Goal: Information Seeking & Learning: Learn about a topic

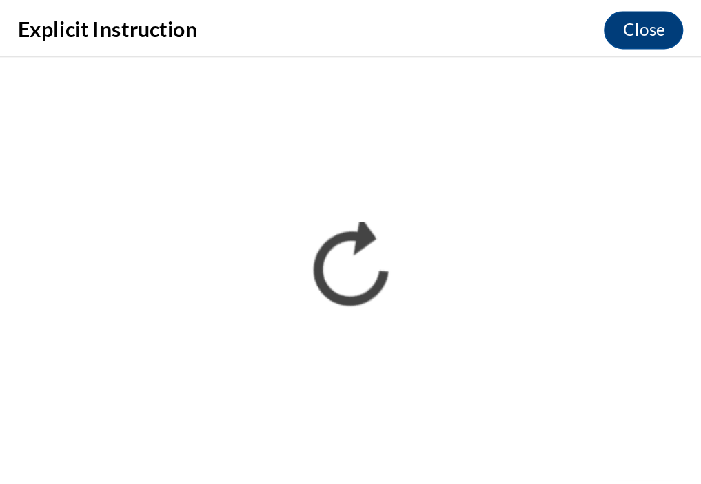
scroll to position [1186, 0]
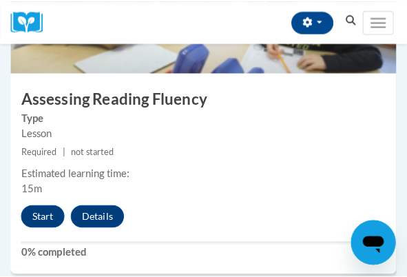
scroll to position [1820, 0]
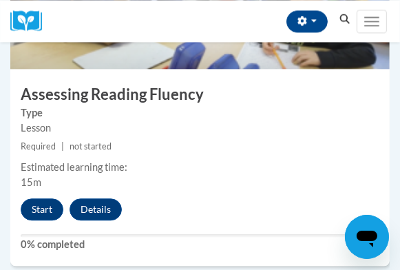
click at [51, 193] on div "5 Assessing Reading Fluency Type Lesson Required | not started Estimated learni…" at bounding box center [200, 98] width 380 height 335
click at [44, 203] on button "Start" at bounding box center [42, 209] width 43 height 22
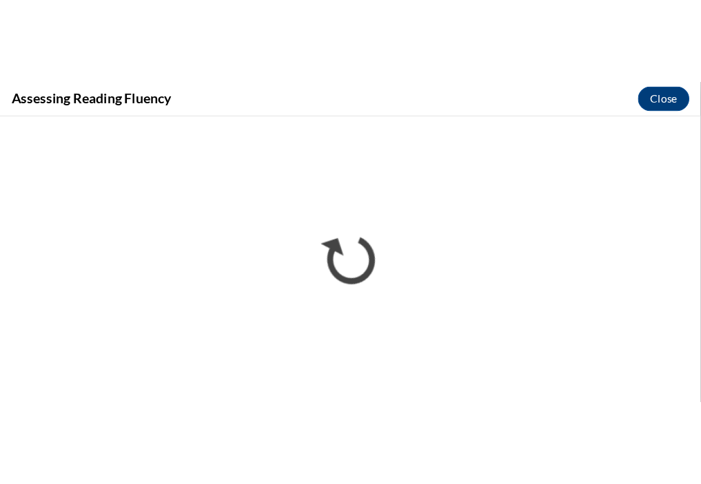
scroll to position [1221, 0]
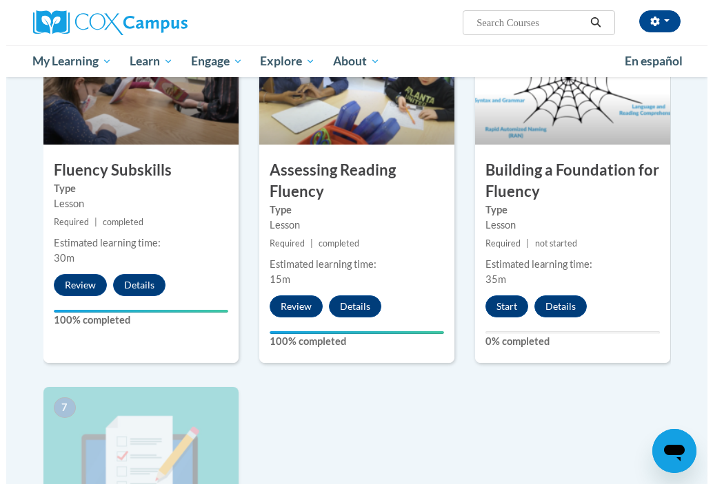
scroll to position [735, 0]
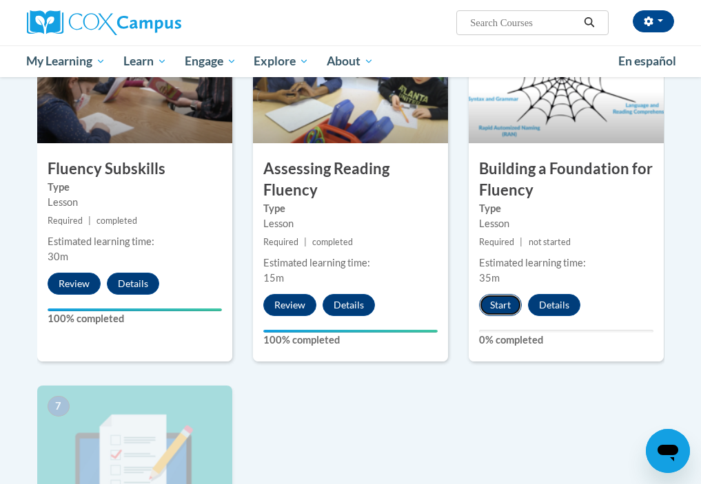
click at [515, 307] on button "Start" at bounding box center [500, 305] width 43 height 22
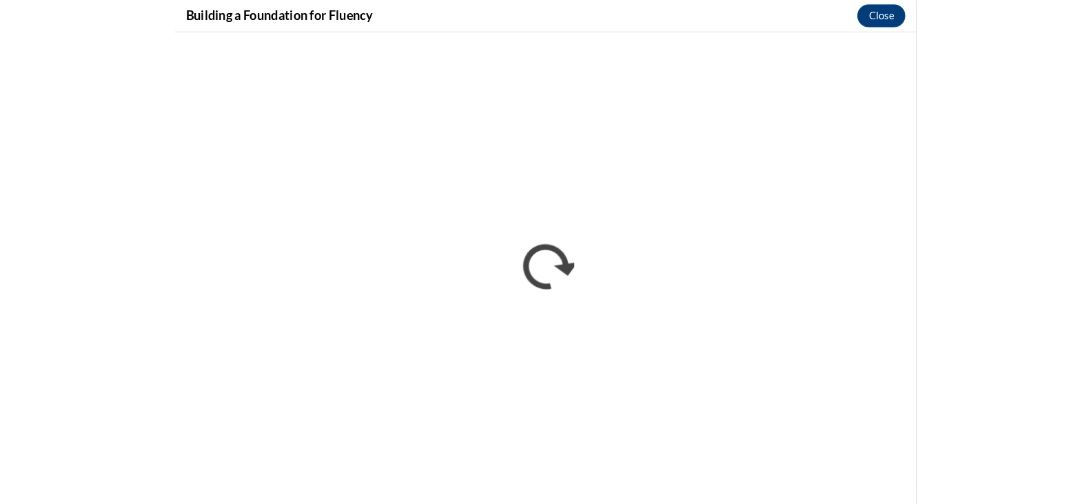
scroll to position [0, 0]
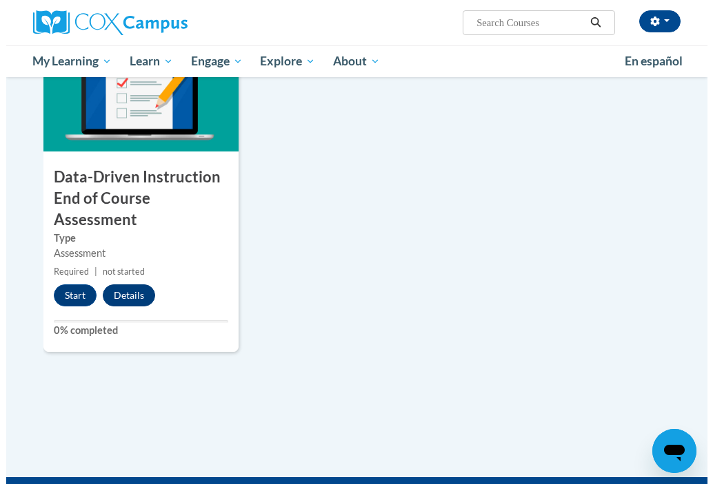
scroll to position [1032, 0]
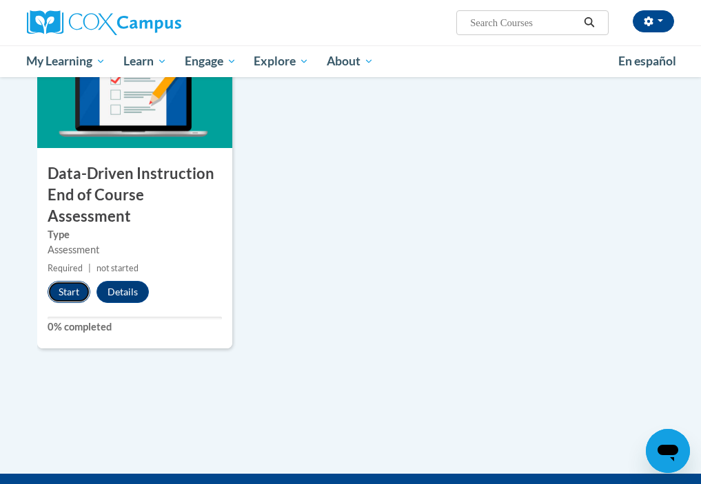
click at [67, 287] on button "Start" at bounding box center [69, 292] width 43 height 22
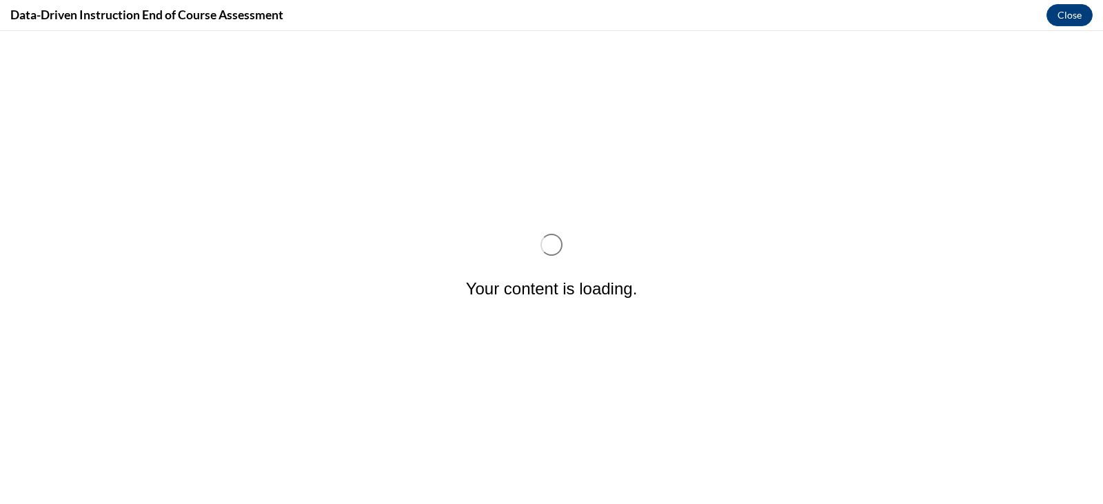
scroll to position [0, 0]
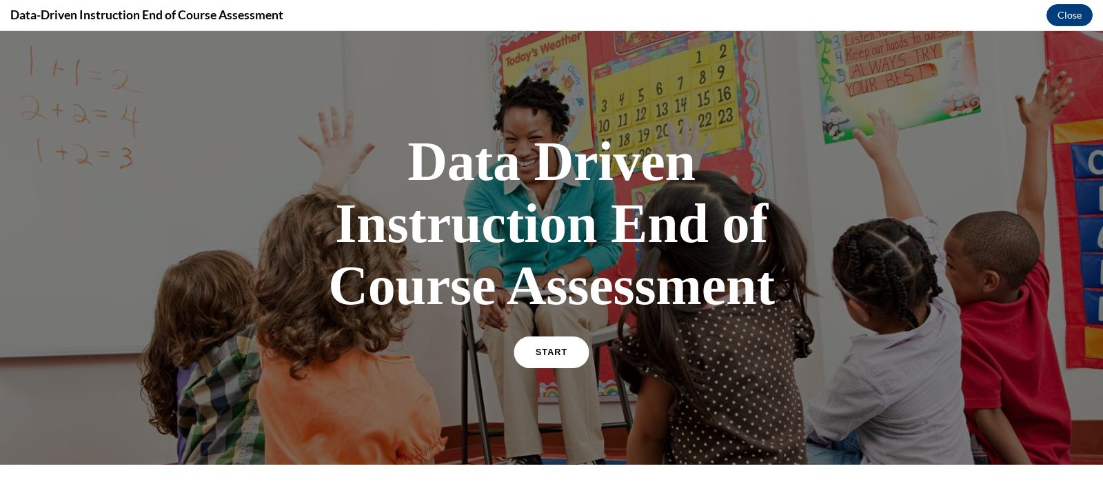
click at [537, 345] on link "START" at bounding box center [550, 352] width 75 height 32
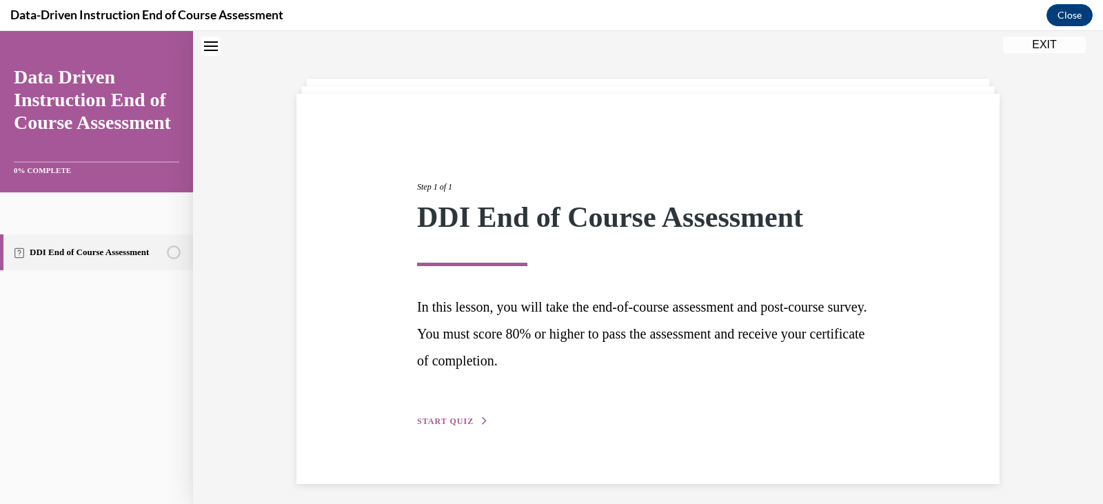
scroll to position [50, 0]
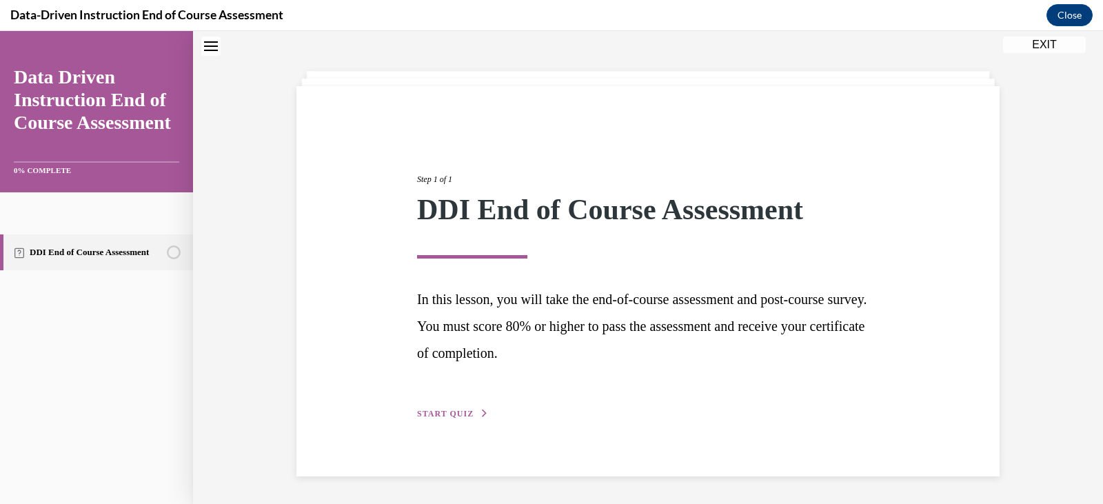
click at [465, 418] on span "START QUIZ" at bounding box center [445, 414] width 57 height 10
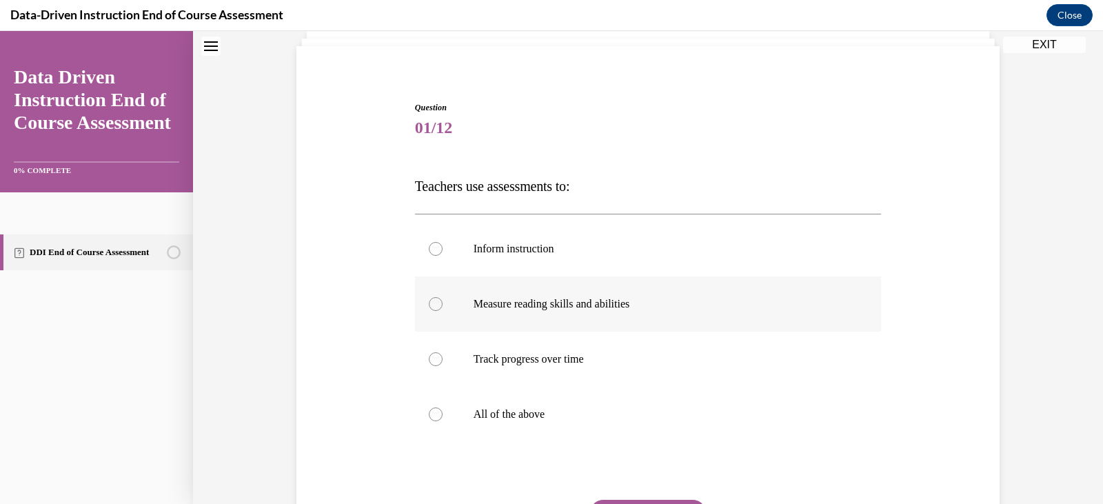
scroll to position [96, 0]
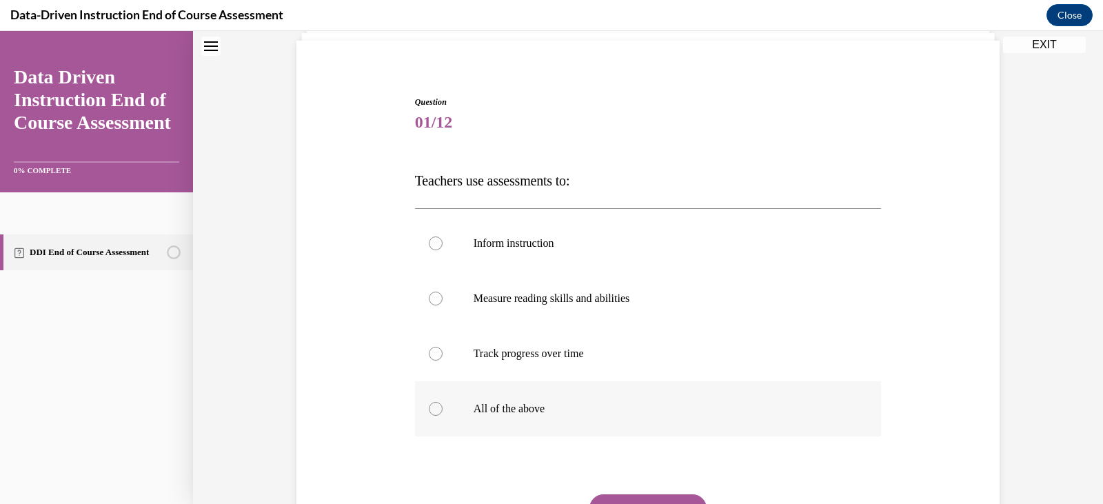
click at [509, 423] on label "All of the above" at bounding box center [648, 408] width 467 height 55
click at [442, 416] on input "All of the above" at bounding box center [436, 409] width 14 height 14
radio input "true"
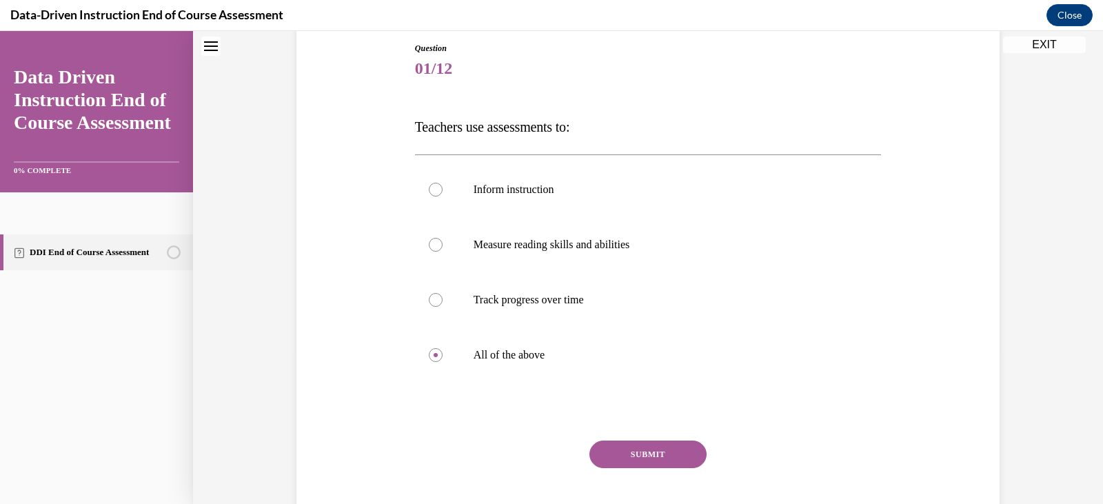
click at [649, 449] on button "SUBMIT" at bounding box center [647, 454] width 117 height 28
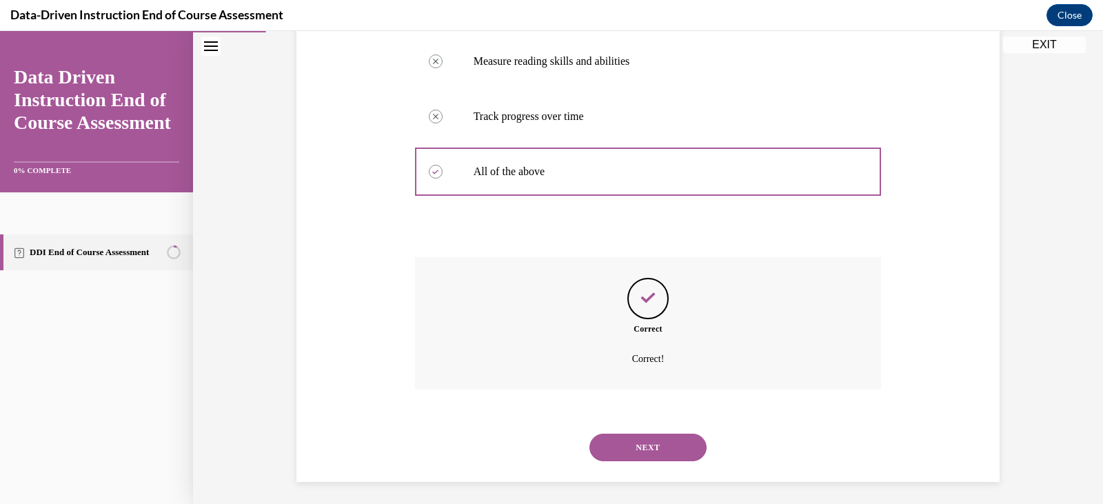
scroll to position [338, 0]
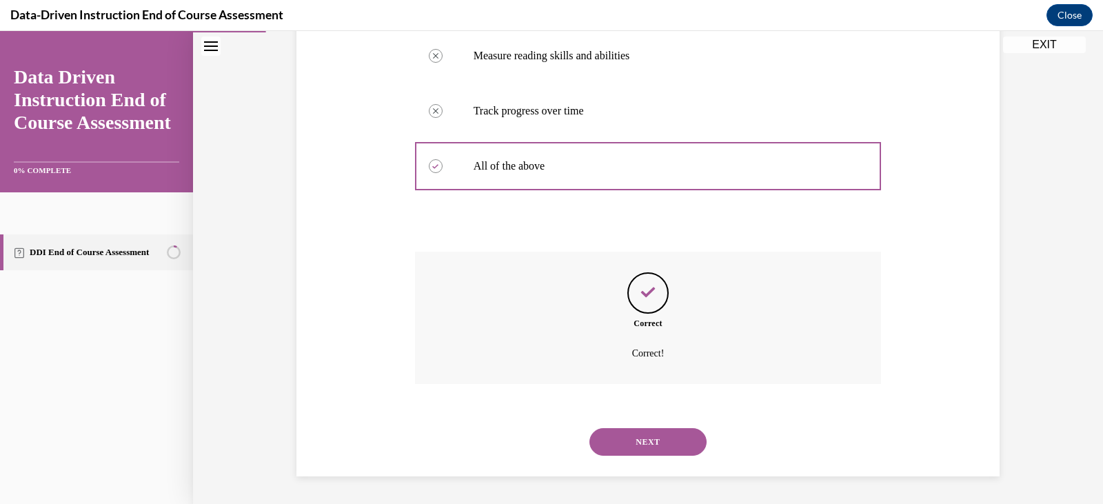
click at [638, 430] on button "NEXT" at bounding box center [647, 442] width 117 height 28
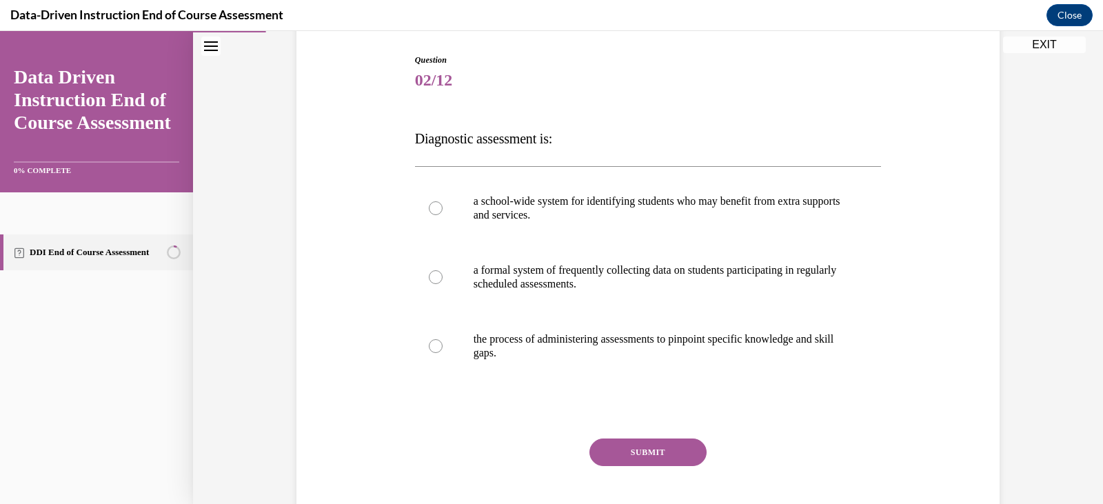
scroll to position [139, 0]
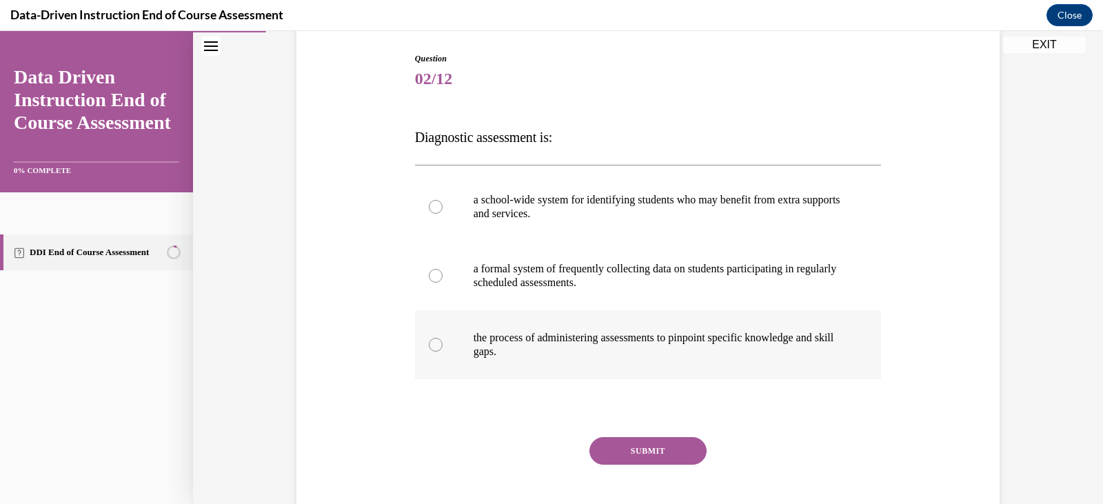
click at [624, 336] on p "the process of administering assessments to pinpoint specific knowledge and ski…" at bounding box center [660, 345] width 374 height 28
click at [442, 338] on input "the process of administering assessments to pinpoint specific knowledge and ski…" at bounding box center [436, 345] width 14 height 14
radio input "true"
click at [657, 454] on button "SUBMIT" at bounding box center [647, 451] width 117 height 28
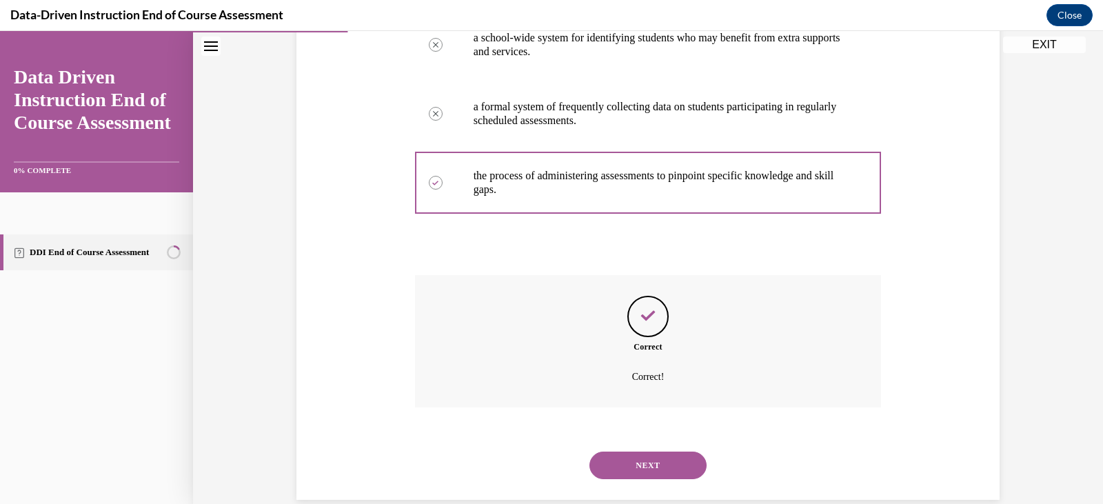
scroll to position [325, 0]
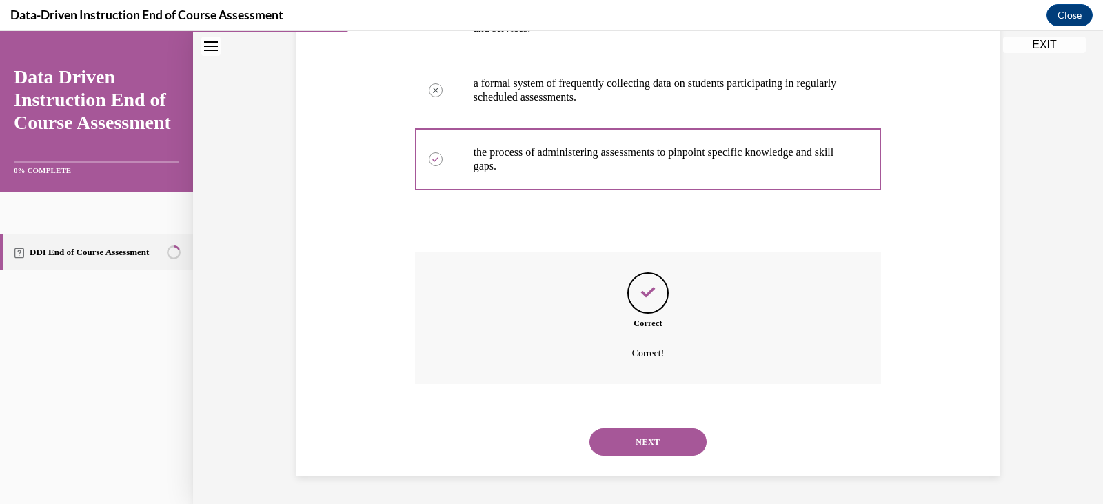
click at [657, 451] on button "NEXT" at bounding box center [647, 442] width 117 height 28
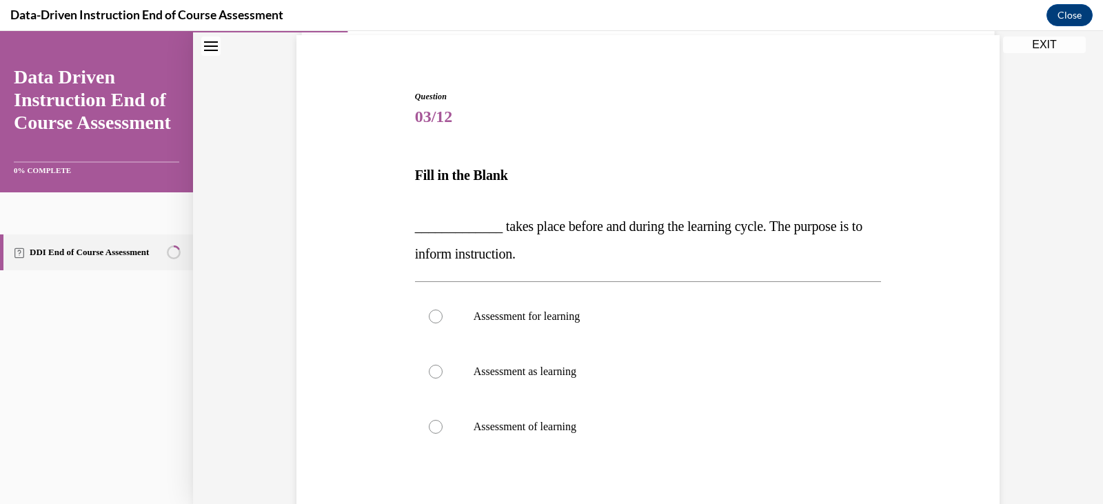
scroll to position [102, 0]
click at [622, 408] on label "Assessment of learning" at bounding box center [648, 425] width 467 height 55
click at [442, 419] on input "Assessment of learning" at bounding box center [436, 426] width 14 height 14
radio input "true"
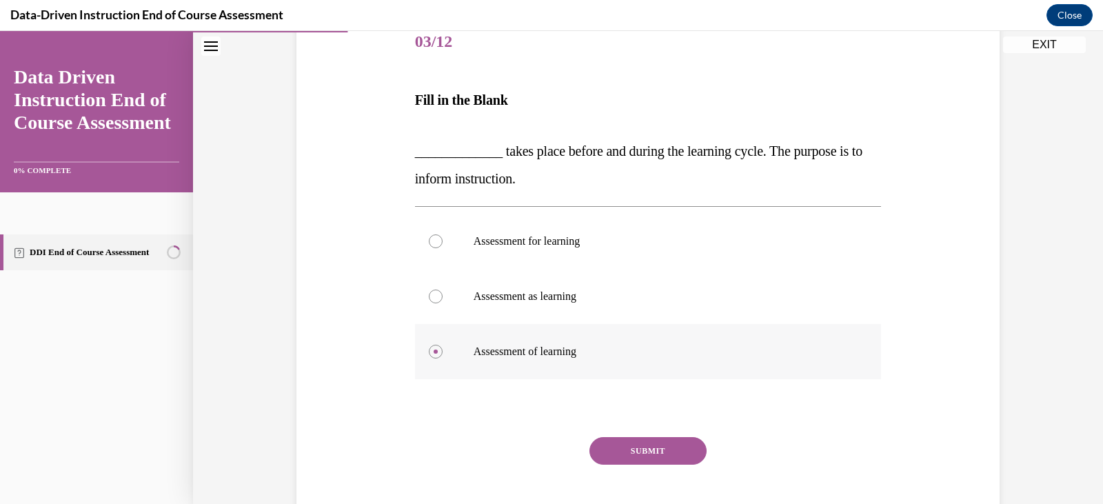
scroll to position [177, 0]
drag, startPoint x: 492, startPoint y: 150, endPoint x: 547, endPoint y: 181, distance: 62.7
click at [547, 181] on p "_____________ takes place before and during the learning cycle. The purpose is …" at bounding box center [648, 163] width 467 height 55
copy span "takes place before and during the learning cycle. The purpose is to inform inst…"
click at [630, 445] on button "SUBMIT" at bounding box center [647, 450] width 117 height 28
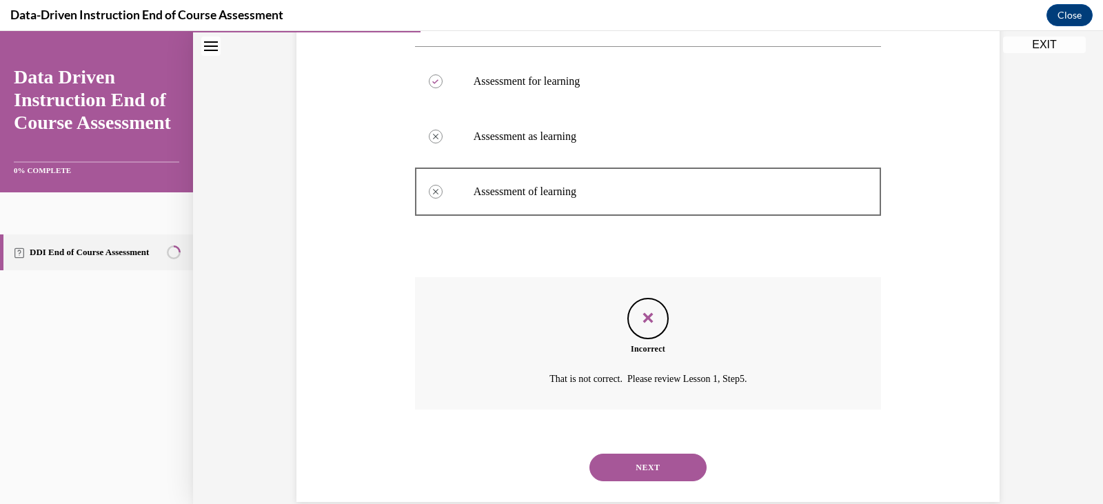
scroll to position [362, 0]
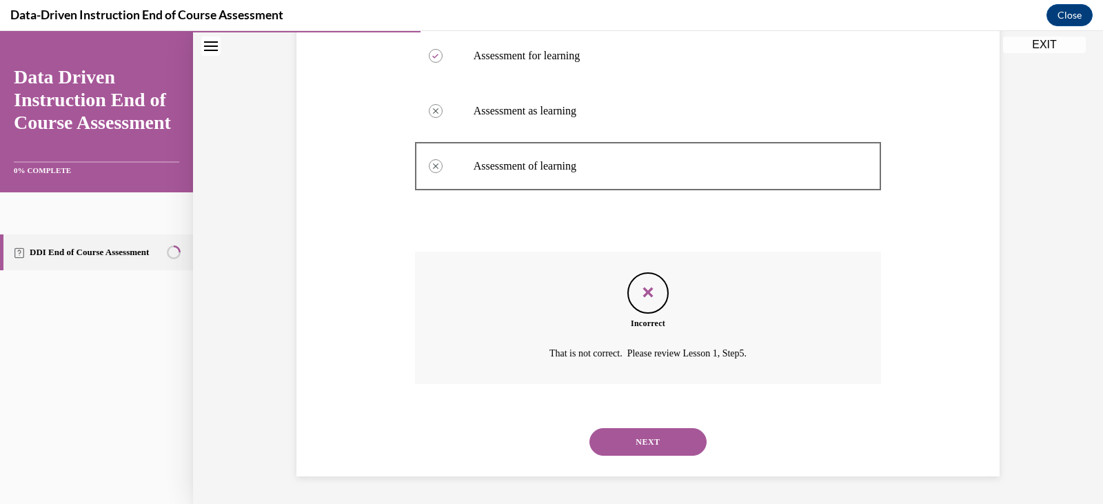
click at [519, 447] on div "NEXT" at bounding box center [648, 441] width 467 height 55
click at [633, 446] on button "NEXT" at bounding box center [647, 442] width 117 height 28
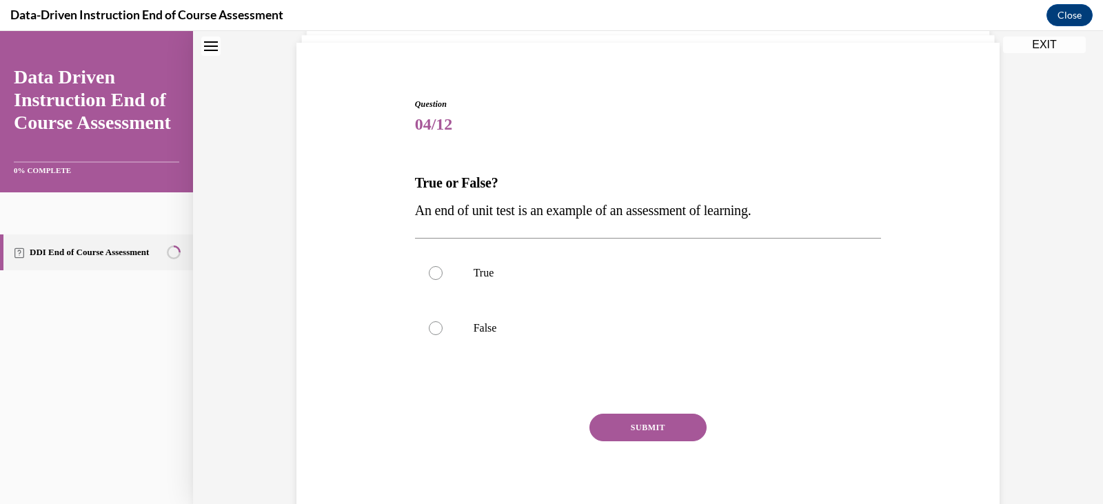
scroll to position [42, 0]
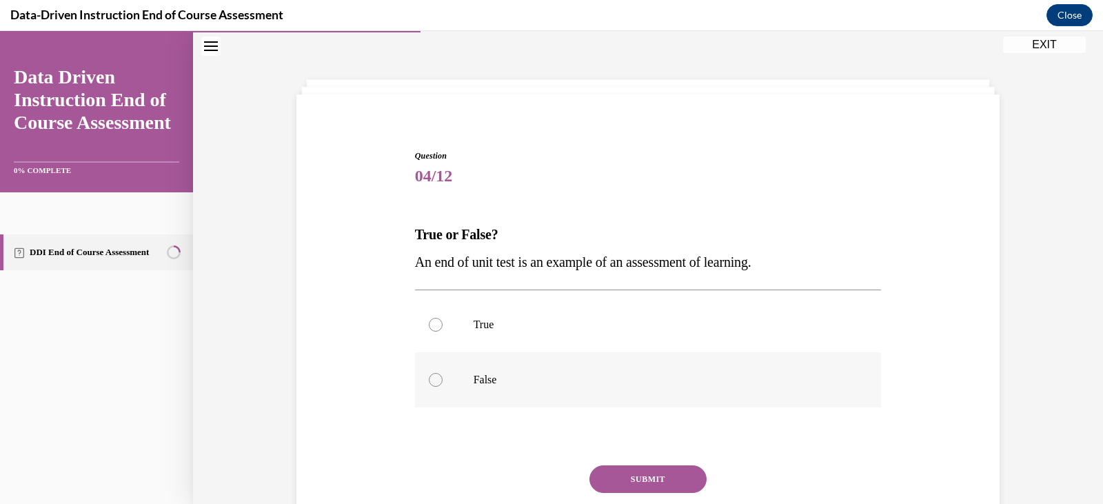
click at [507, 369] on label "False" at bounding box center [648, 379] width 467 height 55
click at [442, 373] on input "False" at bounding box center [436, 380] width 14 height 14
radio input "true"
click at [646, 478] on button "SUBMIT" at bounding box center [647, 479] width 117 height 28
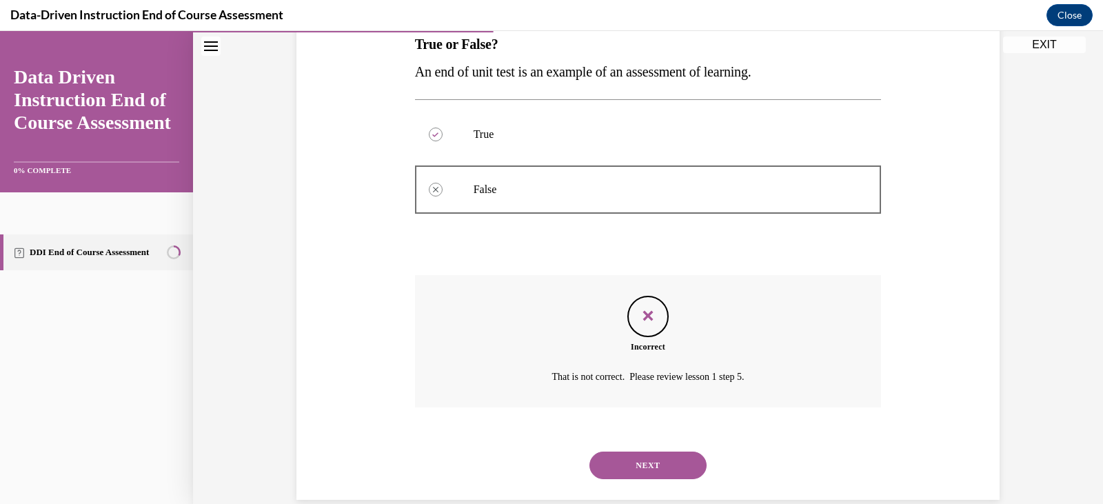
scroll to position [256, 0]
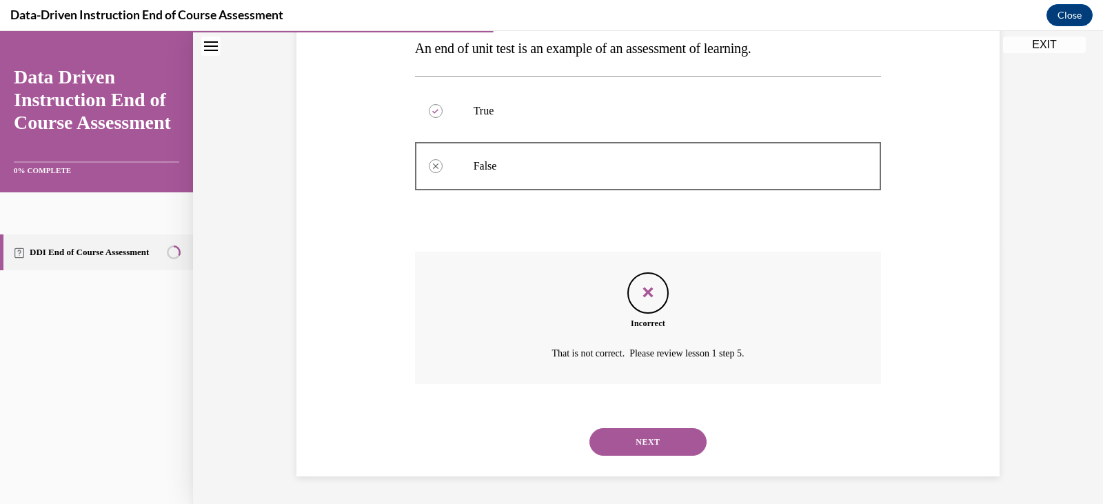
click at [669, 439] on button "NEXT" at bounding box center [647, 442] width 117 height 28
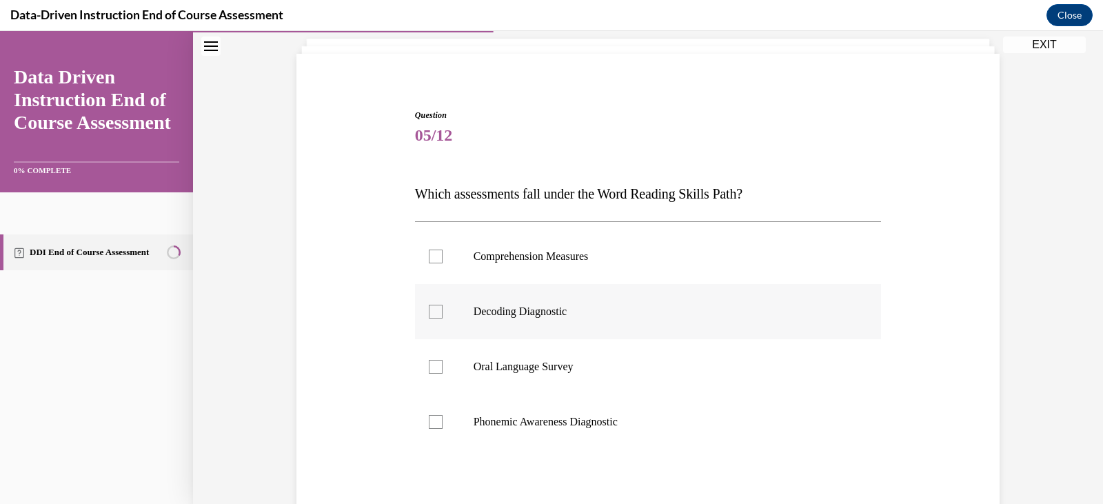
scroll to position [85, 0]
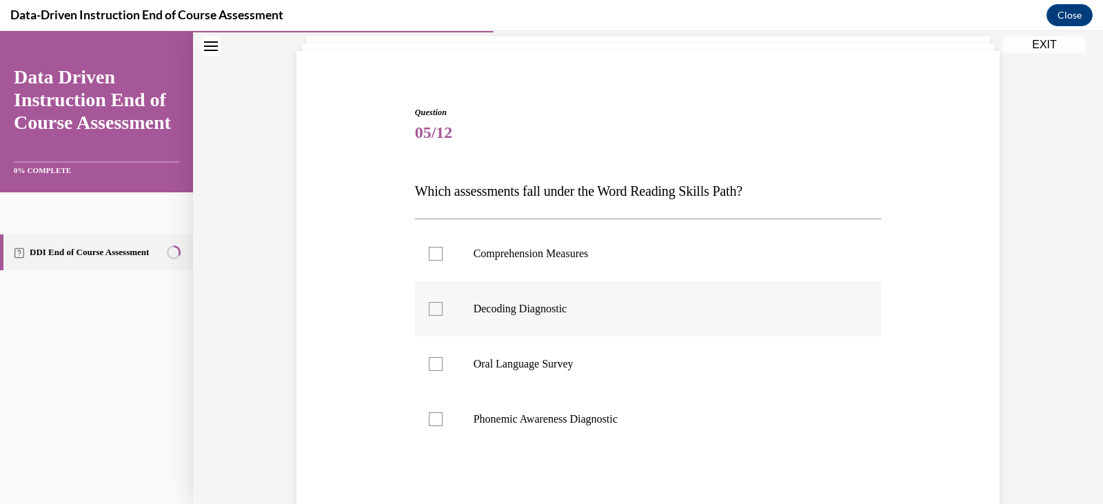
click at [590, 301] on label "Decoding Diagnostic" at bounding box center [648, 308] width 467 height 55
click at [442, 302] on input "Decoding Diagnostic" at bounding box center [436, 309] width 14 height 14
checkbox input "true"
click at [585, 352] on label "Oral Language Survey" at bounding box center [648, 363] width 467 height 55
click at [442, 357] on input "Oral Language Survey" at bounding box center [436, 364] width 14 height 14
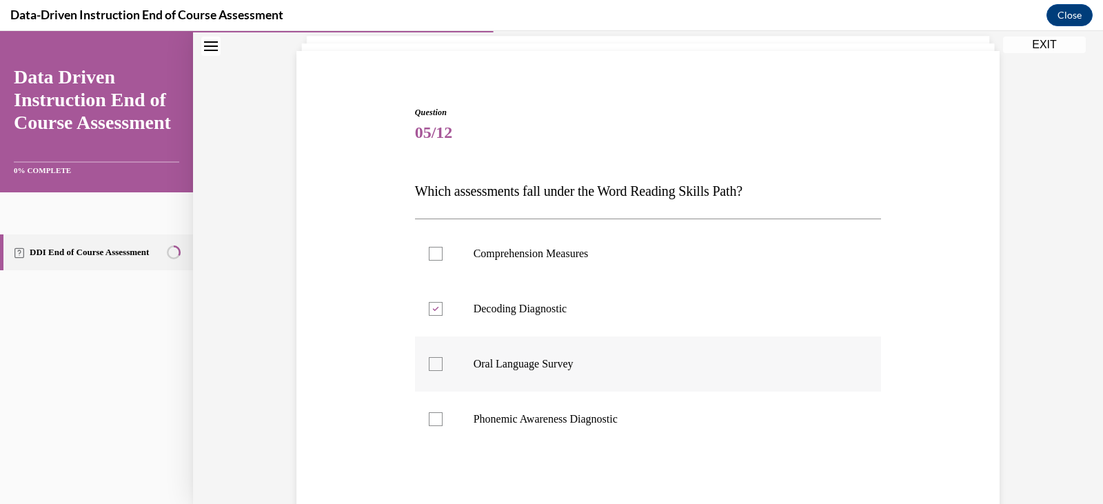
checkbox input "true"
click at [591, 398] on label "Phonemic Awareness Diagnostic" at bounding box center [648, 418] width 467 height 55
click at [442, 412] on input "Phonemic Awareness Diagnostic" at bounding box center [436, 419] width 14 height 14
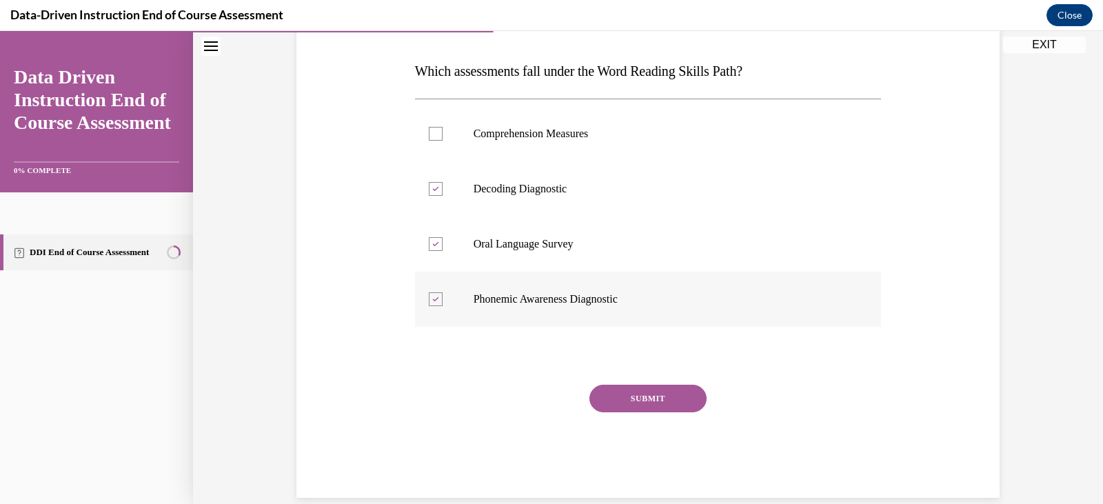
scroll to position [214, 0]
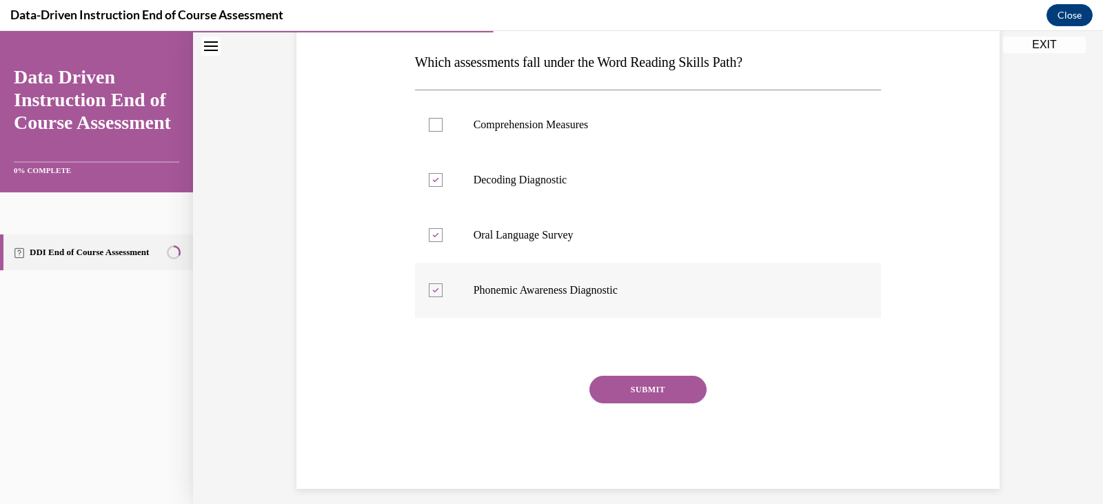
click at [429, 290] on div at bounding box center [436, 290] width 14 height 14
click at [429, 290] on input "Phonemic Awareness Diagnostic" at bounding box center [436, 290] width 14 height 14
checkbox input "false"
click at [615, 381] on button "SUBMIT" at bounding box center [647, 390] width 117 height 28
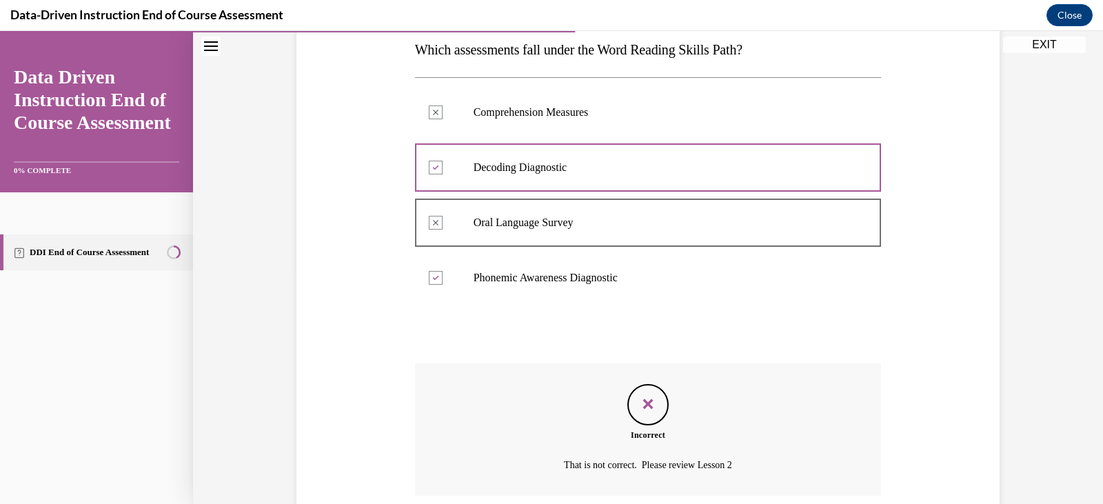
scroll to position [338, 0]
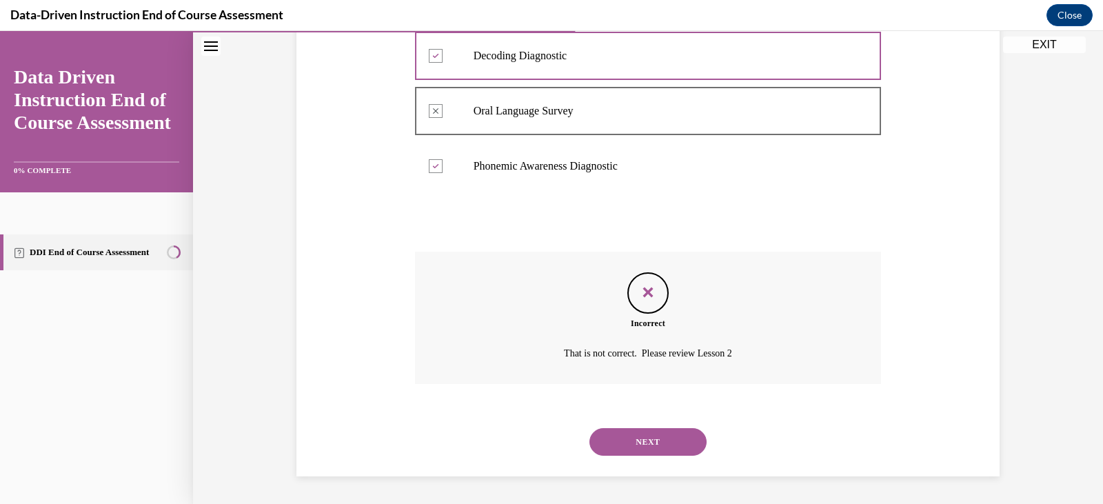
click at [680, 446] on button "NEXT" at bounding box center [647, 442] width 117 height 28
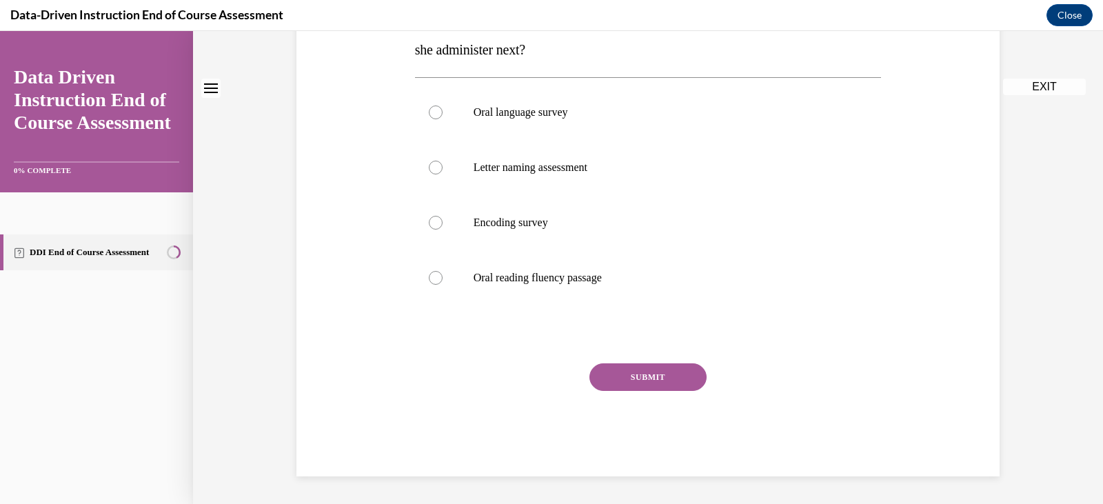
scroll to position [0, 0]
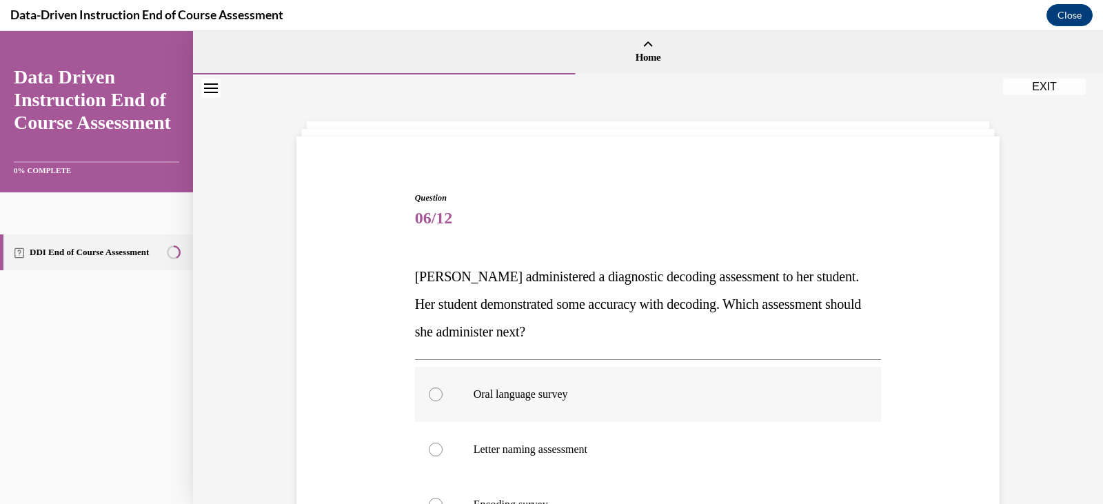
click at [433, 389] on div at bounding box center [436, 394] width 14 height 14
click at [433, 389] on input "Oral language survey" at bounding box center [436, 394] width 14 height 14
radio input "true"
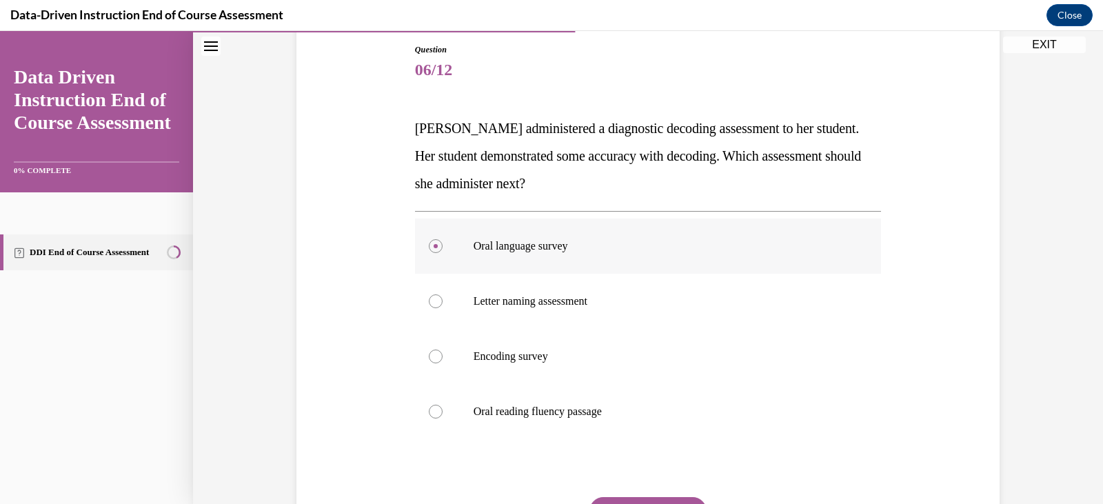
scroll to position [166, 0]
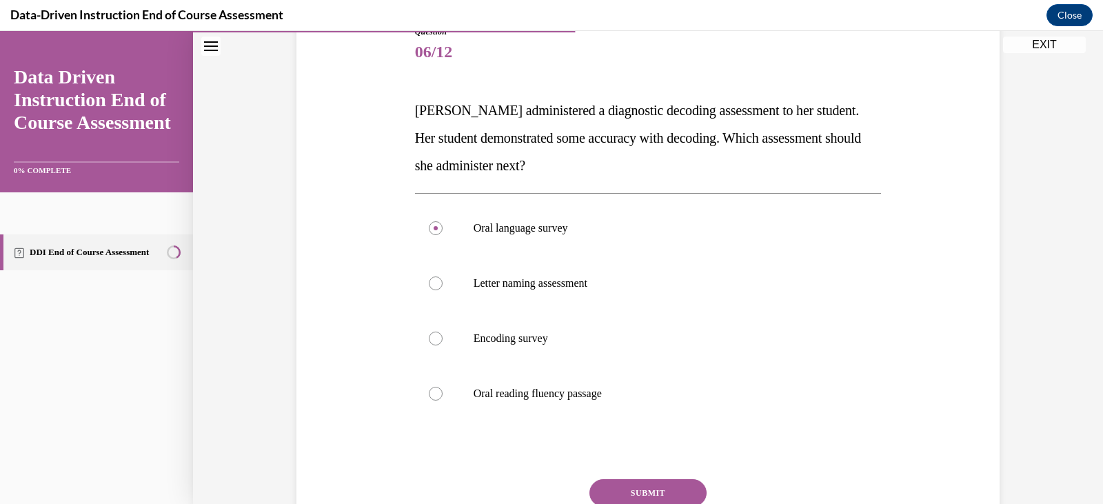
click at [647, 479] on button "SUBMIT" at bounding box center [647, 493] width 117 height 28
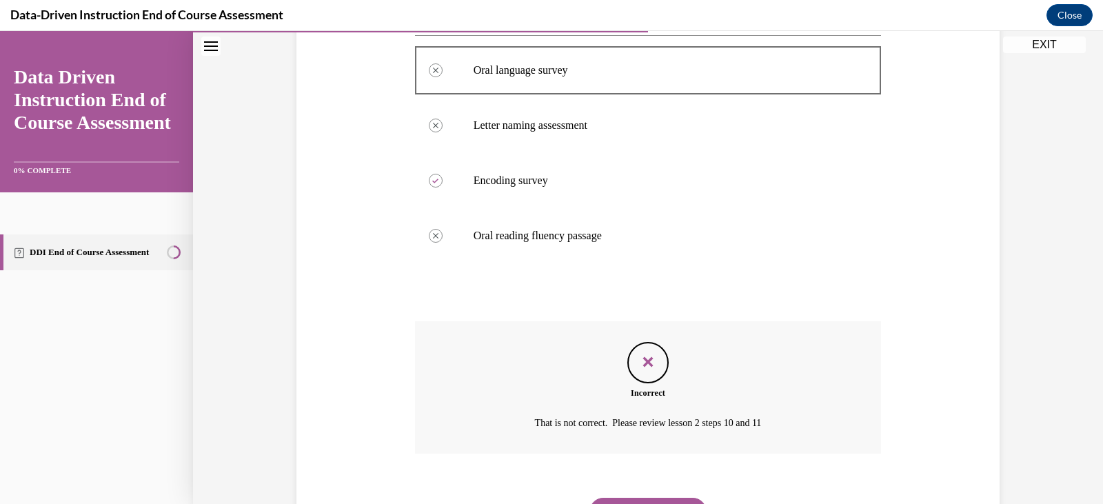
scroll to position [394, 0]
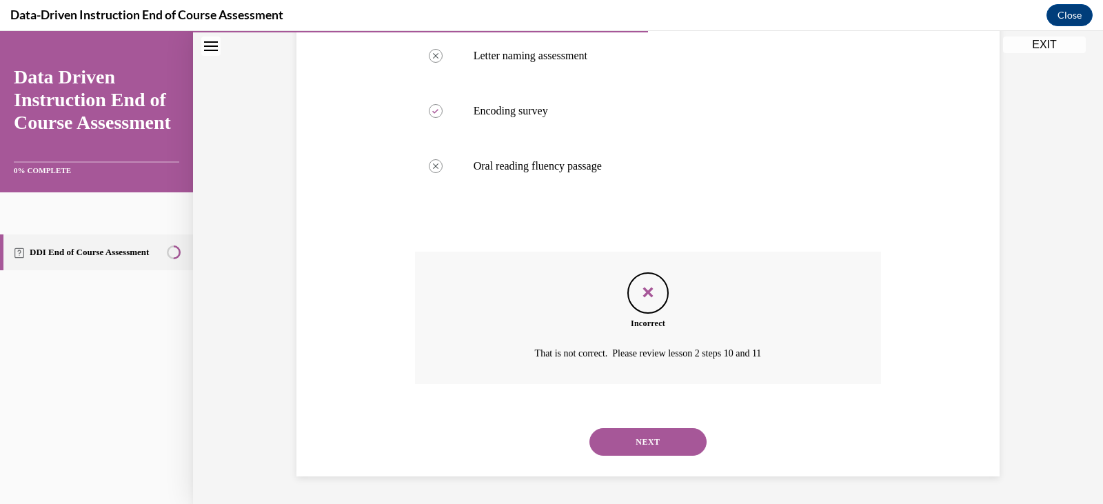
click at [658, 453] on button "NEXT" at bounding box center [647, 442] width 117 height 28
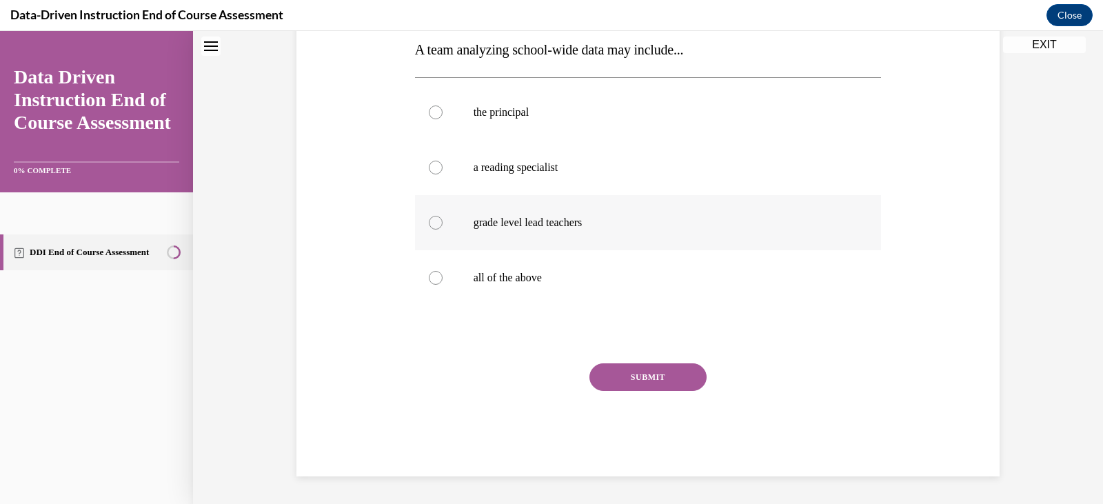
scroll to position [0, 0]
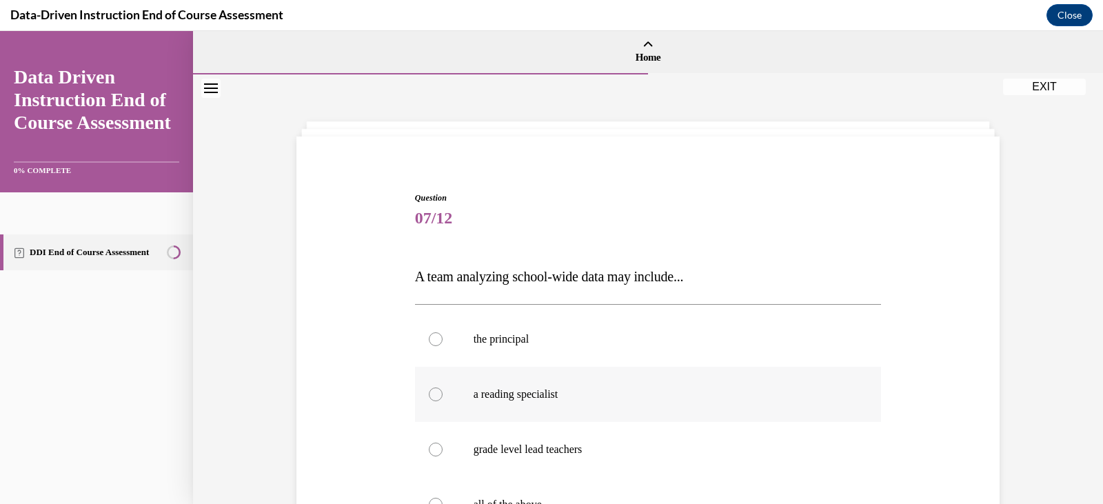
click at [588, 414] on label "a reading specialist" at bounding box center [648, 394] width 467 height 55
click at [442, 401] on input "a reading specialist" at bounding box center [436, 394] width 14 height 14
radio input "true"
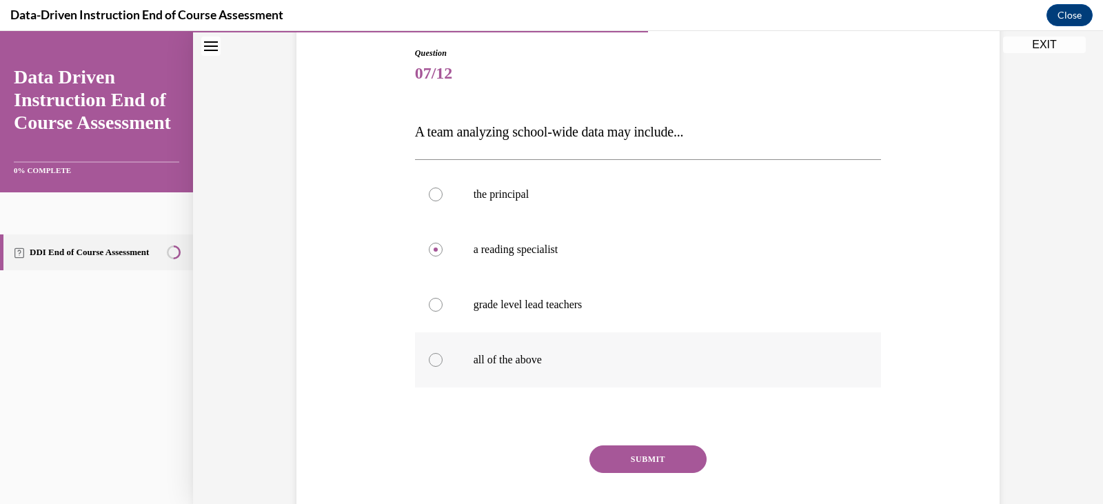
scroll to position [182, 0]
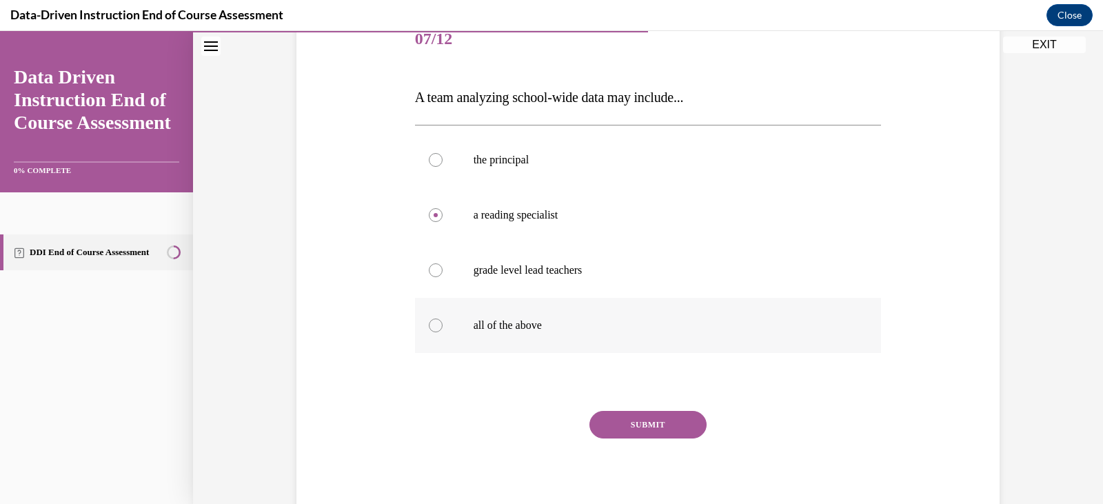
click at [591, 416] on div "Question 07/12 A team analyzing school-wide data may include... the principal a…" at bounding box center [648, 267] width 467 height 511
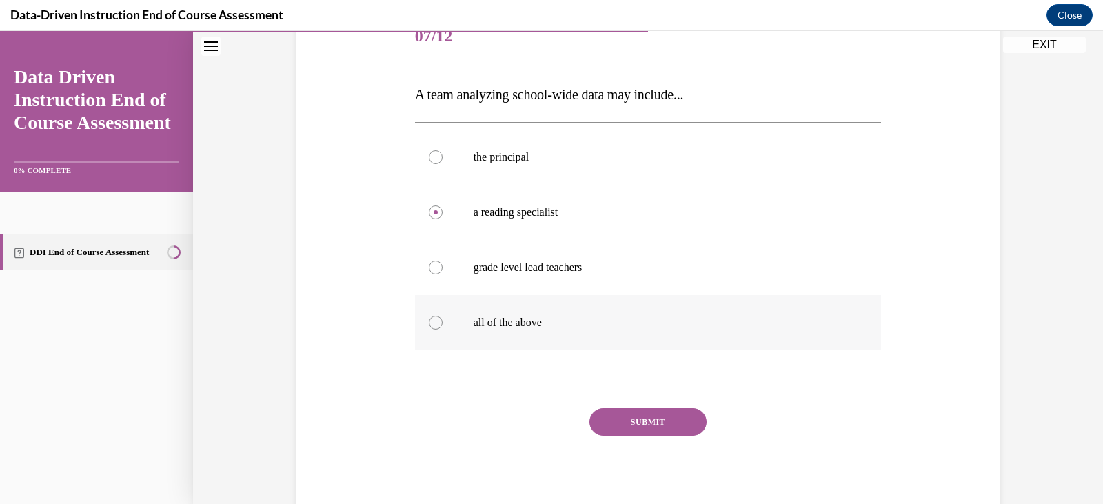
click at [591, 342] on label "all of the above" at bounding box center [648, 322] width 467 height 55
click at [442, 329] on input "all of the above" at bounding box center [436, 323] width 14 height 14
radio input "true"
click at [636, 407] on div "Question 07/12 A team analyzing school-wide data may include... the principal a…" at bounding box center [648, 265] width 467 height 511
click at [635, 417] on button "SUBMIT" at bounding box center [647, 422] width 117 height 28
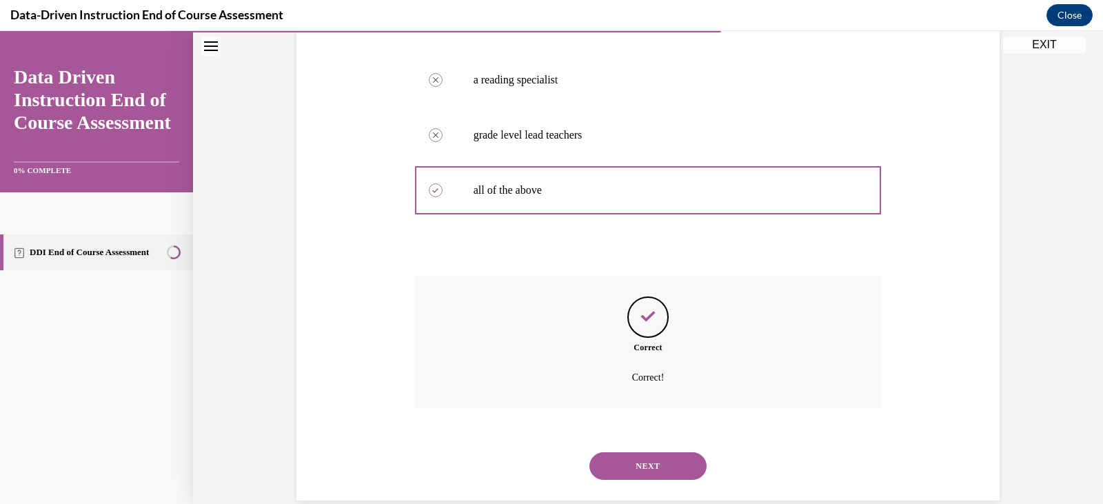
scroll to position [338, 0]
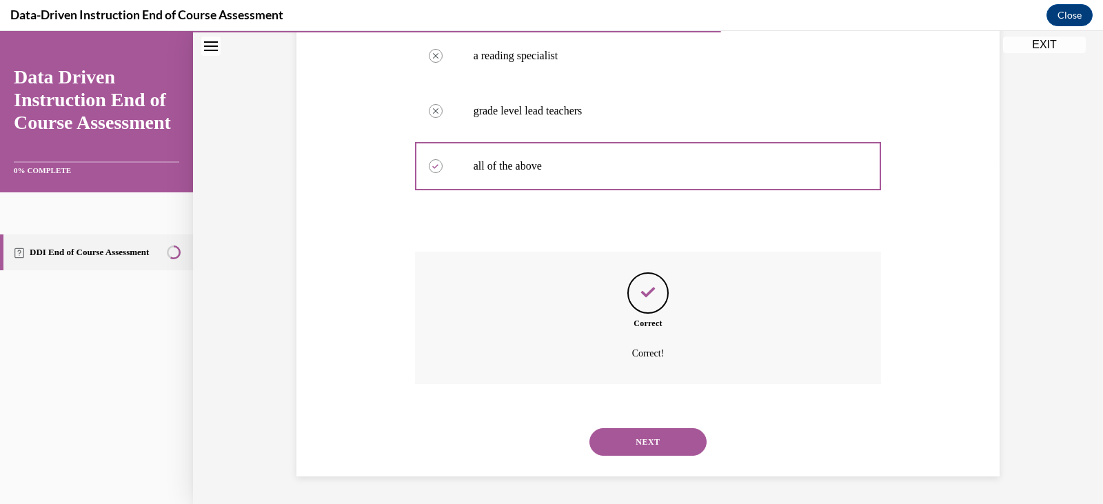
click at [634, 439] on button "NEXT" at bounding box center [647, 442] width 117 height 28
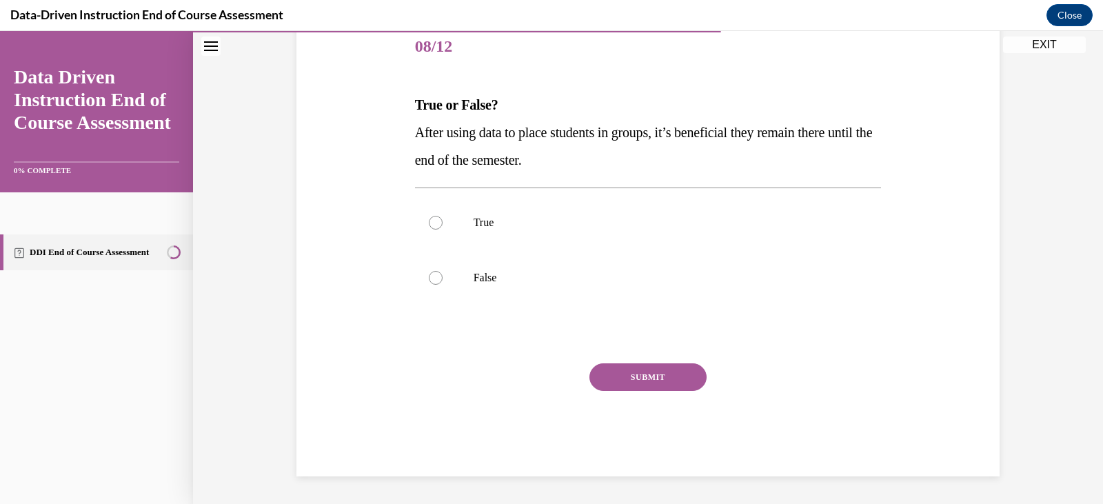
scroll to position [153, 0]
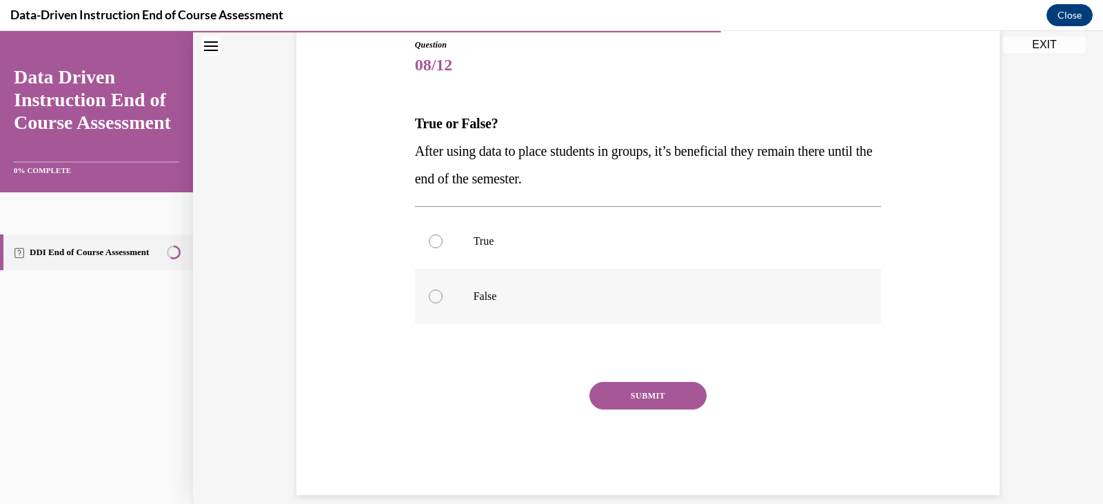
click at [530, 274] on label "False" at bounding box center [648, 296] width 467 height 55
click at [442, 289] on input "False" at bounding box center [436, 296] width 14 height 14
radio input "true"
click at [605, 393] on button "SUBMIT" at bounding box center [647, 396] width 117 height 28
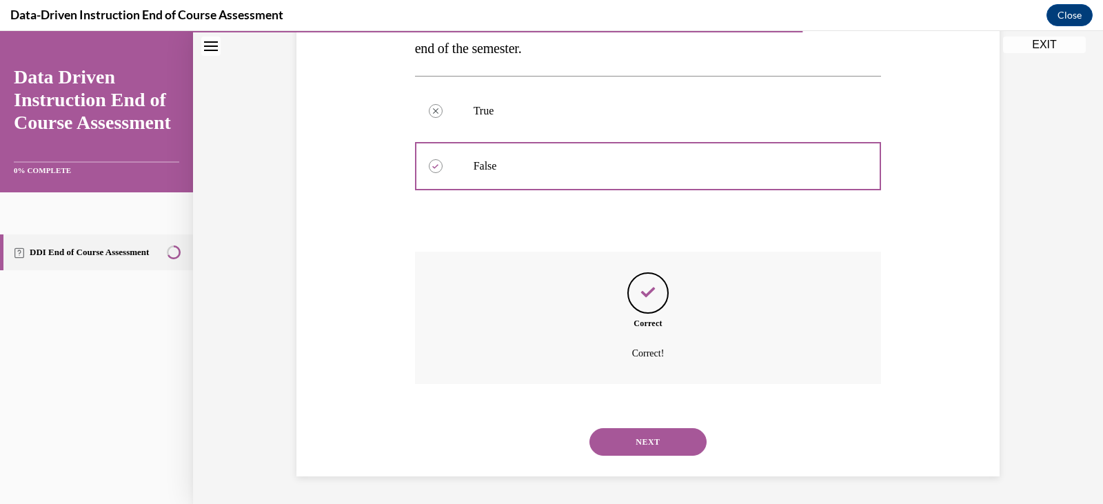
click at [636, 440] on button "NEXT" at bounding box center [647, 442] width 117 height 28
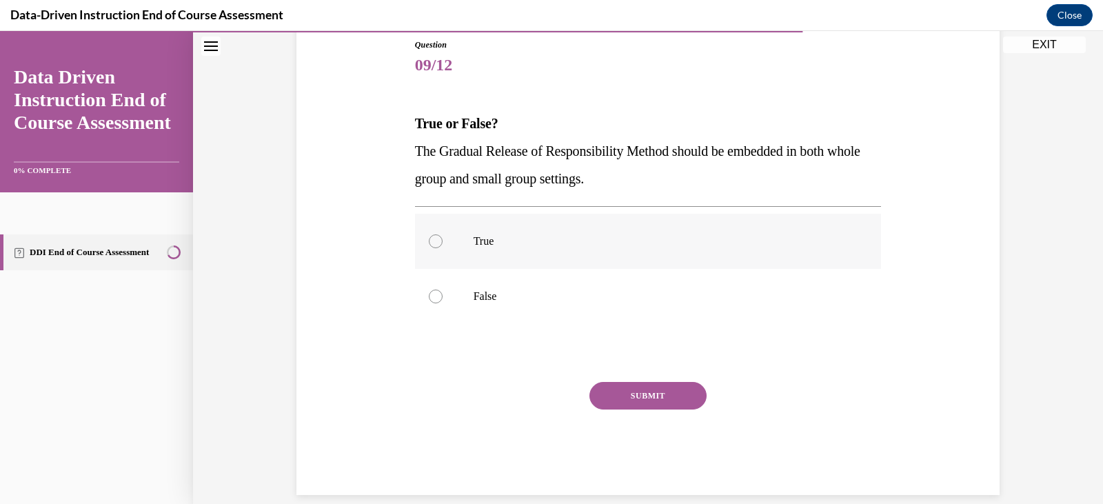
click at [524, 246] on p "True" at bounding box center [660, 241] width 374 height 14
click at [442, 246] on input "True" at bounding box center [436, 241] width 14 height 14
radio input "true"
click at [614, 383] on button "SUBMIT" at bounding box center [647, 396] width 117 height 28
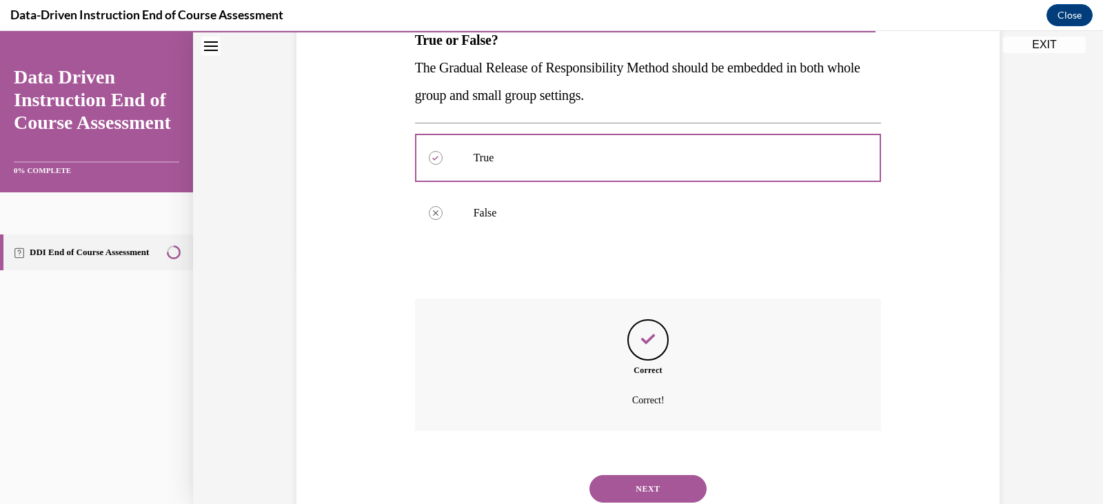
scroll to position [283, 0]
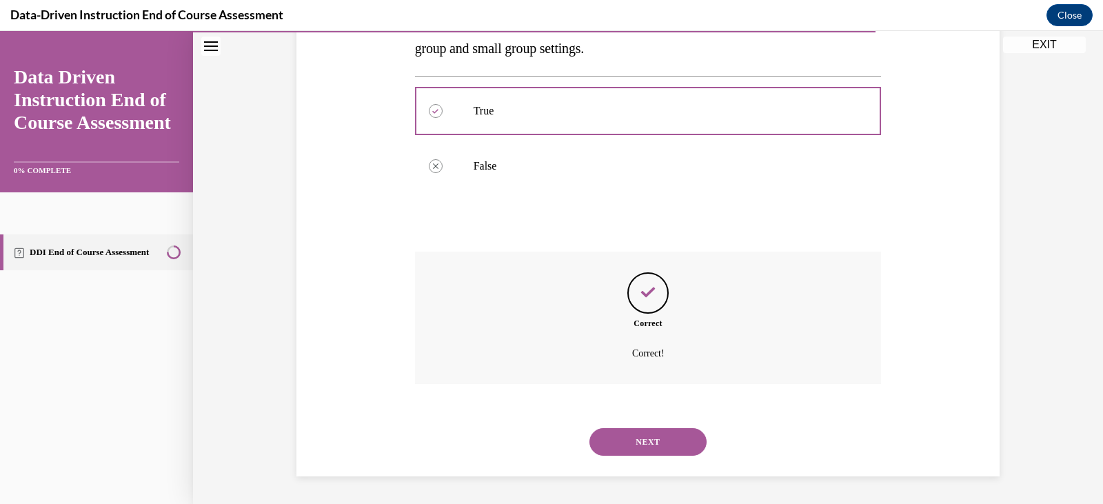
click at [644, 445] on button "NEXT" at bounding box center [647, 442] width 117 height 28
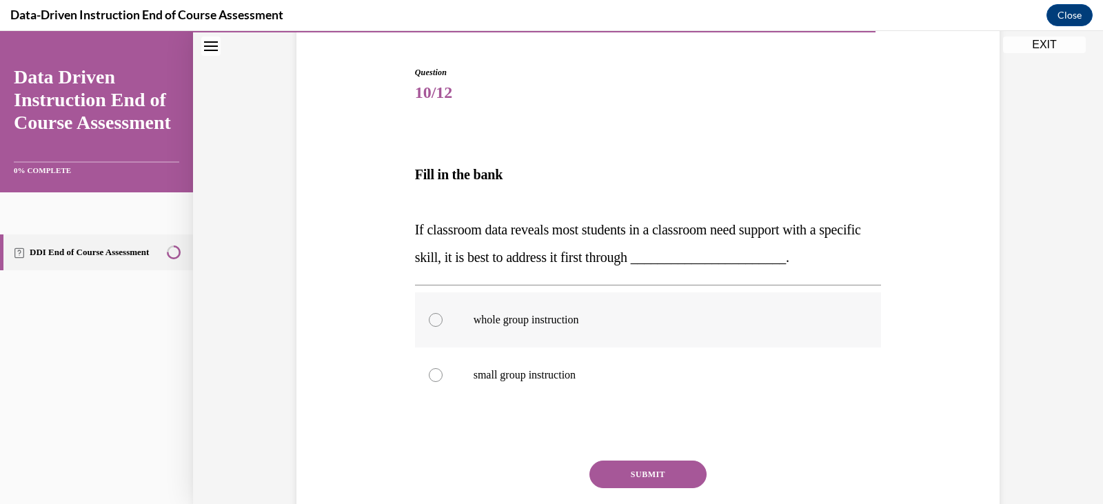
scroll to position [150, 0]
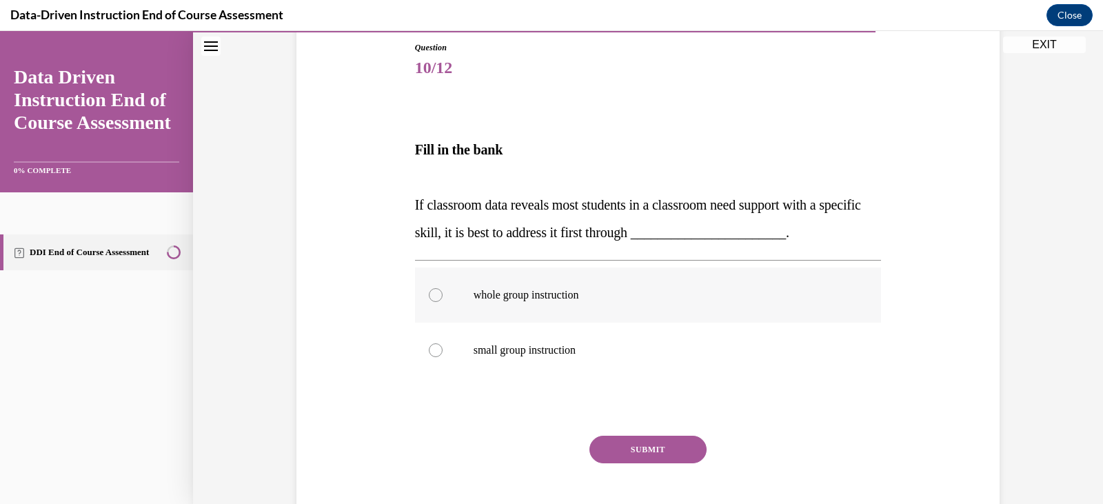
click at [588, 300] on p "whole group instruction" at bounding box center [660, 295] width 374 height 14
click at [442, 300] on input "whole group instruction" at bounding box center [436, 295] width 14 height 14
radio input "true"
click at [657, 442] on button "SUBMIT" at bounding box center [647, 450] width 117 height 28
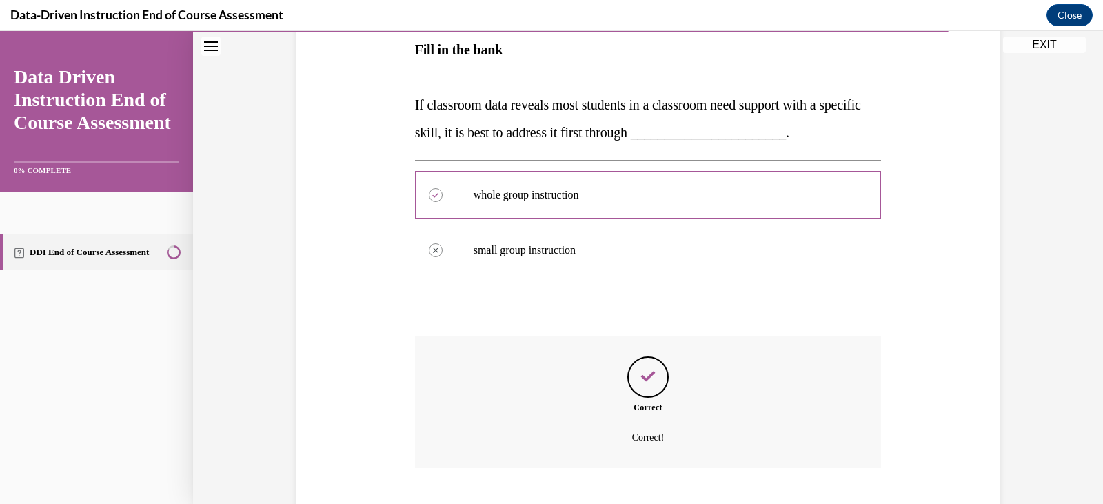
scroll to position [334, 0]
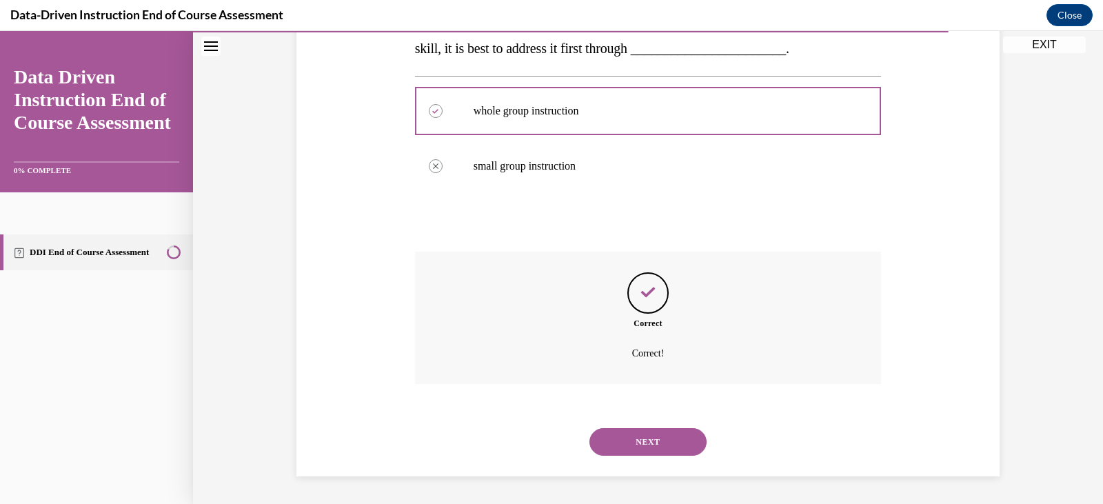
click at [657, 442] on button "NEXT" at bounding box center [647, 442] width 117 height 28
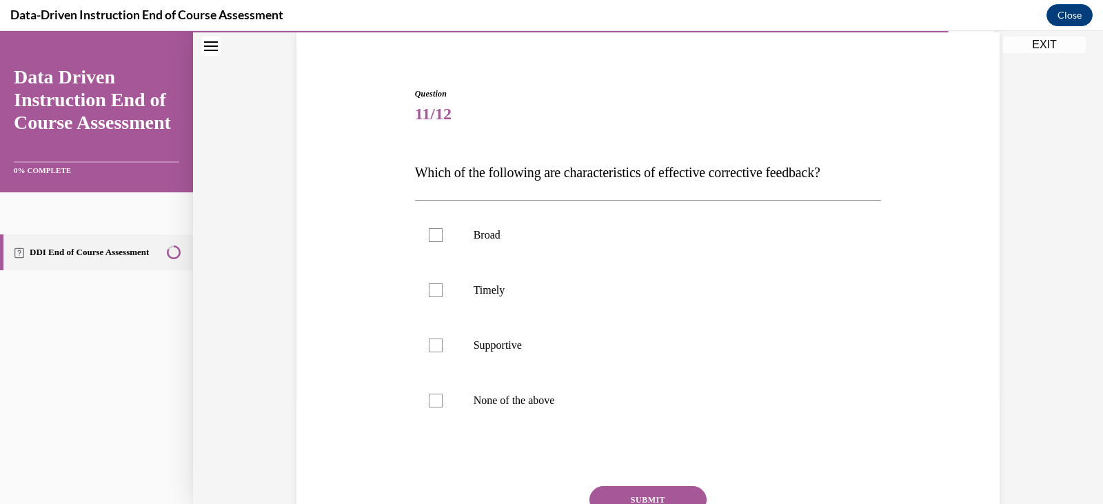
scroll to position [123, 0]
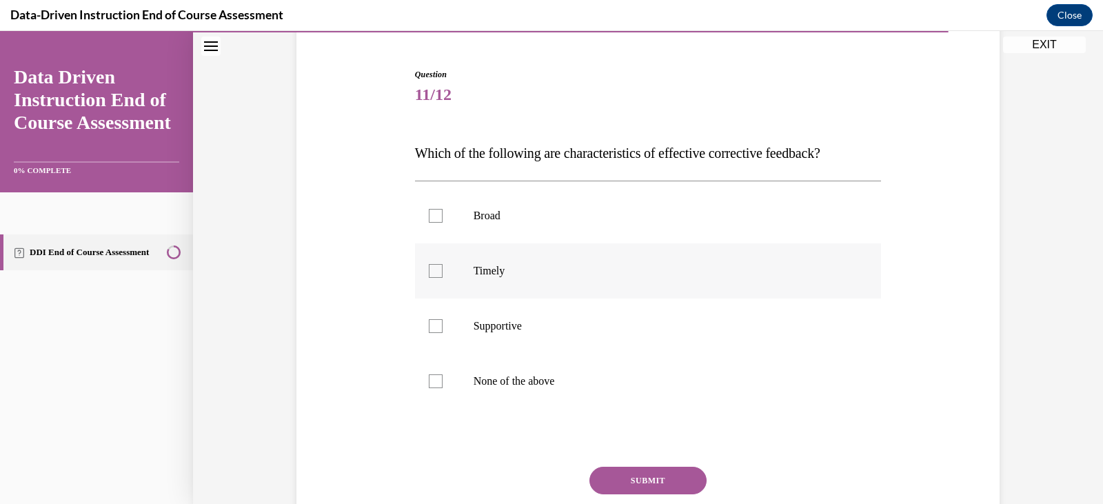
click at [585, 272] on p "Timely" at bounding box center [660, 271] width 374 height 14
click at [442, 272] on input "Timely" at bounding box center [436, 271] width 14 height 14
checkbox input "true"
click at [561, 327] on p "Supportive" at bounding box center [660, 326] width 374 height 14
click at [442, 327] on input "Supportive" at bounding box center [436, 326] width 14 height 14
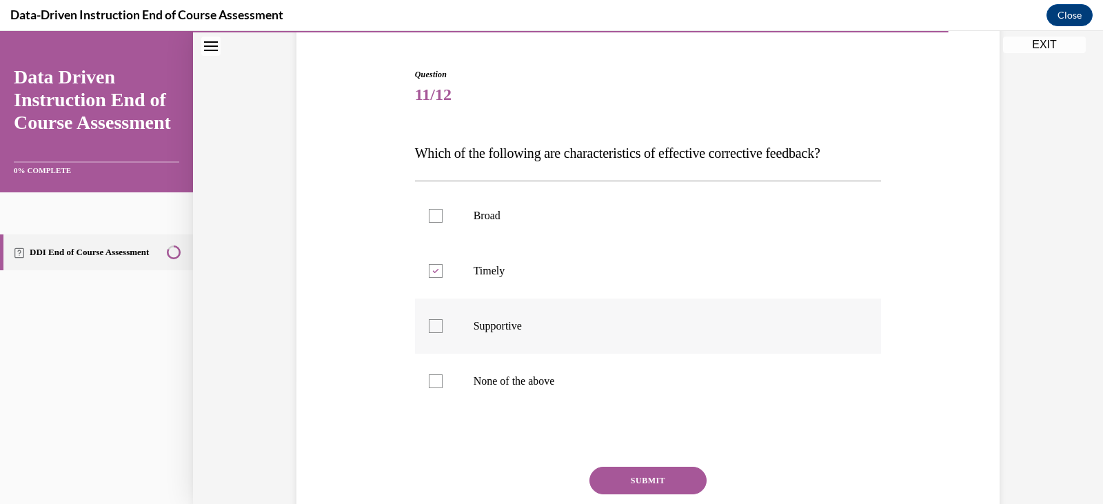
checkbox input "true"
click at [649, 473] on button "SUBMIT" at bounding box center [647, 481] width 117 height 28
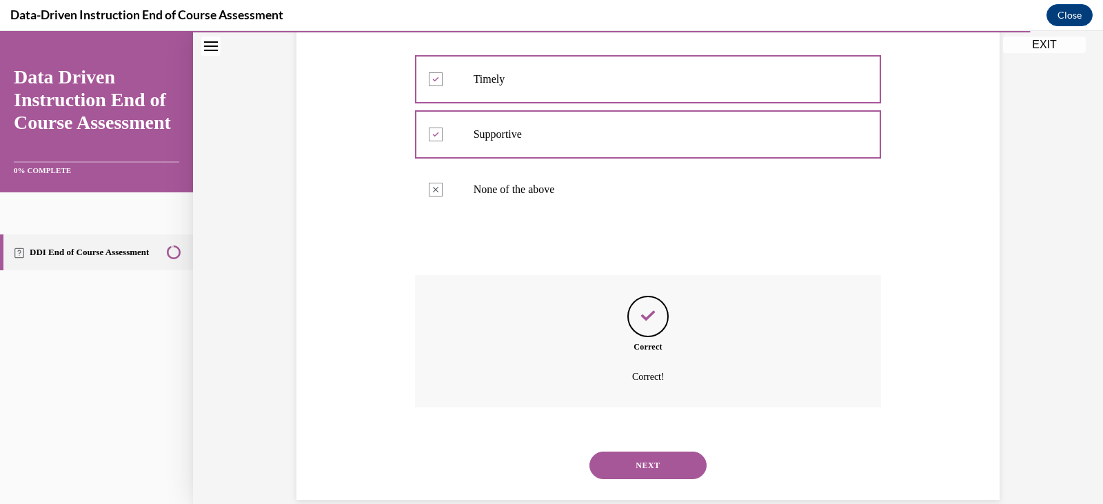
scroll to position [338, 0]
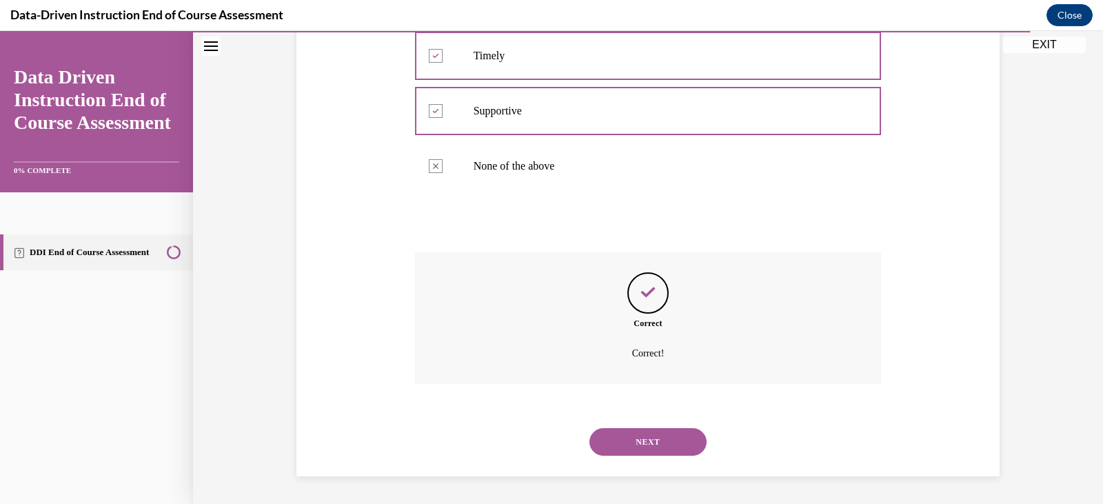
click at [636, 425] on div "NEXT" at bounding box center [648, 441] width 467 height 55
click at [636, 440] on button "NEXT" at bounding box center [647, 442] width 117 height 28
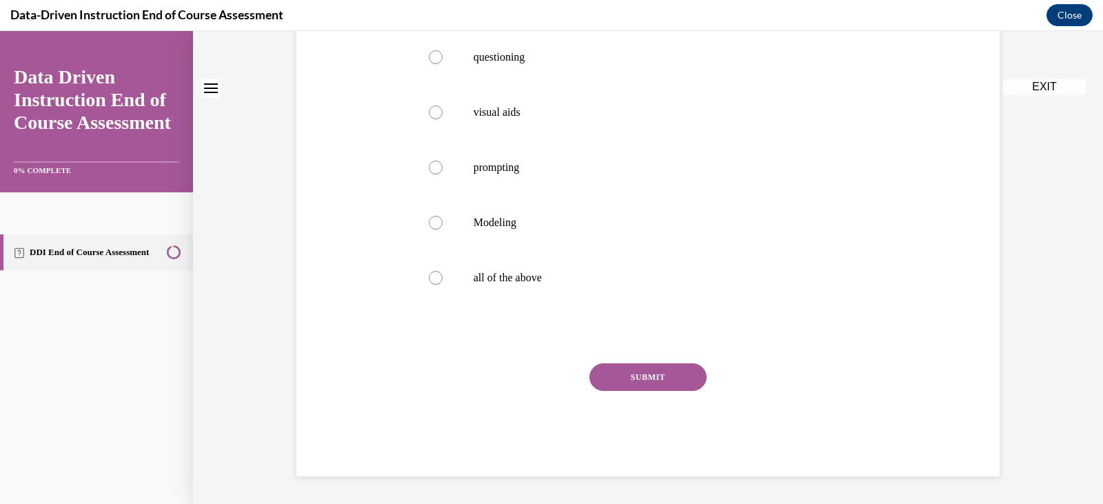
scroll to position [0, 0]
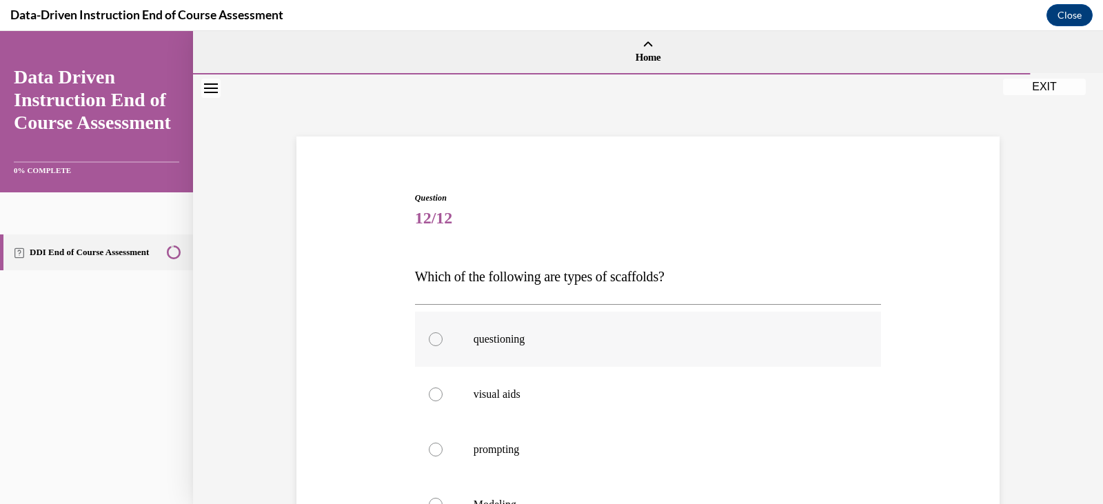
click at [610, 361] on label "questioning" at bounding box center [648, 339] width 467 height 55
click at [442, 346] on input "questioning" at bounding box center [436, 339] width 14 height 14
radio input "true"
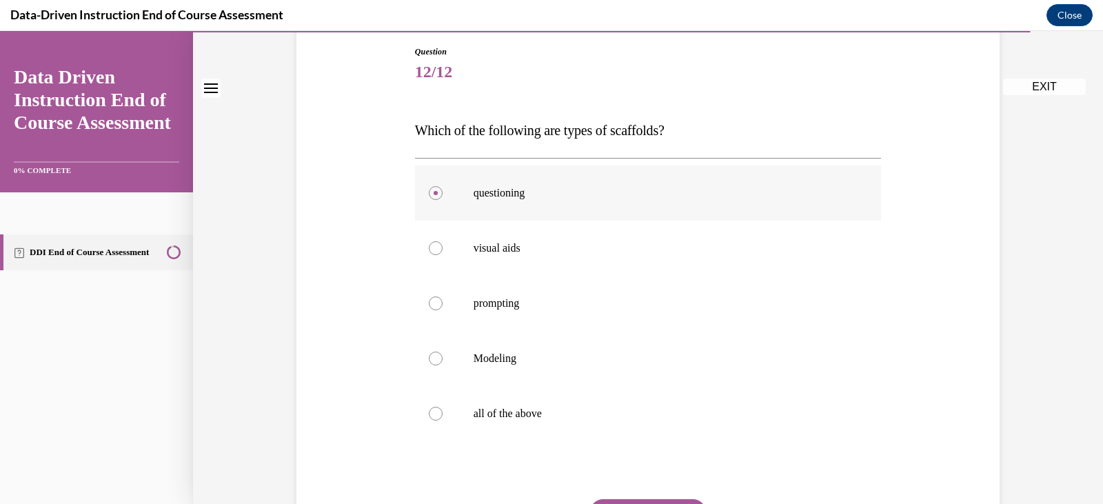
scroll to position [161, 0]
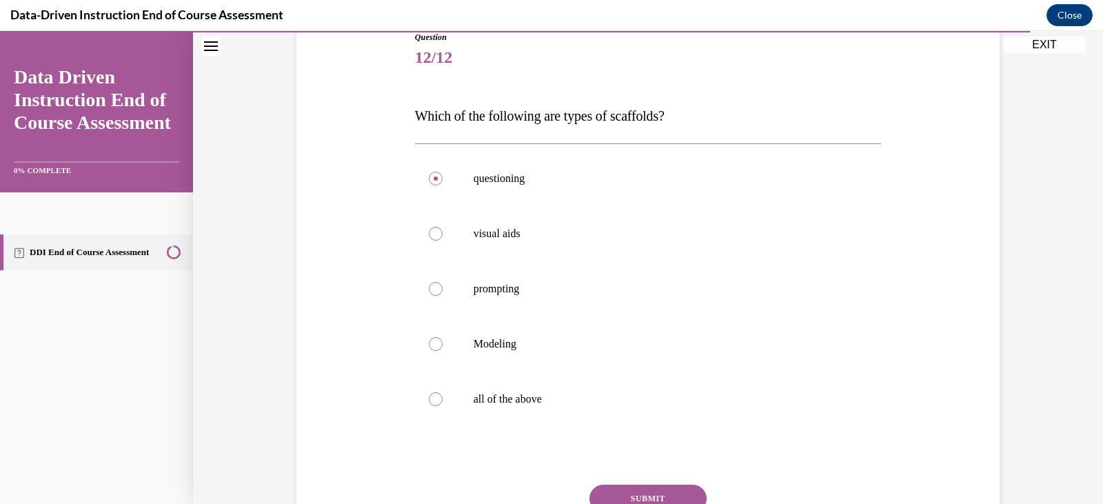
click at [647, 481] on div "Question 12/12 Which of the following are types of scaffolds? questioning visua…" at bounding box center [648, 314] width 467 height 567
click at [651, 481] on div "Question 12/12 Which of the following are types of scaffolds? questioning visua…" at bounding box center [648, 314] width 467 height 567
click at [651, 484] on button "SUBMIT" at bounding box center [647, 498] width 117 height 28
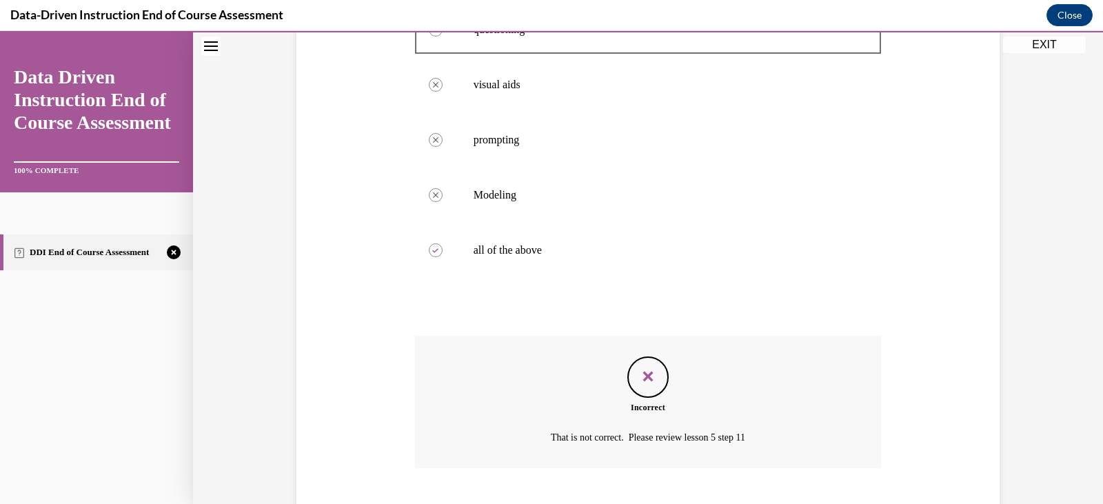
scroll to position [394, 0]
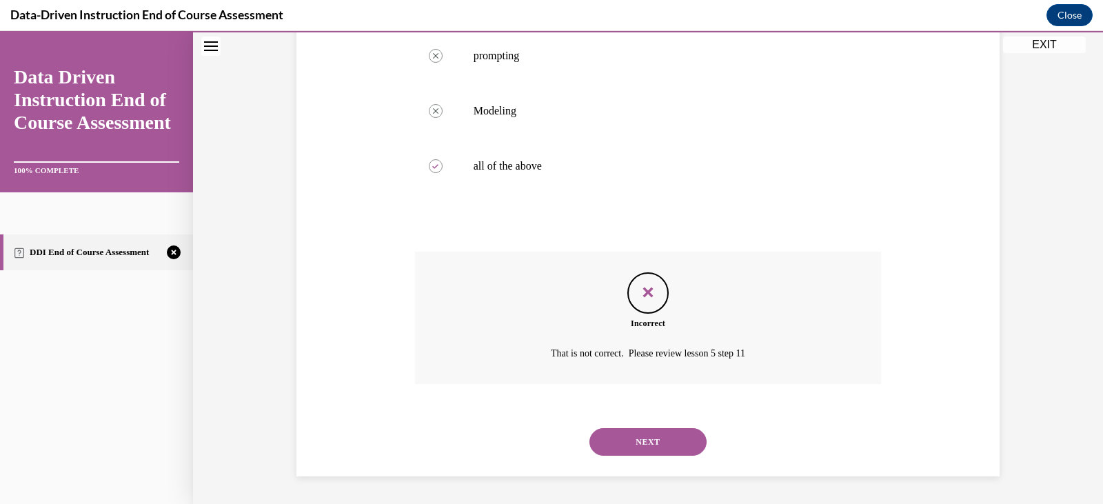
click at [636, 451] on button "NEXT" at bounding box center [647, 442] width 117 height 28
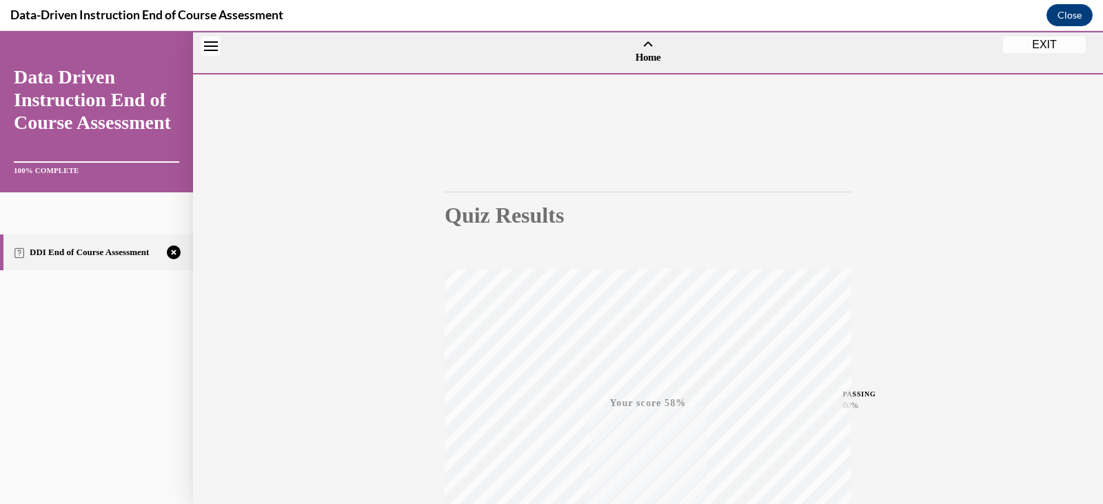
scroll to position [234, 0]
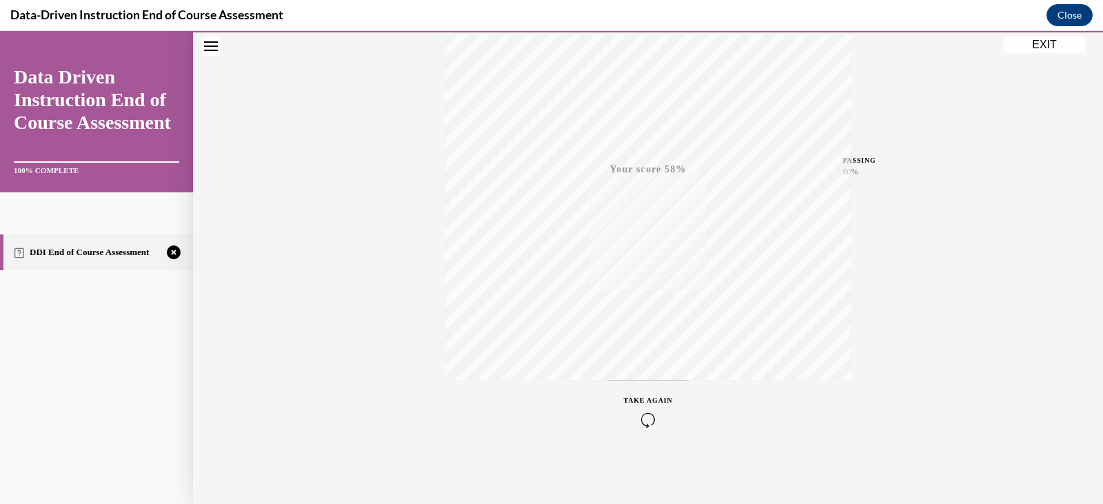
click at [642, 415] on icon "button" at bounding box center [648, 419] width 49 height 15
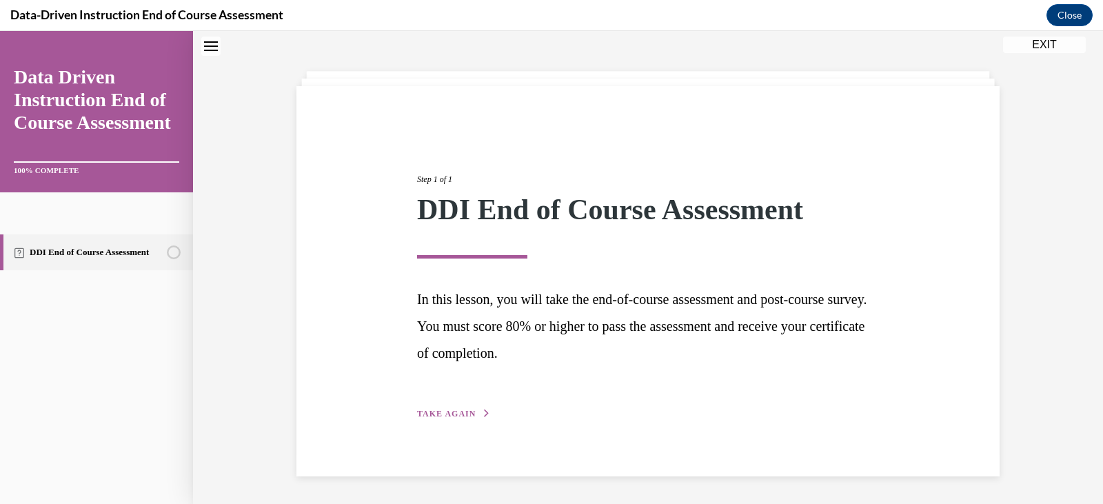
scroll to position [50, 0]
click at [456, 420] on button "TAKE AGAIN" at bounding box center [454, 413] width 74 height 12
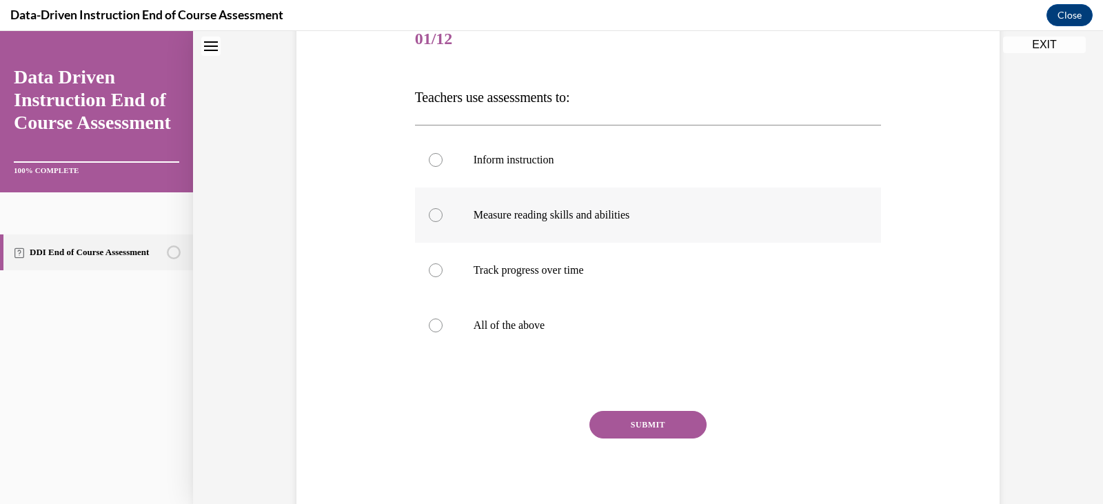
scroll to position [227, 0]
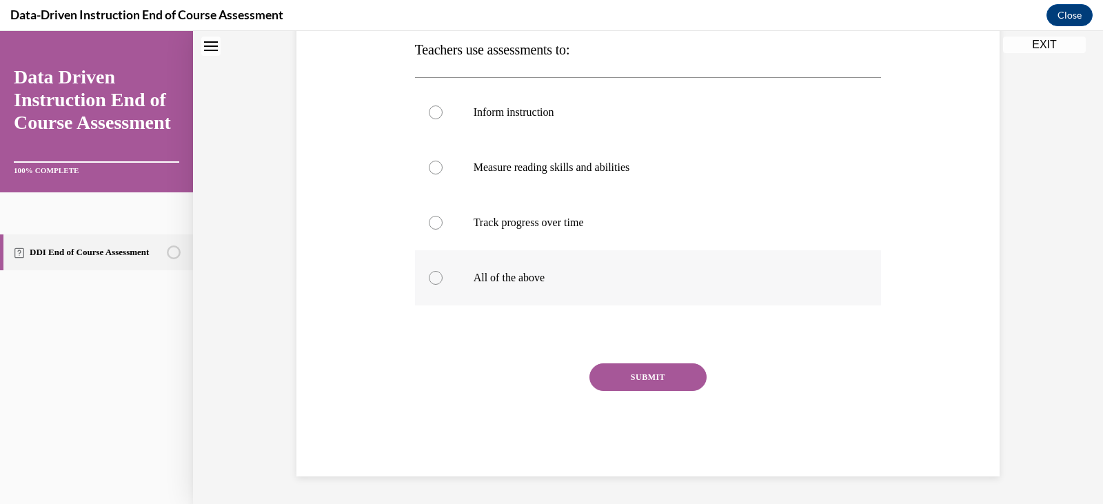
click at [428, 272] on label "All of the above" at bounding box center [648, 277] width 467 height 55
click at [429, 272] on input "All of the above" at bounding box center [436, 278] width 14 height 14
radio input "true"
click at [677, 381] on button "SUBMIT" at bounding box center [647, 377] width 117 height 28
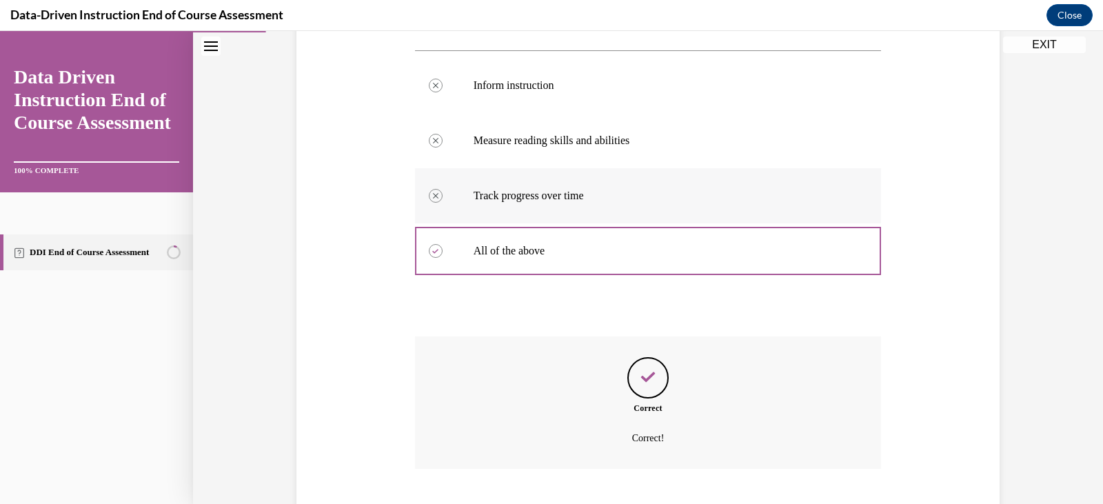
scroll to position [338, 0]
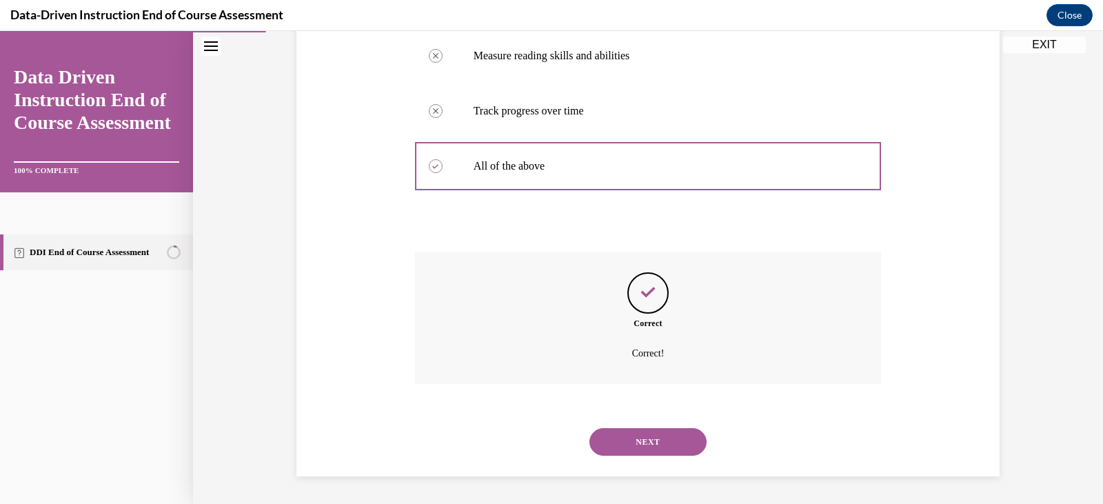
click at [652, 425] on div "NEXT" at bounding box center [648, 441] width 467 height 55
click at [651, 429] on button "NEXT" at bounding box center [647, 442] width 117 height 28
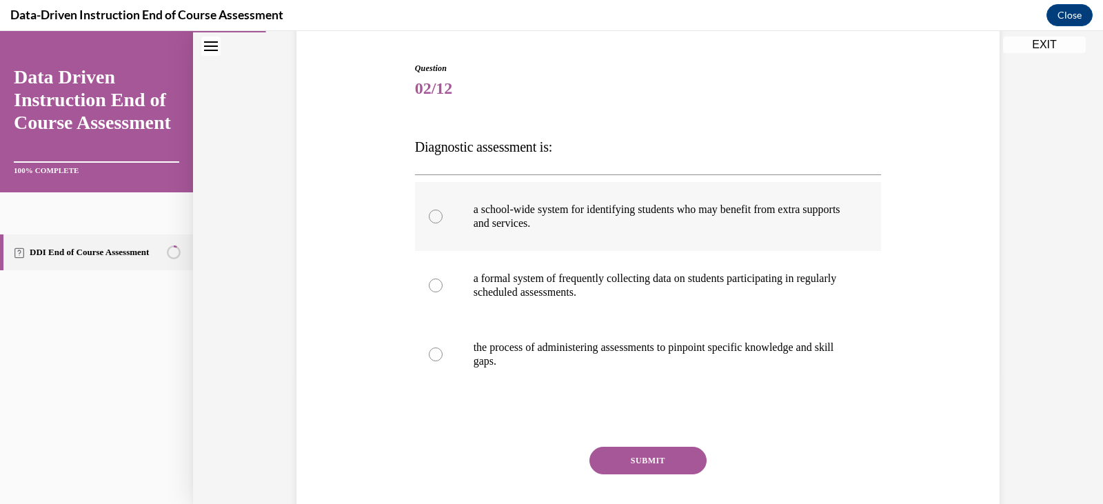
scroll to position [150, 0]
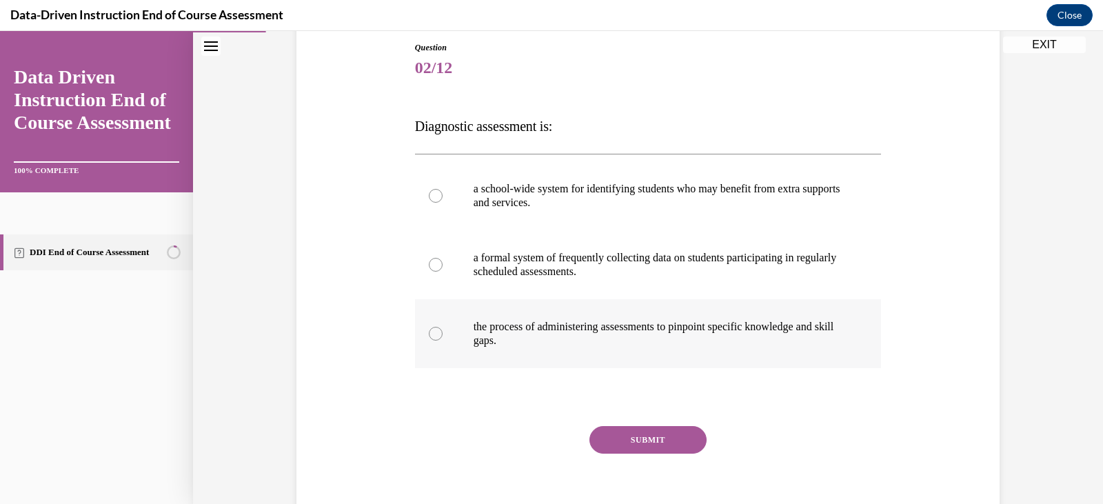
click at [514, 317] on label "the process of administering assessments to pinpoint specific knowledge and ski…" at bounding box center [648, 333] width 467 height 69
click at [442, 327] on input "the process of administering assessments to pinpoint specific knowledge and ski…" at bounding box center [436, 334] width 14 height 14
radio input "true"
click at [628, 450] on button "SUBMIT" at bounding box center [647, 440] width 117 height 28
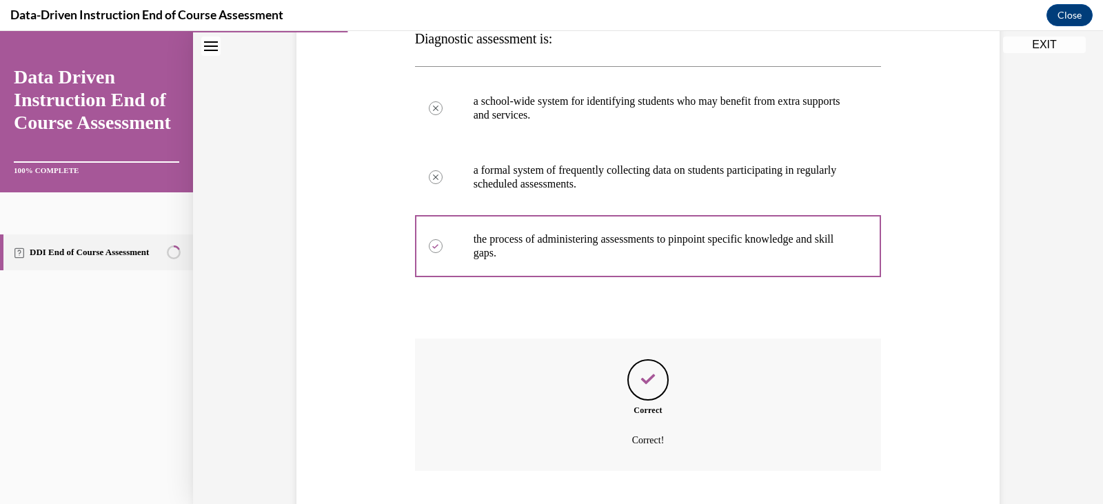
scroll to position [325, 0]
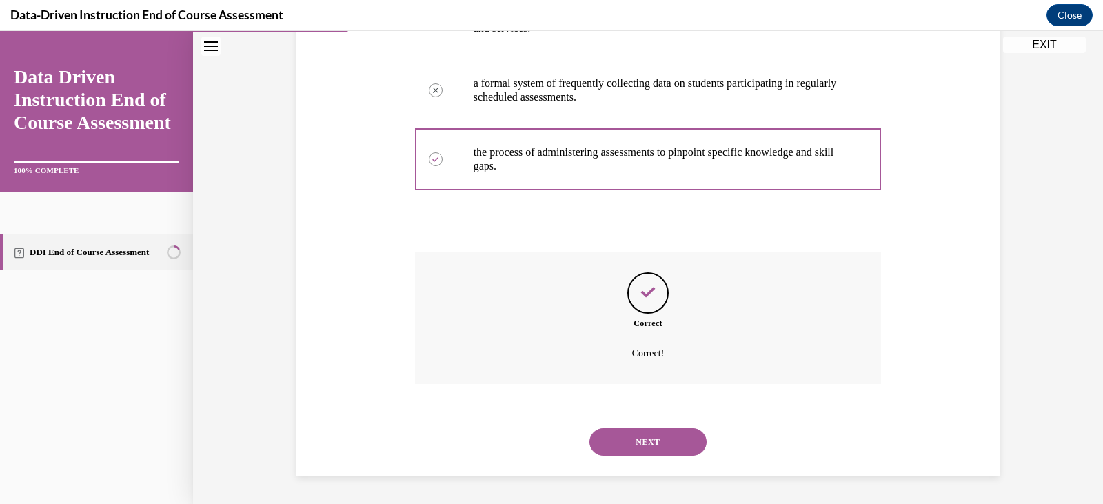
click at [654, 438] on button "NEXT" at bounding box center [647, 442] width 117 height 28
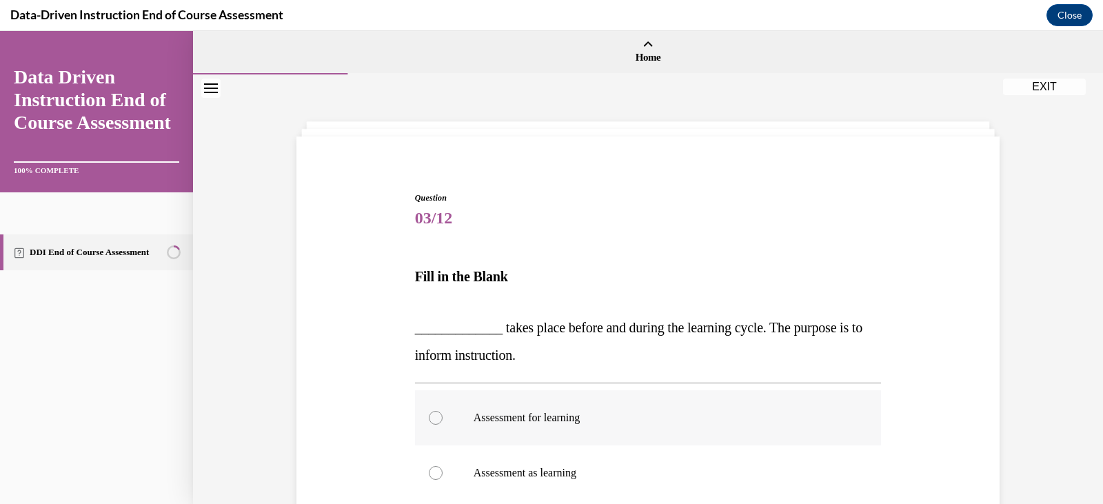
click at [551, 402] on label "Assessment for learning" at bounding box center [648, 417] width 467 height 55
click at [442, 411] on input "Assessment for learning" at bounding box center [436, 418] width 14 height 14
radio input "true"
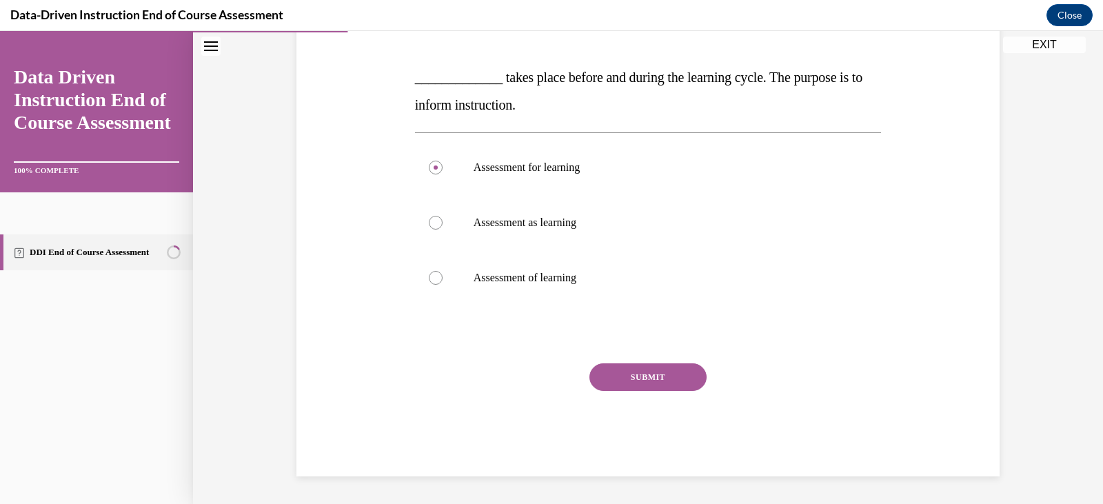
click at [615, 376] on button "SUBMIT" at bounding box center [647, 377] width 117 height 28
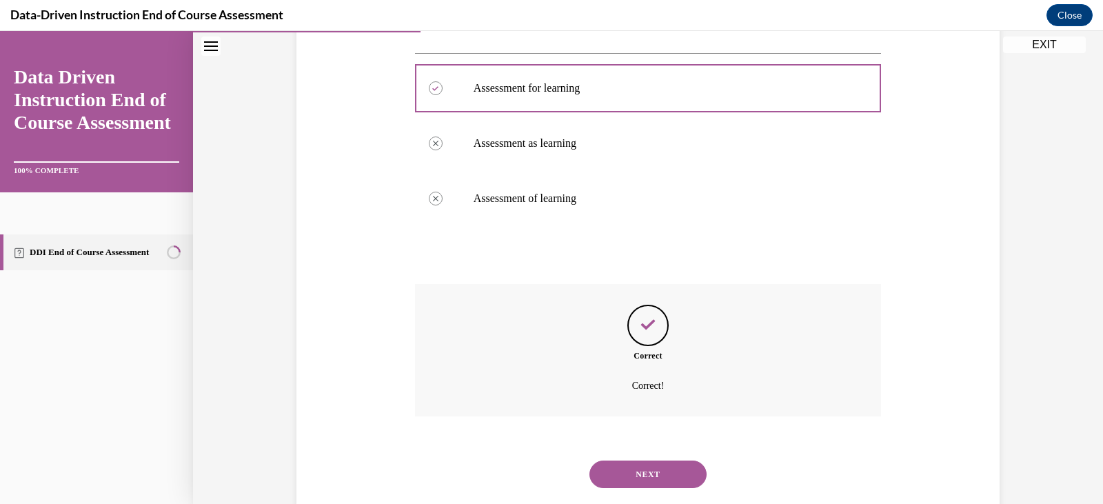
scroll to position [362, 0]
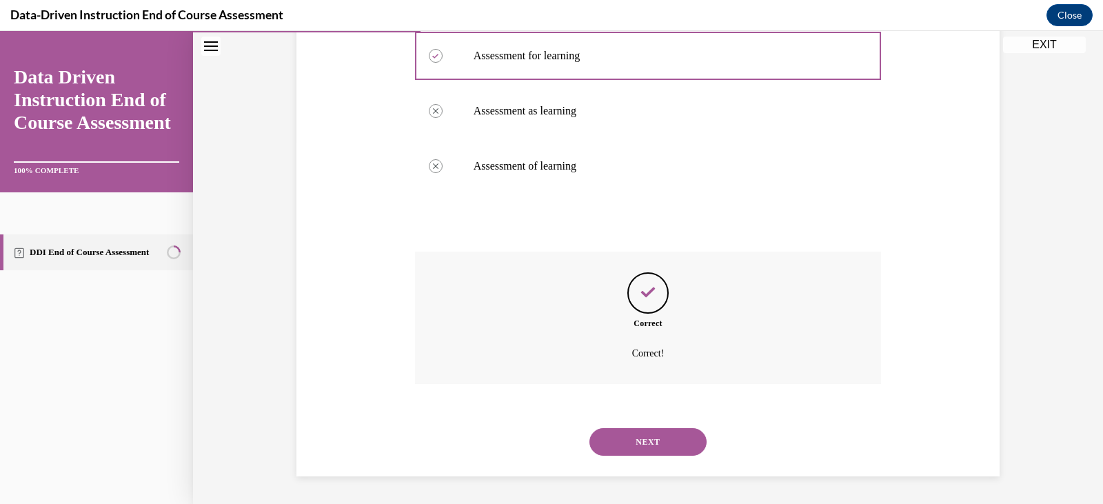
click at [646, 441] on button "NEXT" at bounding box center [647, 442] width 117 height 28
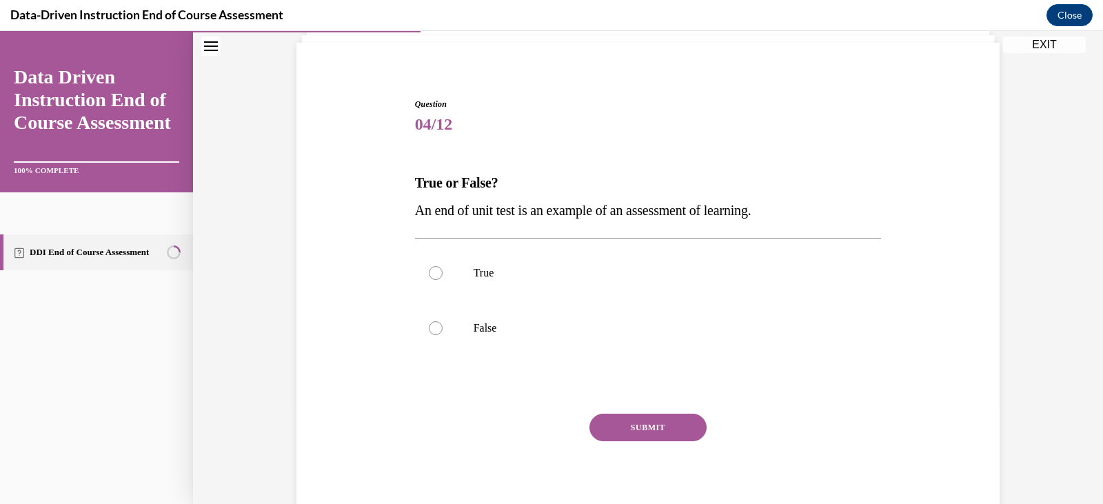
scroll to position [42, 0]
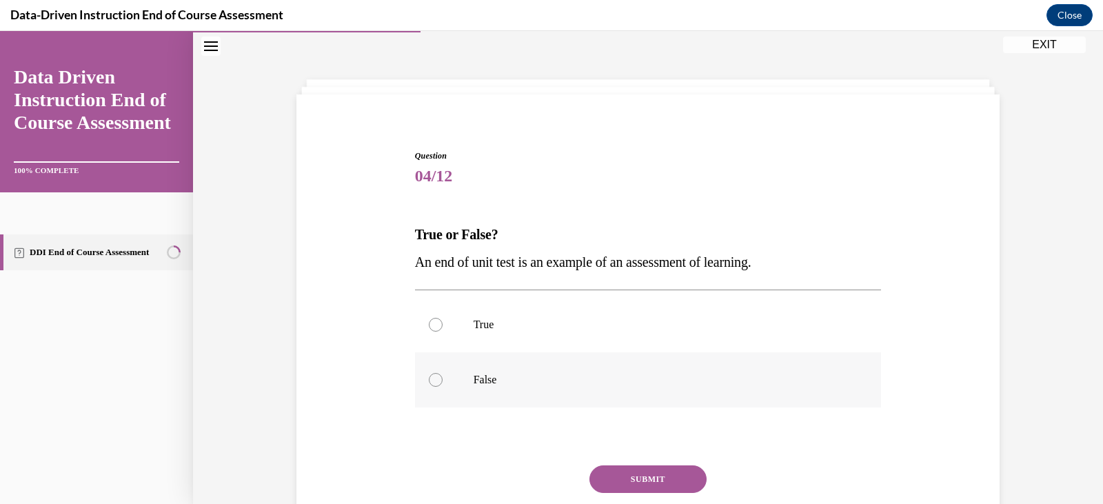
click at [559, 384] on p "False" at bounding box center [660, 380] width 374 height 14
click at [442, 384] on input "False" at bounding box center [436, 380] width 14 height 14
radio input "true"
click at [644, 481] on button "SUBMIT" at bounding box center [647, 479] width 117 height 28
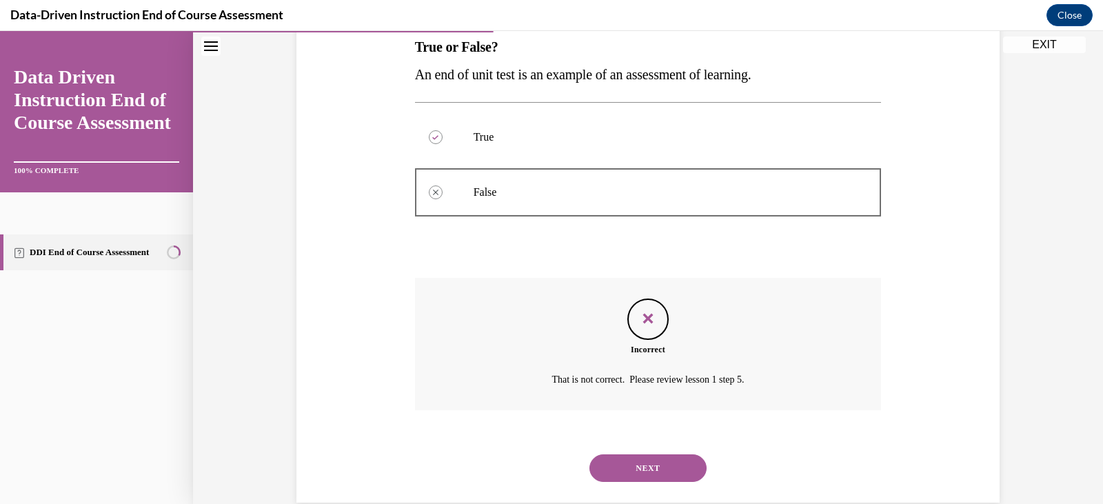
scroll to position [256, 0]
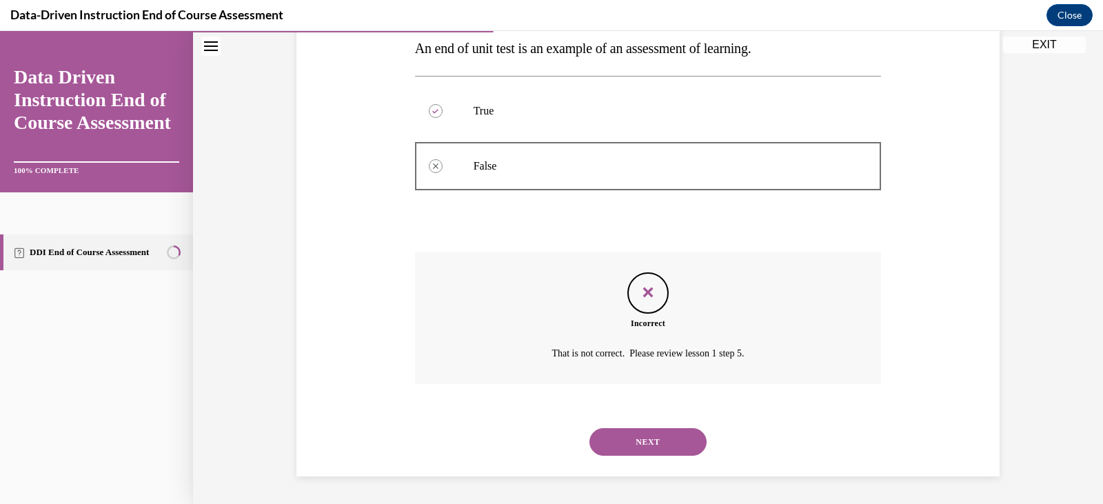
click at [656, 438] on button "NEXT" at bounding box center [647, 442] width 117 height 28
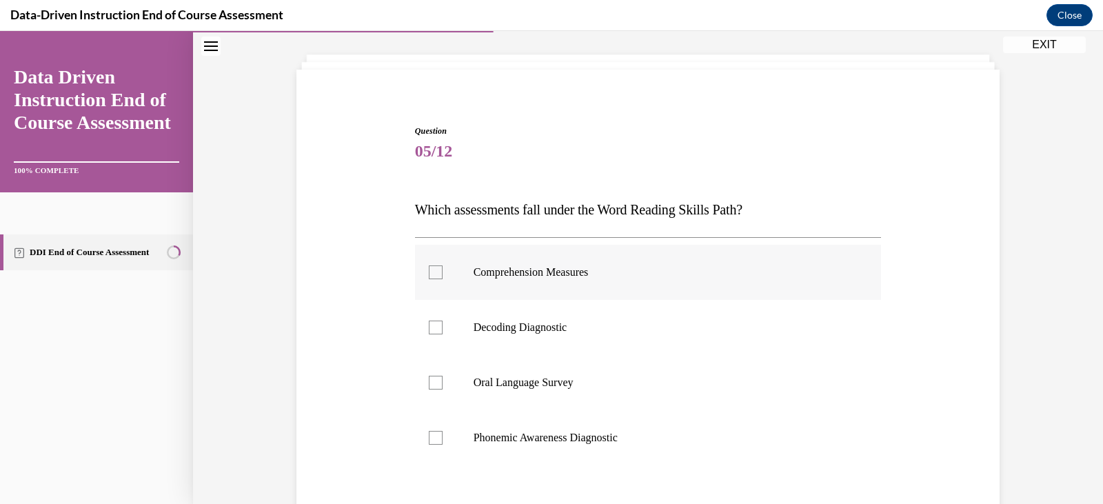
scroll to position [91, 0]
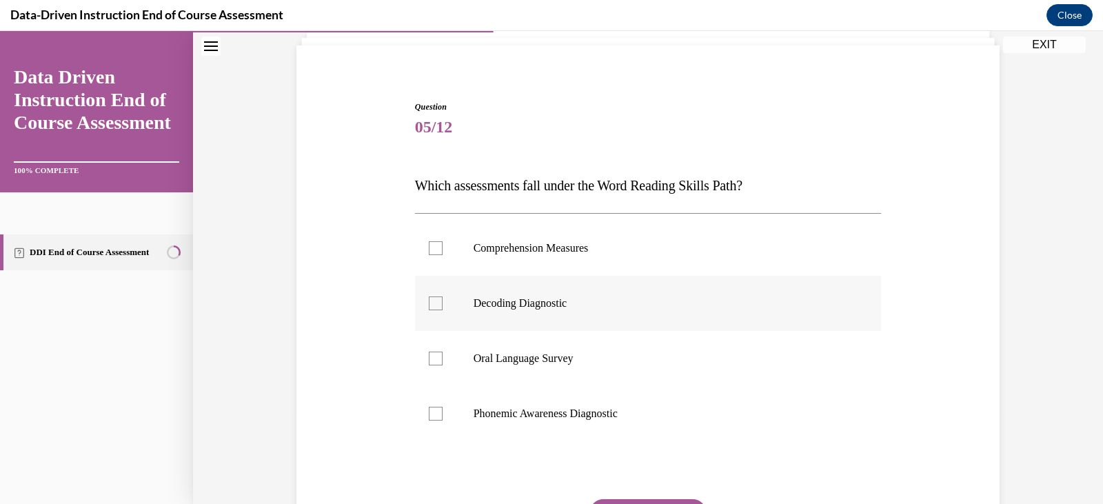
click at [431, 295] on label "Decoding Diagnostic" at bounding box center [648, 303] width 467 height 55
click at [431, 296] on input "Decoding Diagnostic" at bounding box center [436, 303] width 14 height 14
checkbox input "true"
click at [440, 396] on label "Phonemic Awareness Diagnostic" at bounding box center [648, 413] width 467 height 55
click at [440, 407] on input "Phonemic Awareness Diagnostic" at bounding box center [436, 414] width 14 height 14
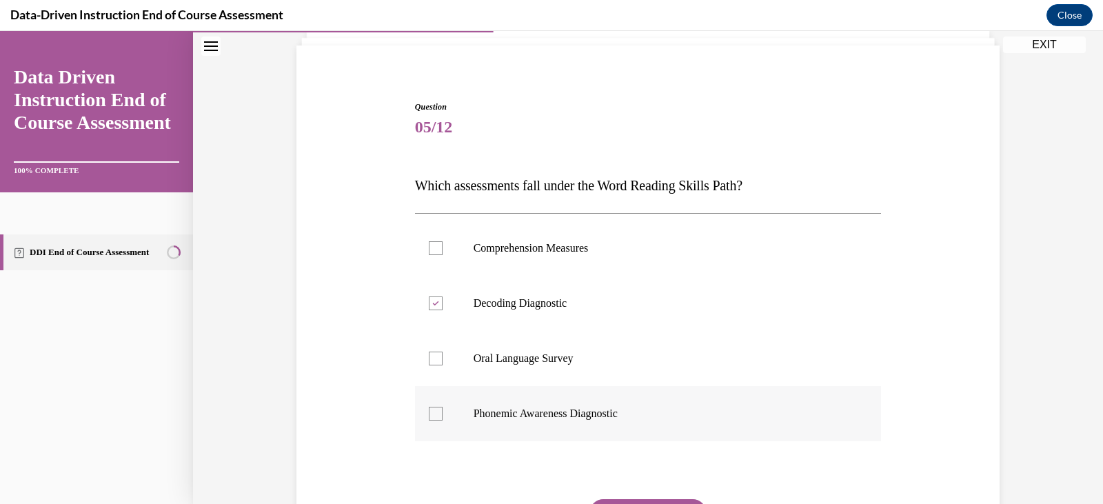
checkbox input "true"
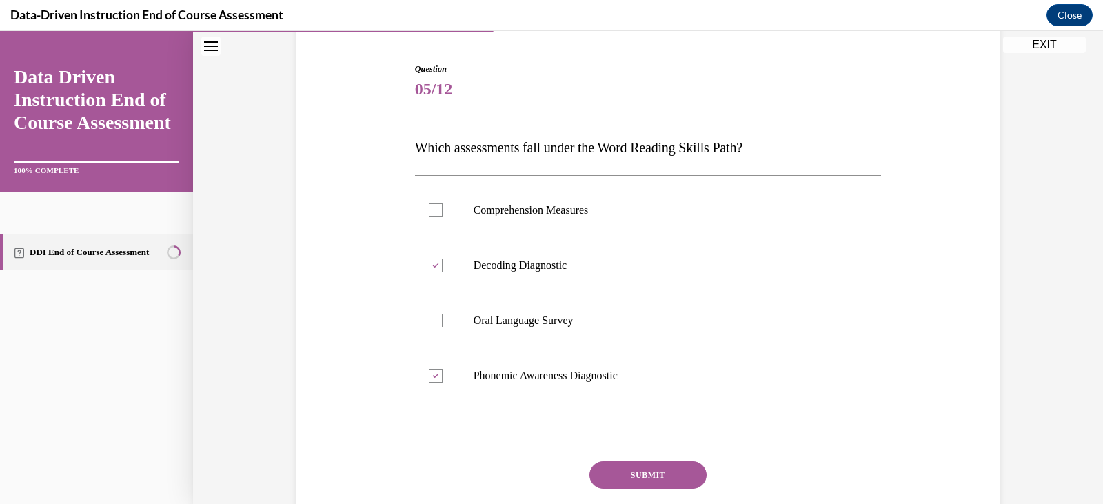
click at [627, 466] on button "SUBMIT" at bounding box center [647, 475] width 117 height 28
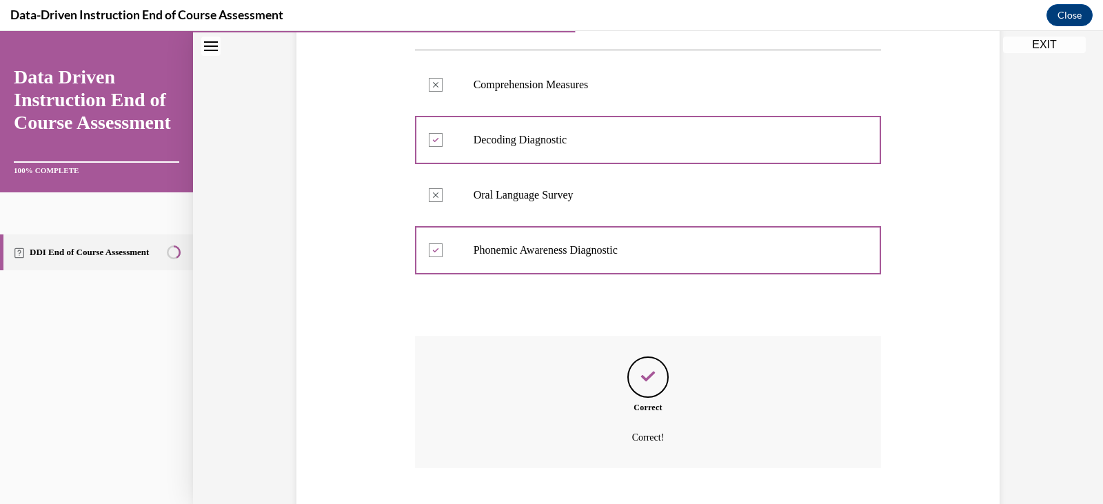
scroll to position [338, 0]
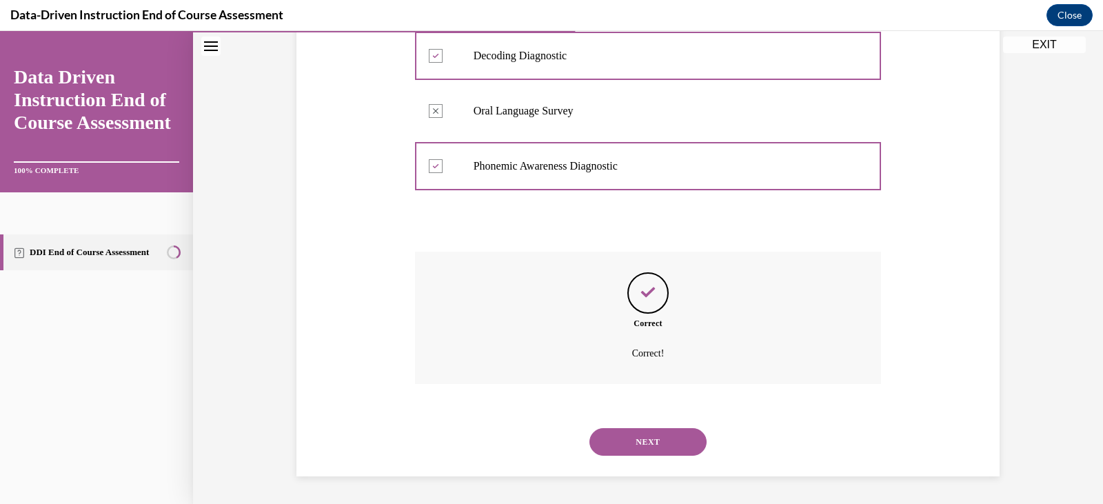
click at [653, 449] on button "NEXT" at bounding box center [647, 442] width 117 height 28
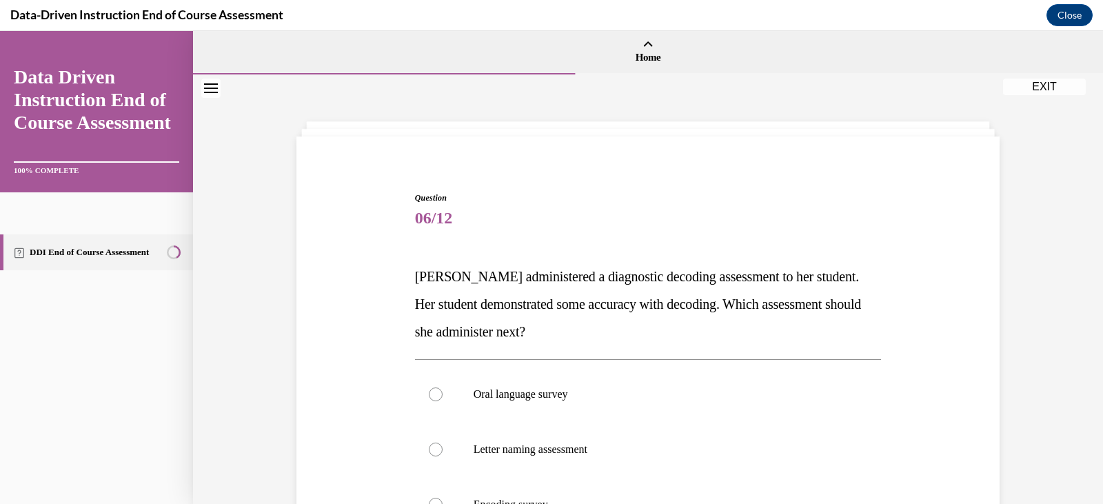
scroll to position [123, 0]
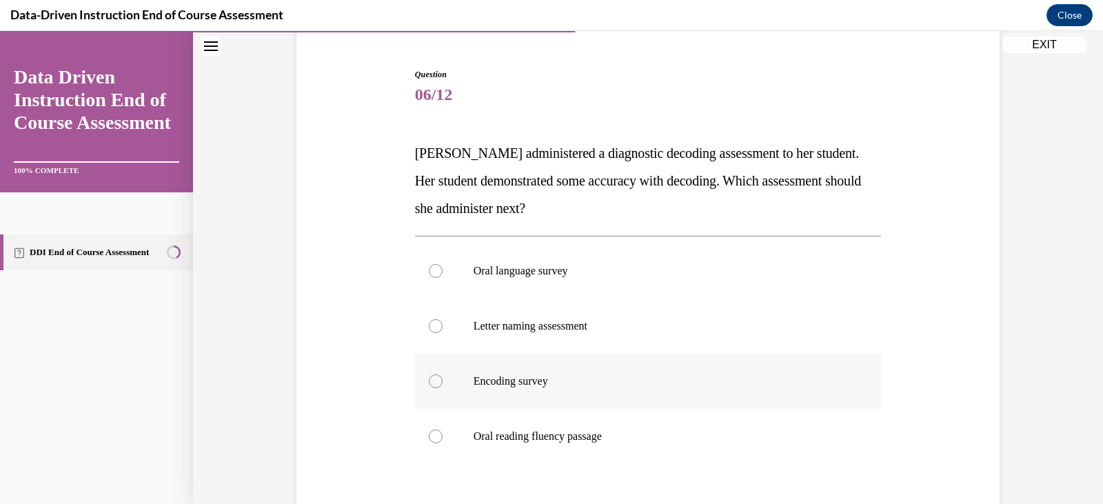
click at [499, 380] on p "Encoding survey" at bounding box center [660, 381] width 374 height 14
click at [442, 380] on input "Encoding survey" at bounding box center [436, 381] width 14 height 14
radio input "true"
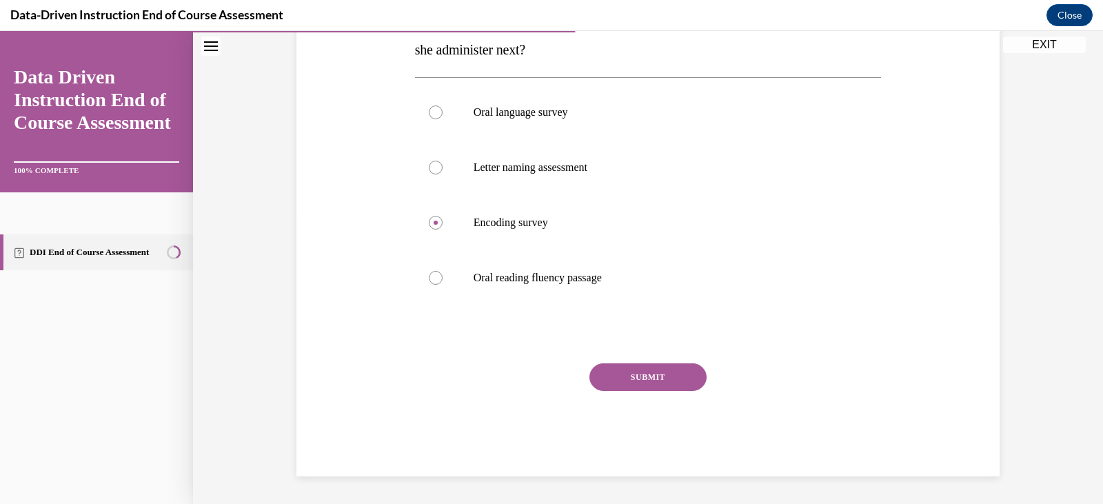
click at [606, 362] on div "Question 06/12 Mrs. Lee administered a diagnostic decoding assessment to her st…" at bounding box center [648, 193] width 467 height 567
click at [609, 364] on button "SUBMIT" at bounding box center [647, 377] width 117 height 28
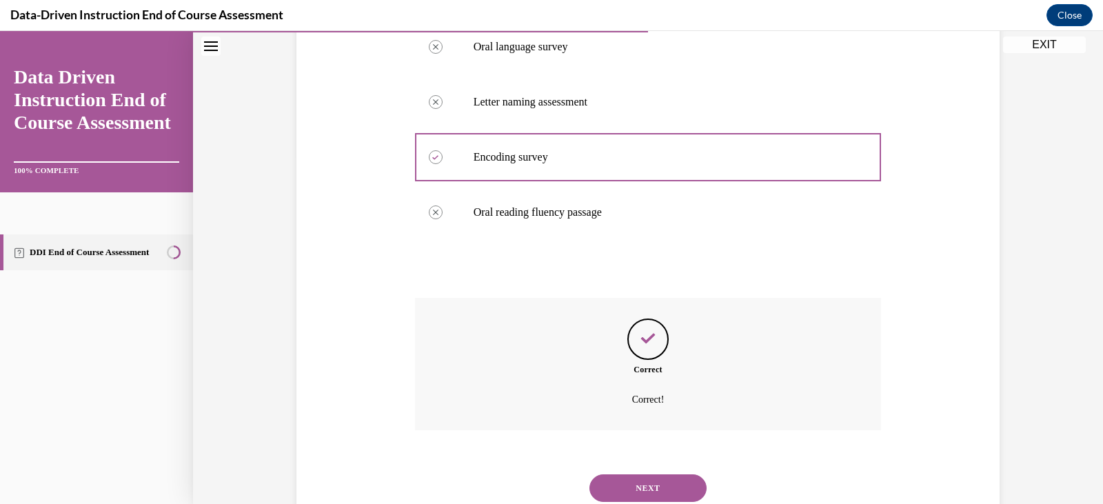
scroll to position [394, 0]
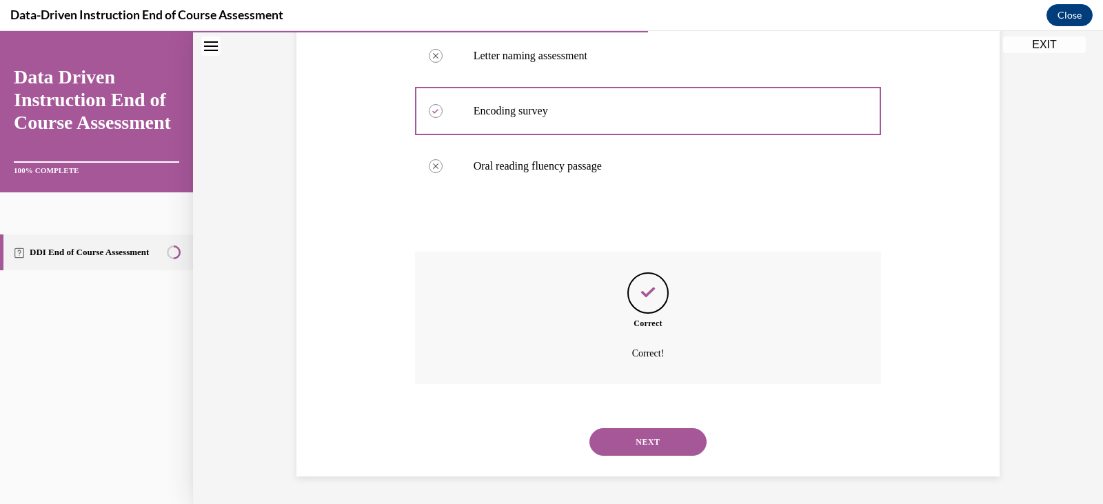
click at [637, 437] on button "NEXT" at bounding box center [647, 442] width 117 height 28
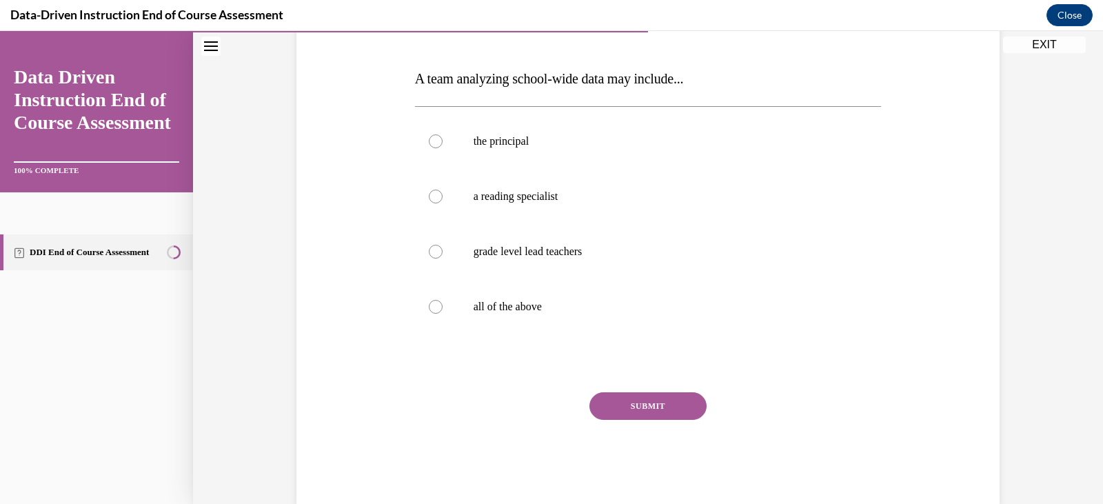
scroll to position [198, 0]
click at [618, 297] on label "all of the above" at bounding box center [648, 305] width 467 height 55
click at [442, 299] on input "all of the above" at bounding box center [436, 306] width 14 height 14
radio input "true"
click at [654, 417] on button "SUBMIT" at bounding box center [647, 405] width 117 height 28
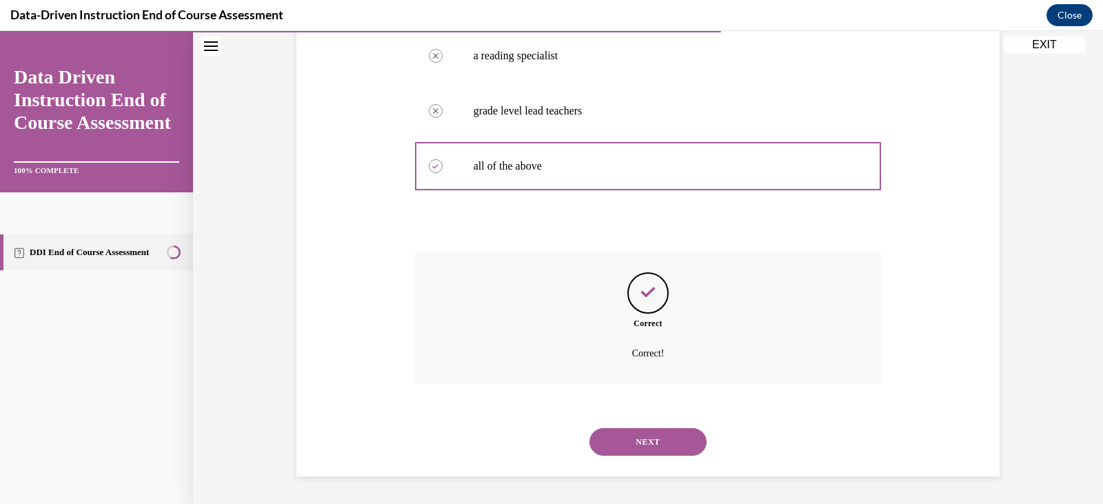
click at [643, 446] on button "NEXT" at bounding box center [647, 442] width 117 height 28
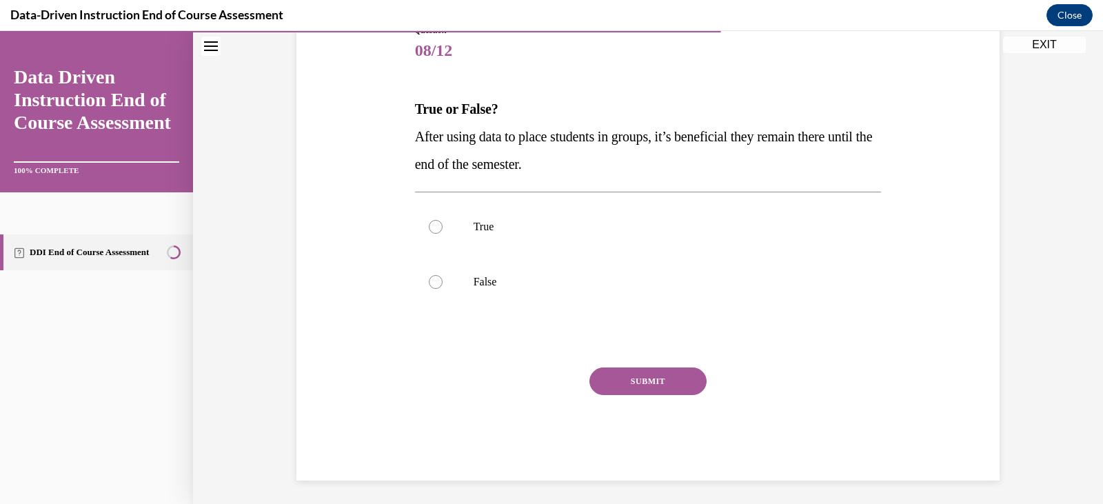
scroll to position [172, 0]
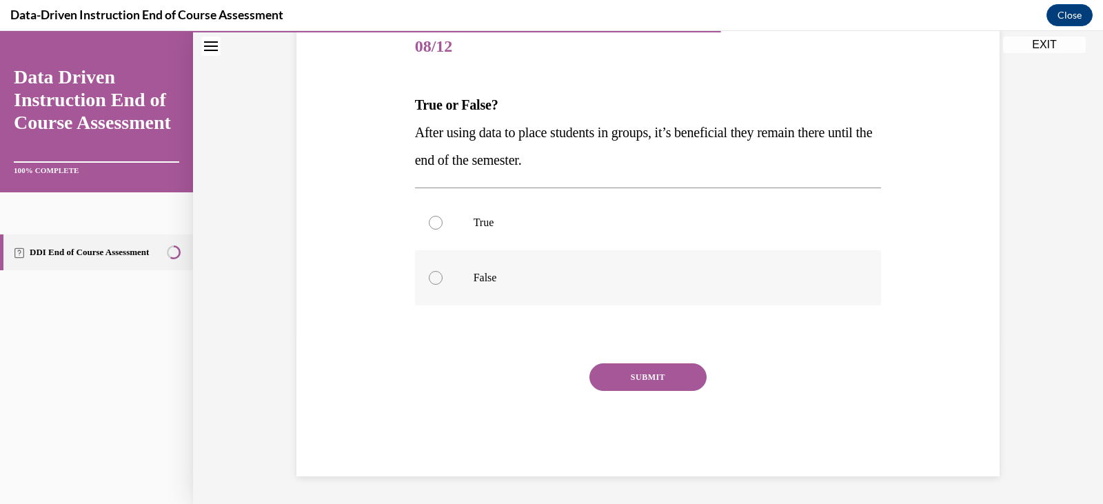
click at [522, 265] on label "False" at bounding box center [648, 277] width 467 height 55
click at [442, 271] on input "False" at bounding box center [436, 278] width 14 height 14
radio input "true"
click at [522, 265] on label "False" at bounding box center [648, 277] width 467 height 55
click at [442, 271] on input "False" at bounding box center [436, 278] width 14 height 14
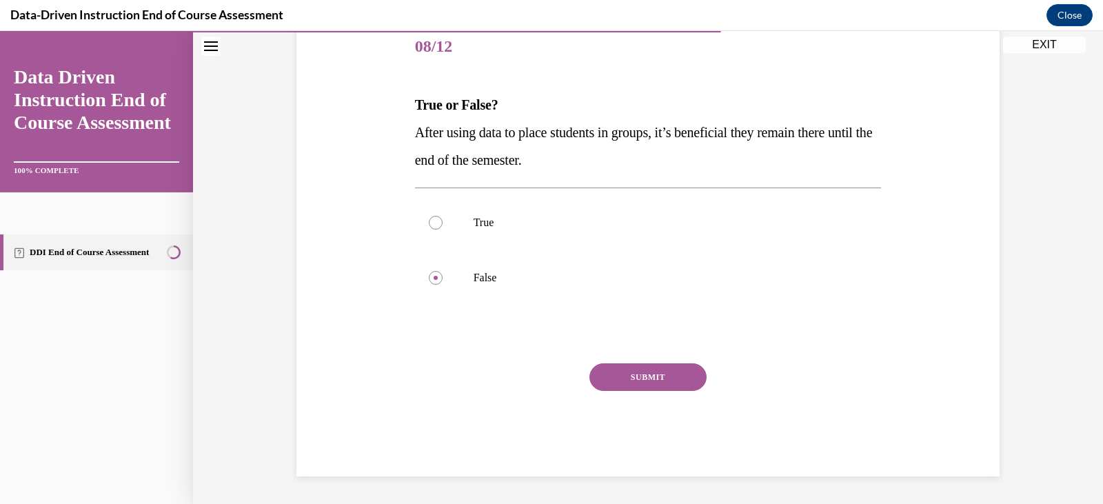
click at [618, 375] on button "SUBMIT" at bounding box center [647, 377] width 117 height 28
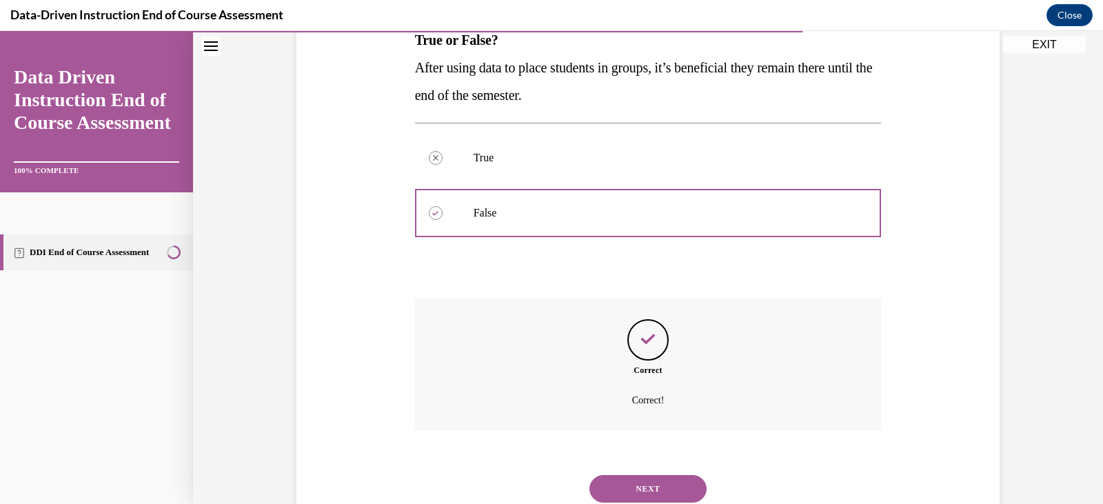
scroll to position [283, 0]
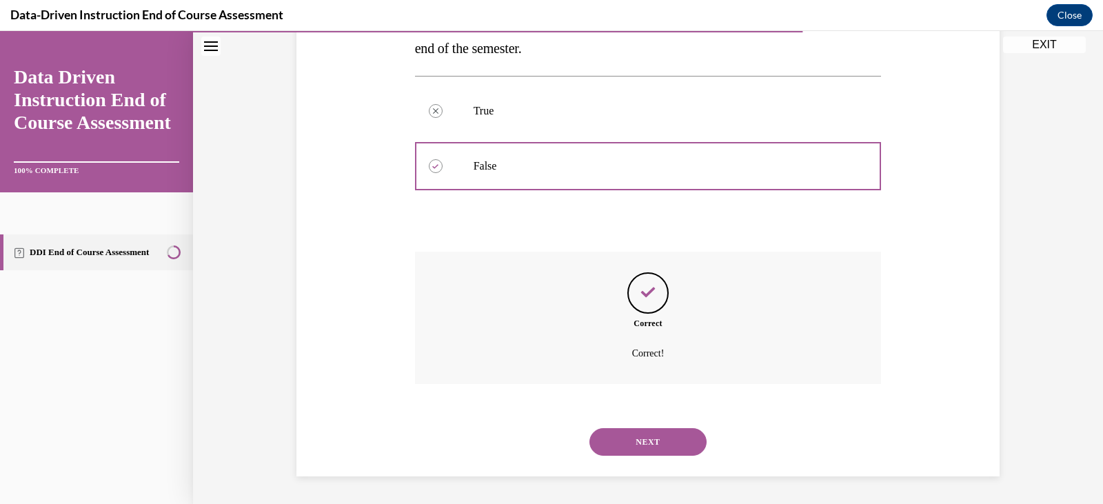
click at [645, 437] on button "NEXT" at bounding box center [647, 442] width 117 height 28
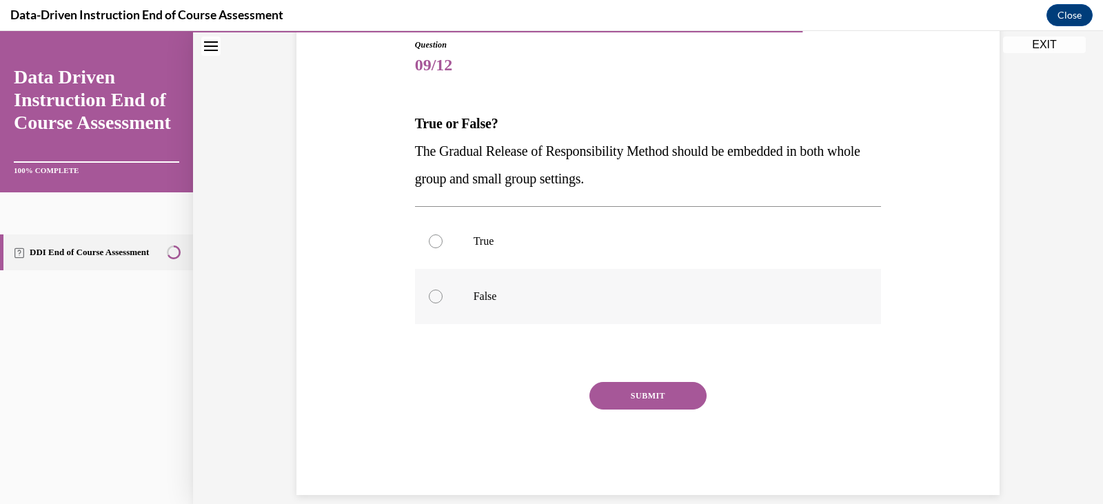
click at [529, 254] on div "True False" at bounding box center [648, 269] width 467 height 110
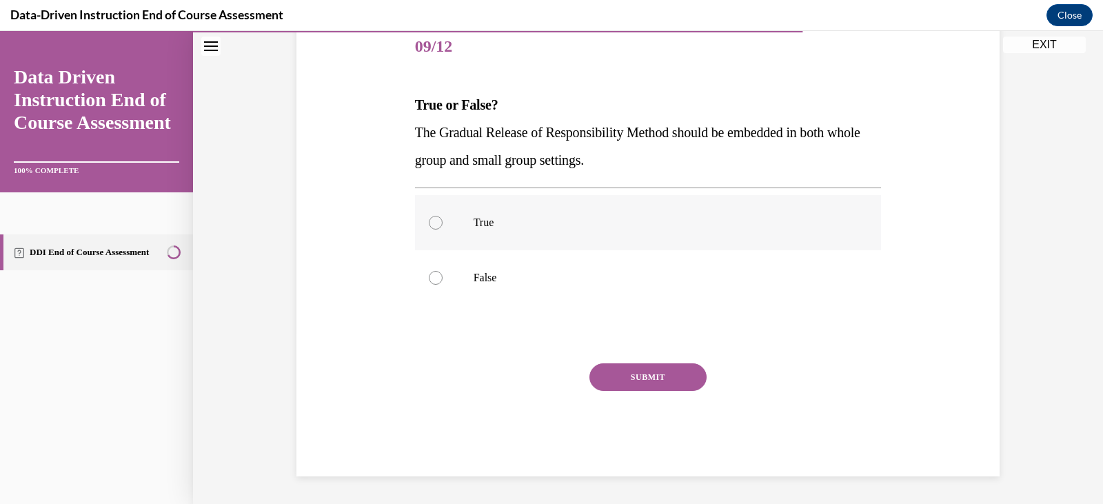
click at [527, 198] on label "True" at bounding box center [648, 222] width 467 height 55
click at [442, 216] on input "True" at bounding box center [436, 223] width 14 height 14
radio input "true"
click at [656, 365] on button "SUBMIT" at bounding box center [647, 377] width 117 height 28
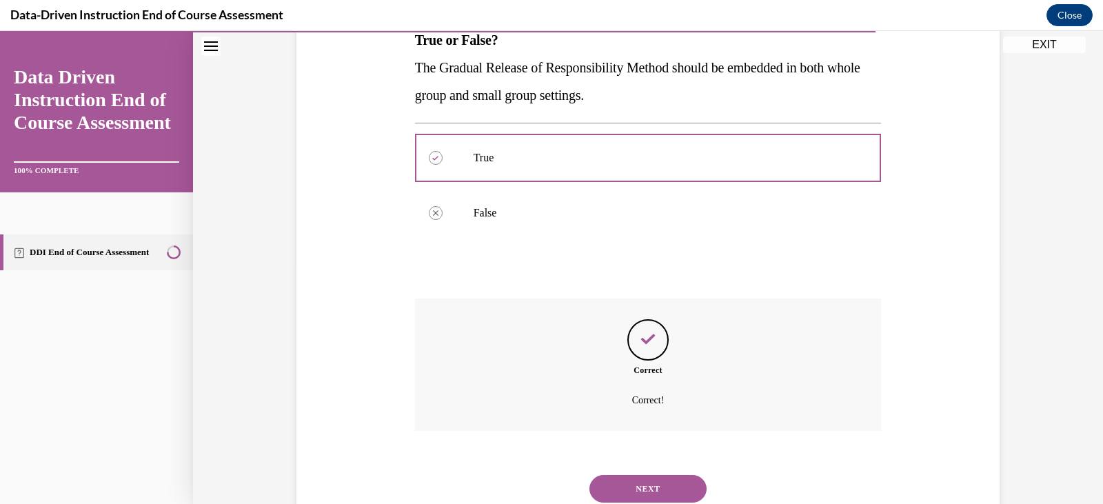
scroll to position [283, 0]
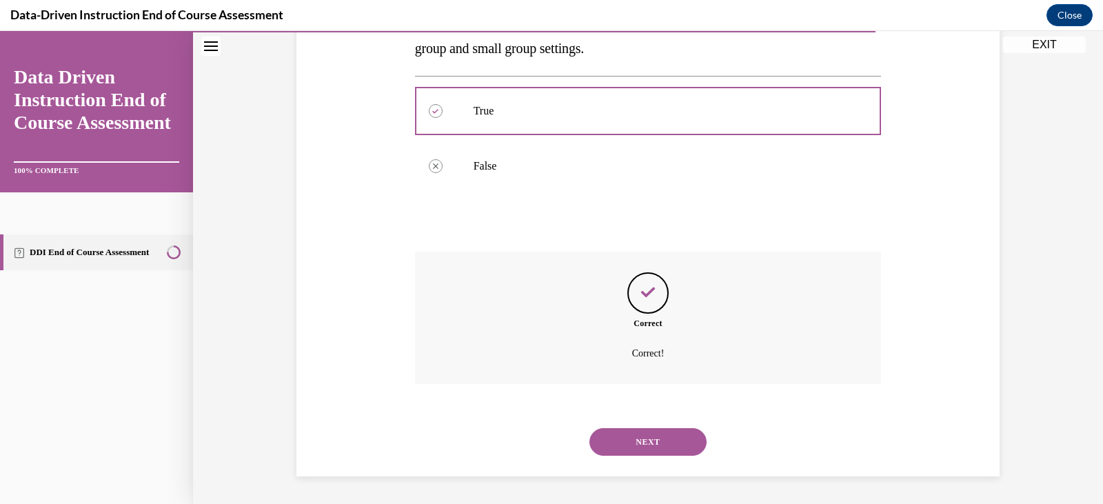
click at [642, 440] on button "NEXT" at bounding box center [647, 442] width 117 height 28
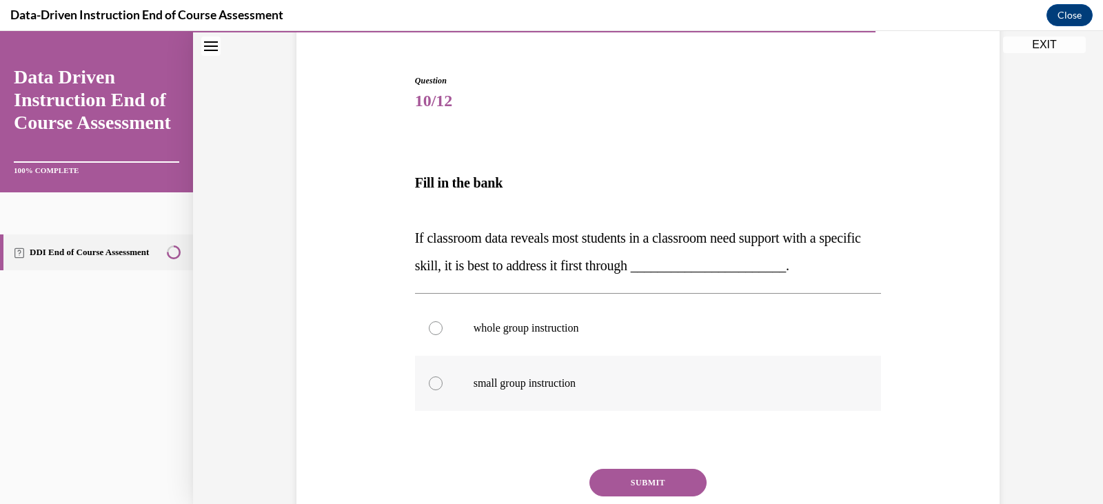
scroll to position [118, 0]
click at [544, 331] on p "whole group instruction" at bounding box center [660, 327] width 374 height 14
click at [442, 331] on input "whole group instruction" at bounding box center [436, 327] width 14 height 14
radio input "true"
click at [667, 479] on button "SUBMIT" at bounding box center [647, 482] width 117 height 28
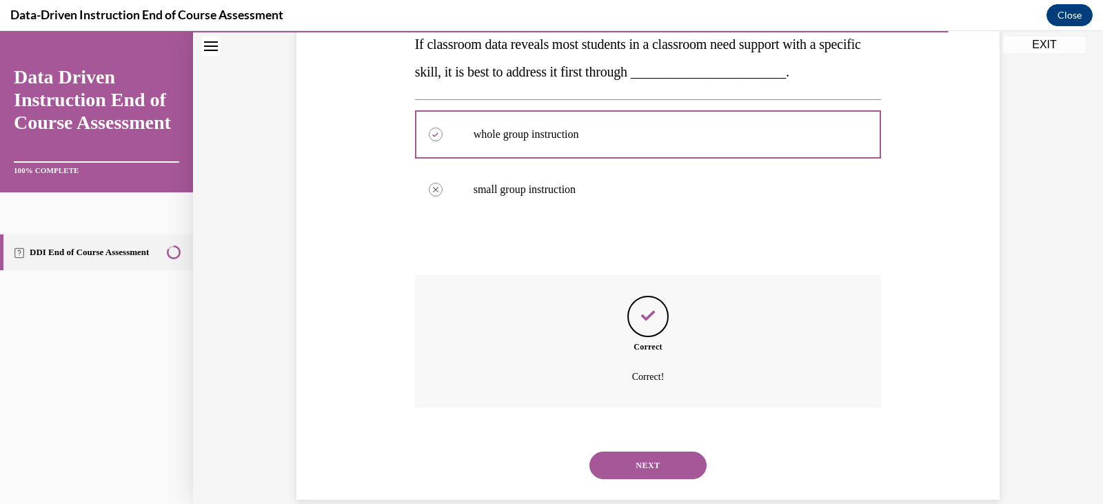
scroll to position [334, 0]
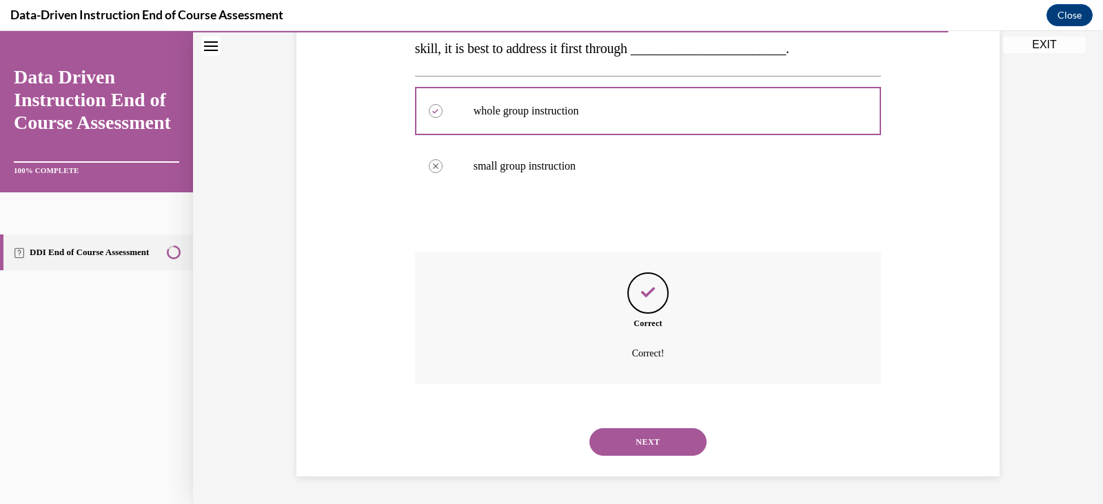
click at [629, 442] on button "NEXT" at bounding box center [647, 442] width 117 height 28
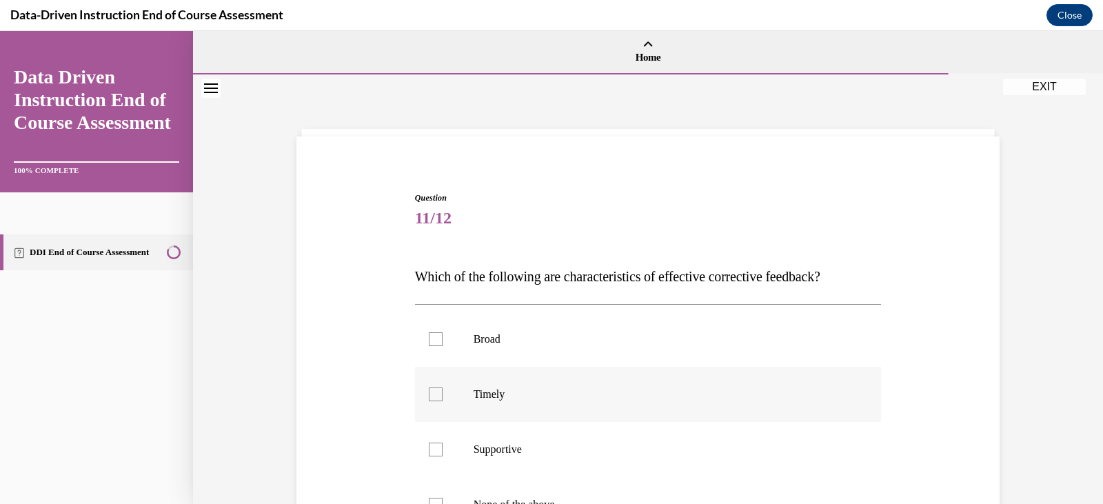
click at [481, 382] on label "Timely" at bounding box center [648, 394] width 467 height 55
click at [442, 387] on input "Timely" at bounding box center [436, 394] width 14 height 14
checkbox input "true"
click at [462, 433] on label "Supportive" at bounding box center [648, 449] width 467 height 55
click at [442, 442] on input "Supportive" at bounding box center [436, 449] width 14 height 14
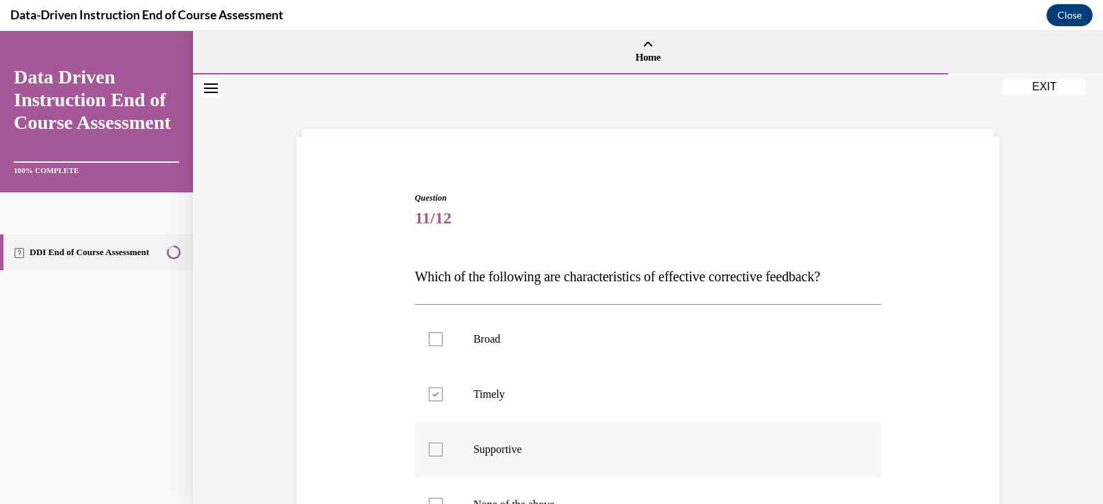
checkbox input "true"
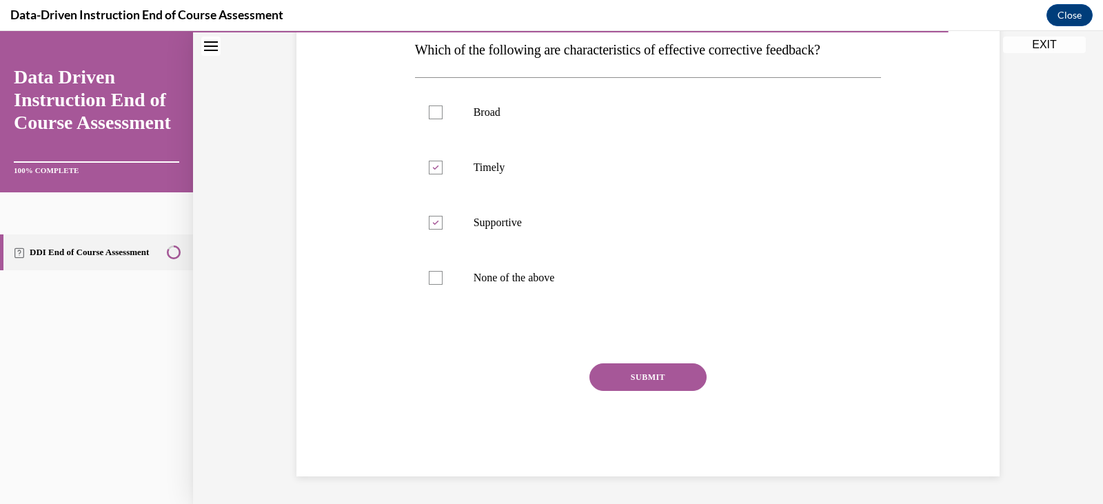
click at [645, 371] on button "SUBMIT" at bounding box center [647, 377] width 117 height 28
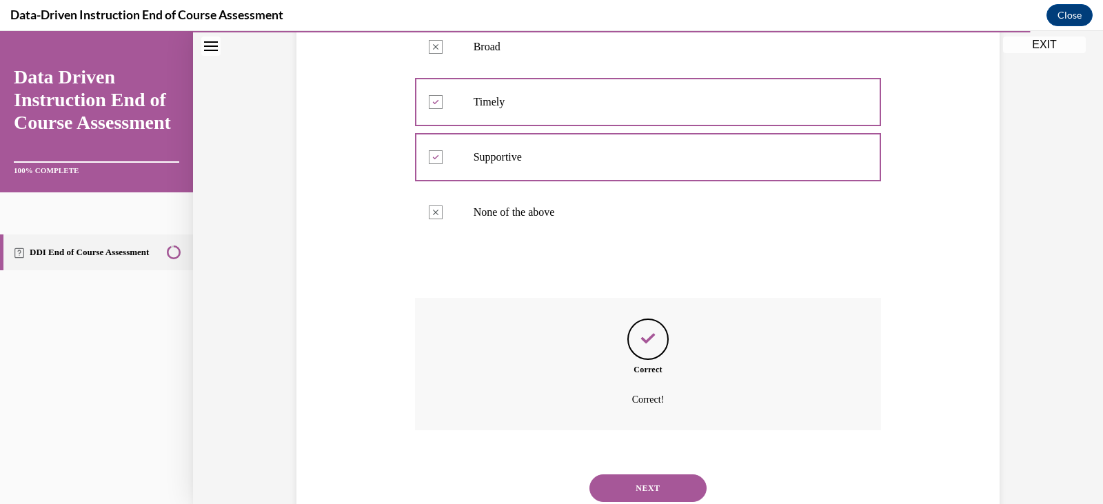
scroll to position [338, 0]
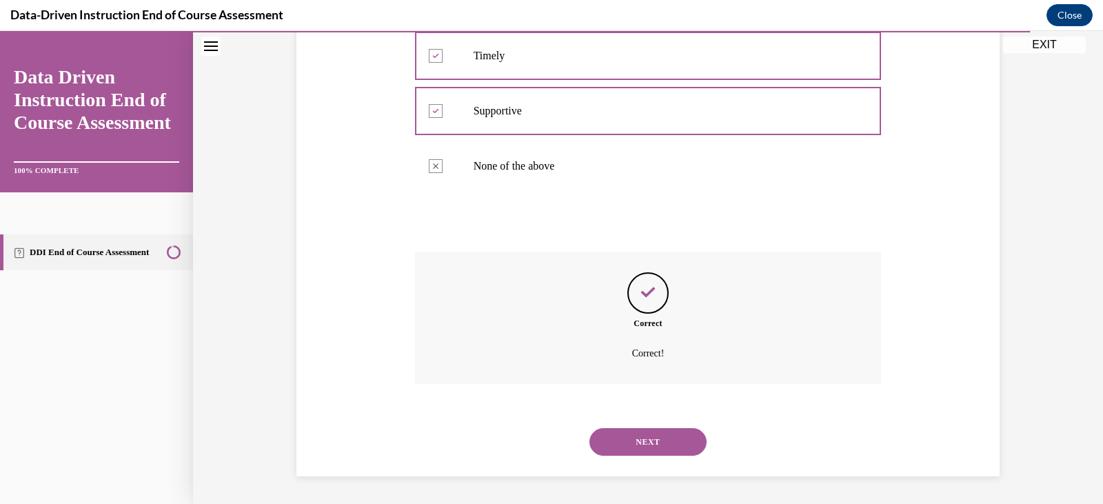
click at [642, 428] on button "NEXT" at bounding box center [647, 442] width 117 height 28
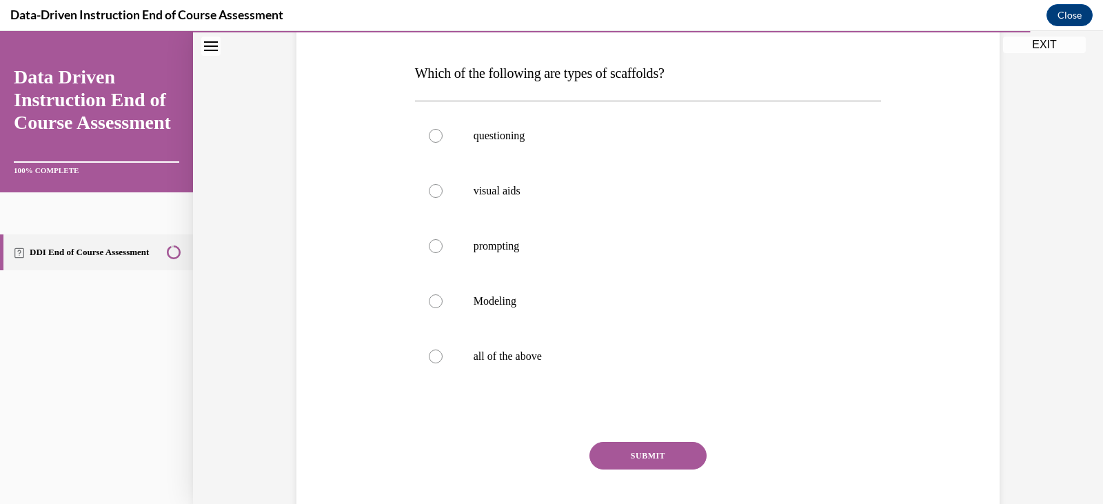
scroll to position [257, 0]
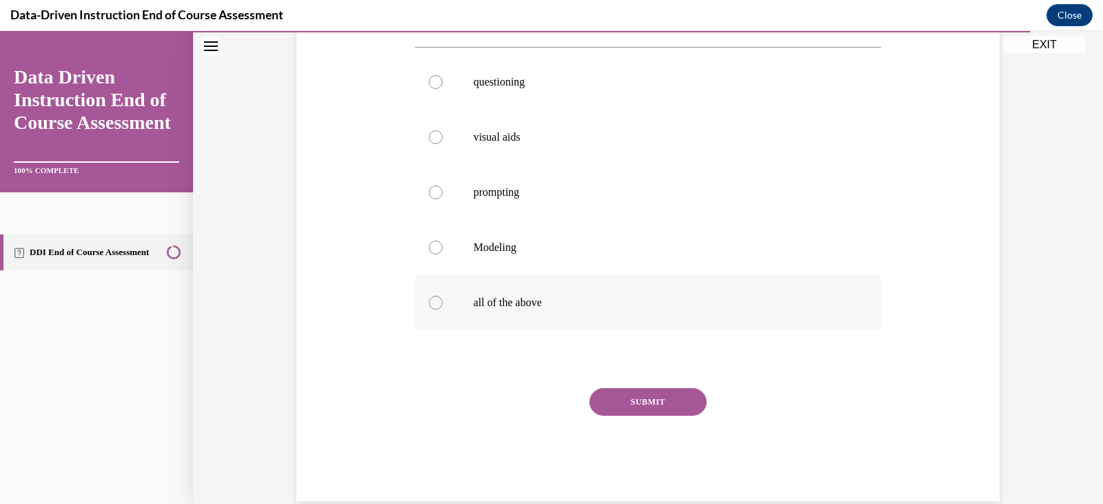
click at [525, 322] on label "all of the above" at bounding box center [648, 302] width 467 height 55
click at [442, 309] on input "all of the above" at bounding box center [436, 303] width 14 height 14
radio input "true"
click at [598, 406] on button "SUBMIT" at bounding box center [647, 402] width 117 height 28
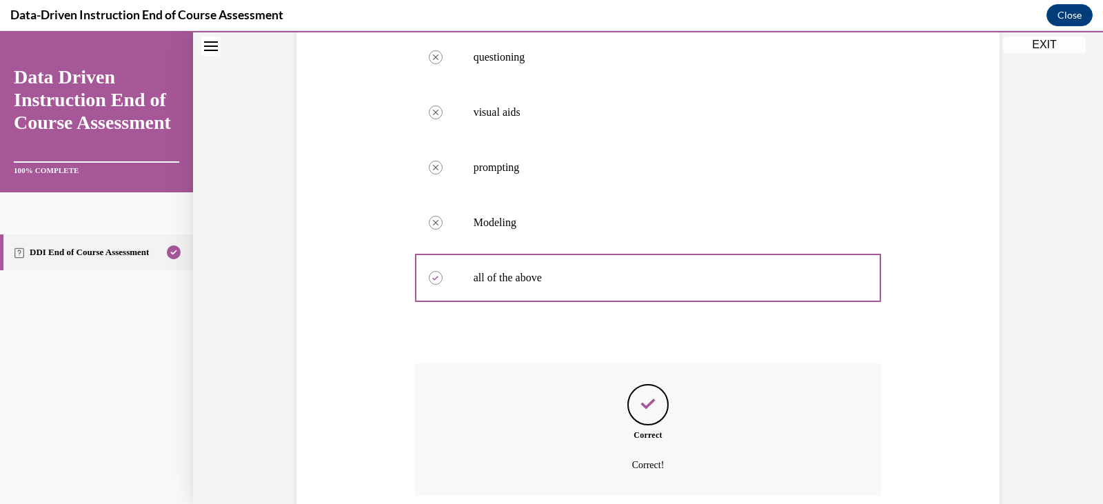
scroll to position [394, 0]
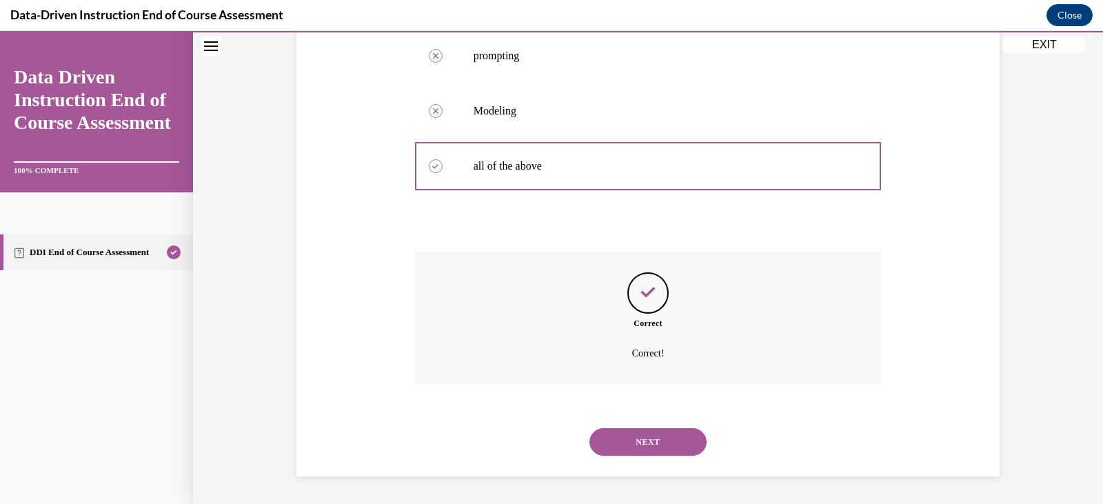
click at [617, 433] on button "NEXT" at bounding box center [647, 442] width 117 height 28
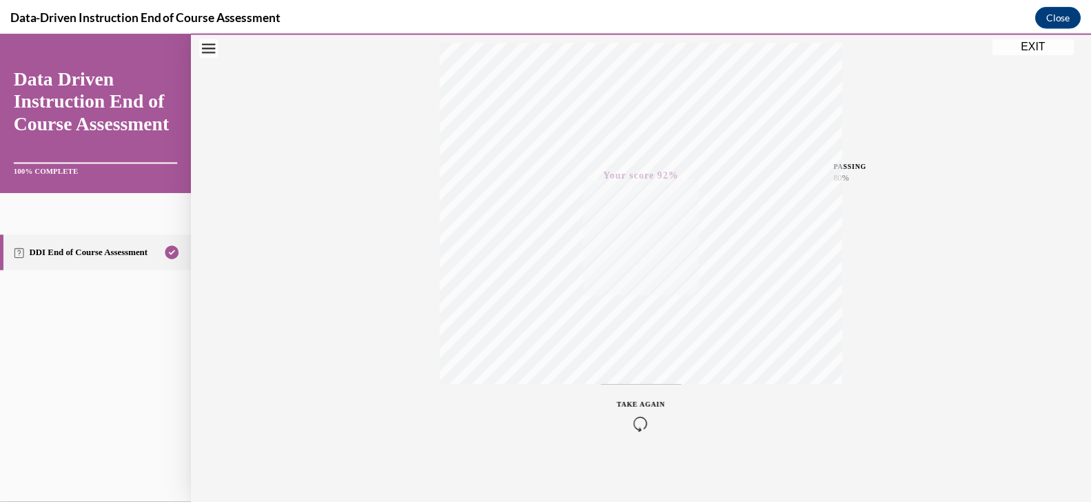
scroll to position [234, 0]
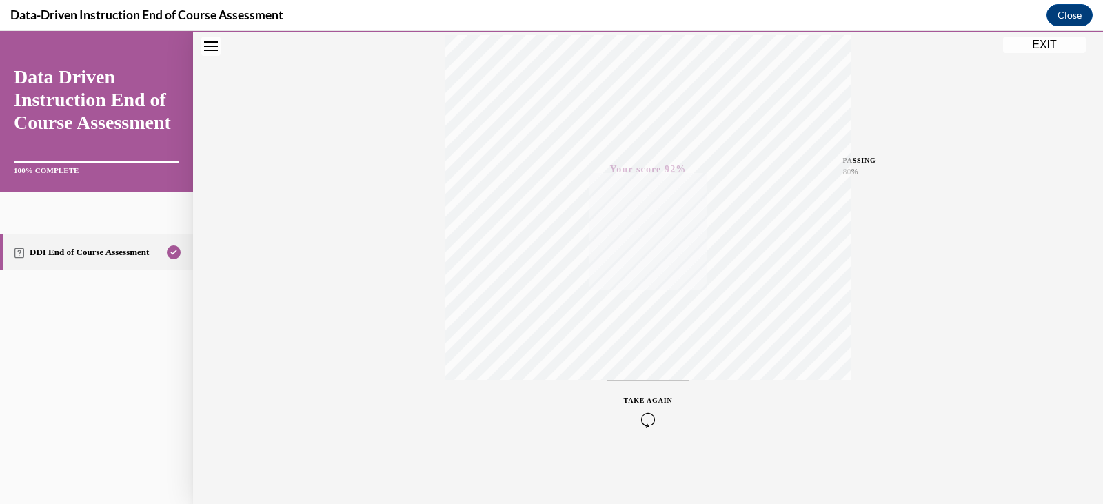
click at [700, 52] on div "EXIT Data Driven Instruction End of Course Assessment 100% COMPLETE DDI End of …" at bounding box center [551, 267] width 1103 height 473
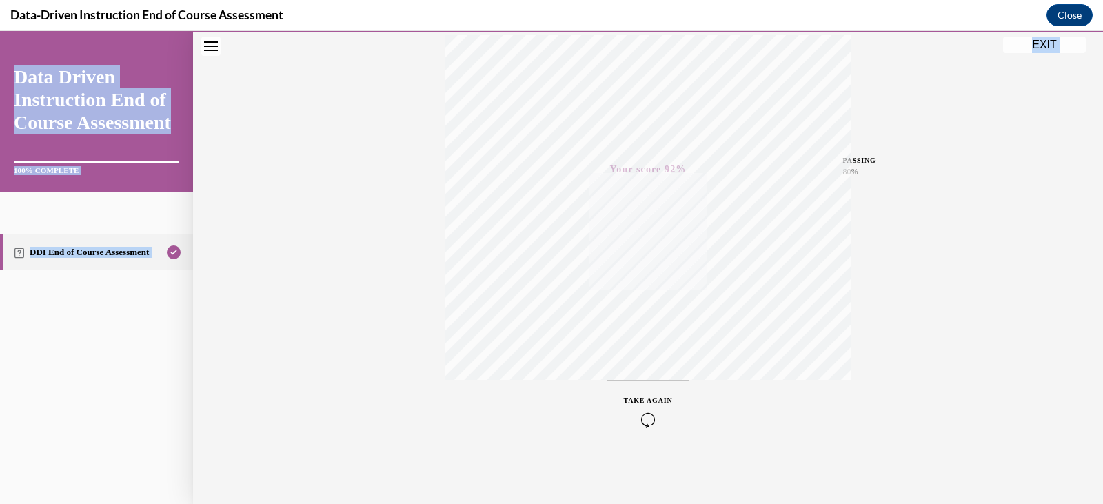
click at [700, 52] on button "EXIT" at bounding box center [1044, 45] width 83 height 17
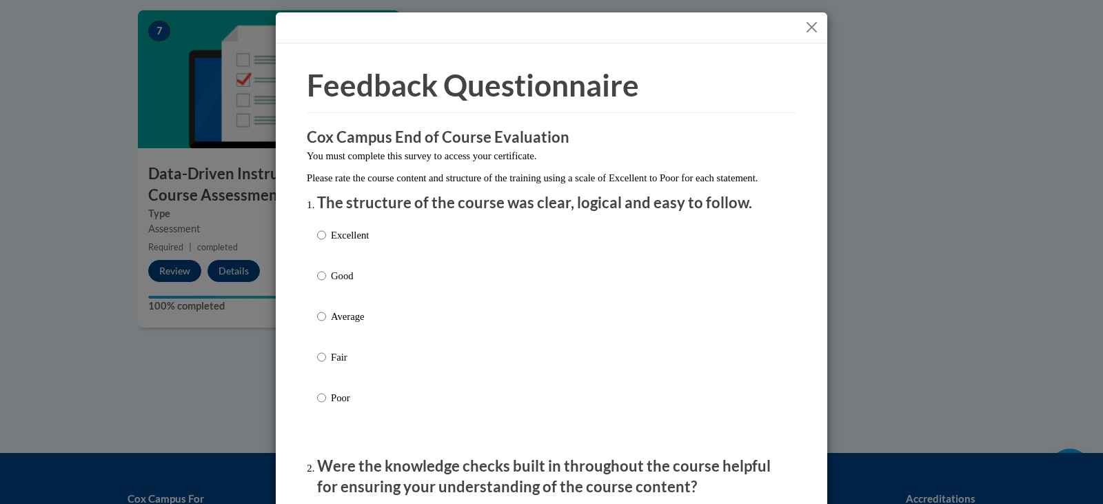
click at [700, 31] on button "Close" at bounding box center [811, 27] width 17 height 17
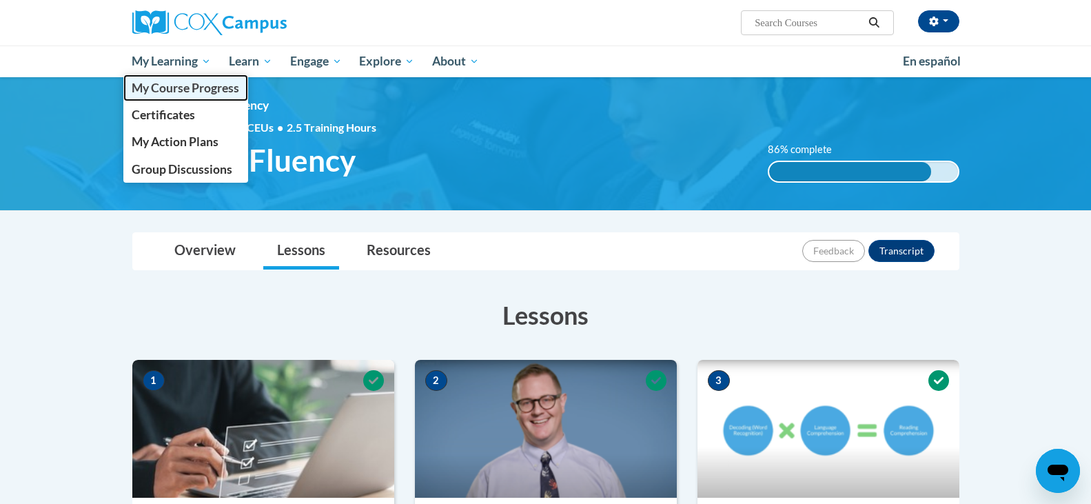
click at [164, 96] on link "My Course Progress" at bounding box center [185, 87] width 125 height 27
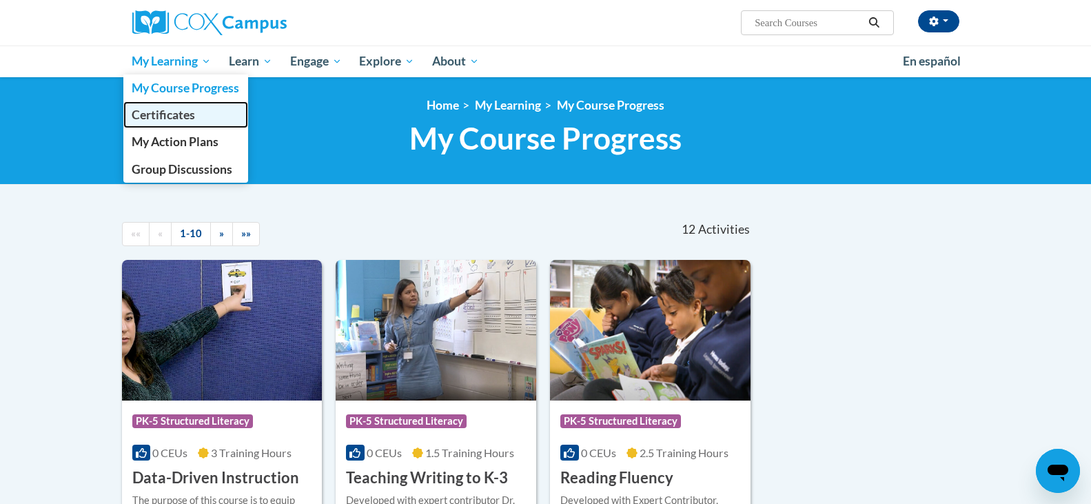
click at [196, 120] on link "Certificates" at bounding box center [185, 114] width 125 height 27
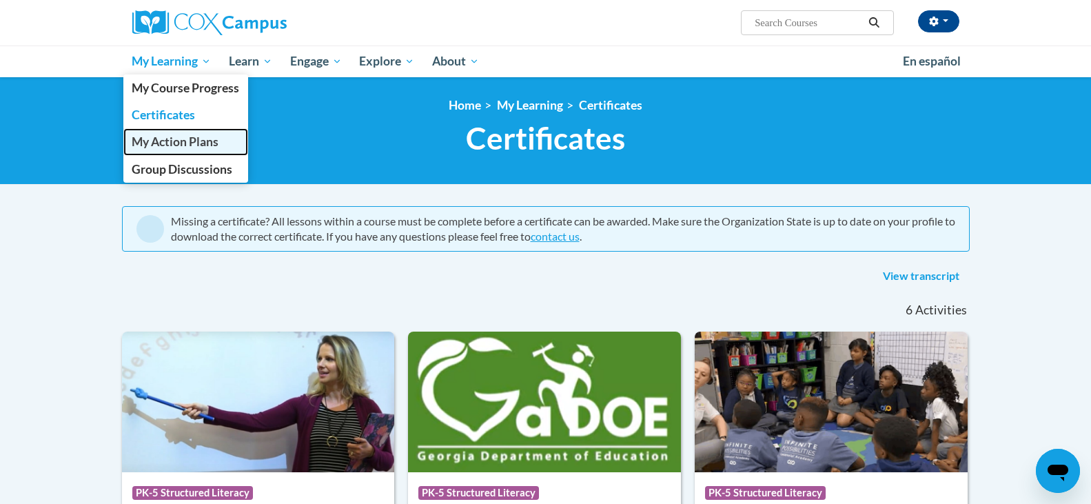
click at [199, 139] on span "My Action Plans" at bounding box center [175, 141] width 87 height 14
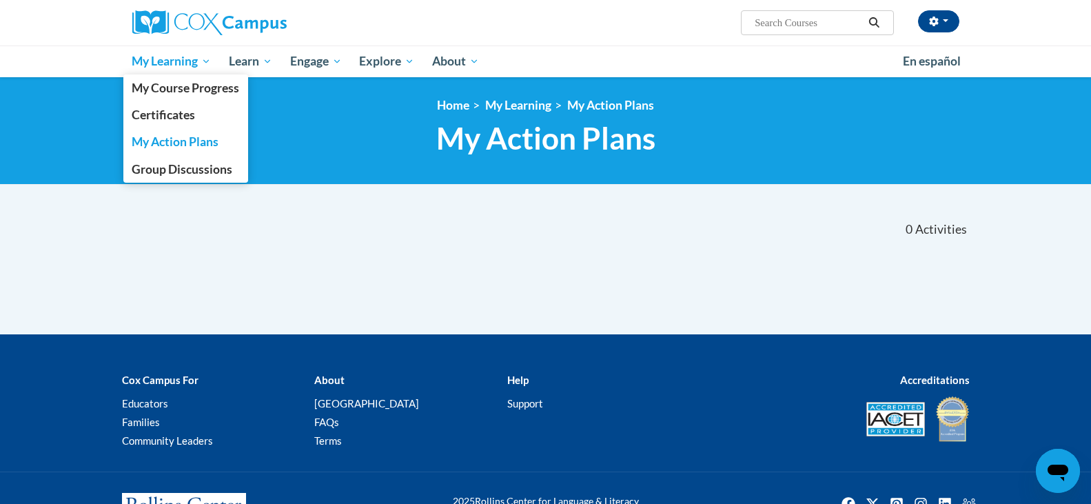
click at [166, 54] on span "My Learning" at bounding box center [171, 61] width 79 height 17
click at [181, 86] on span "My Course Progress" at bounding box center [186, 88] width 108 height 14
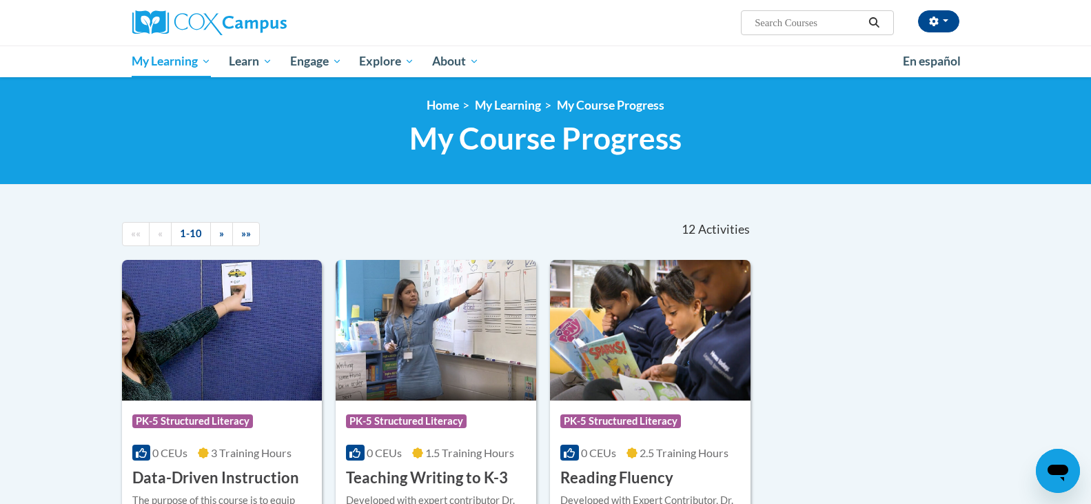
scroll to position [230, 0]
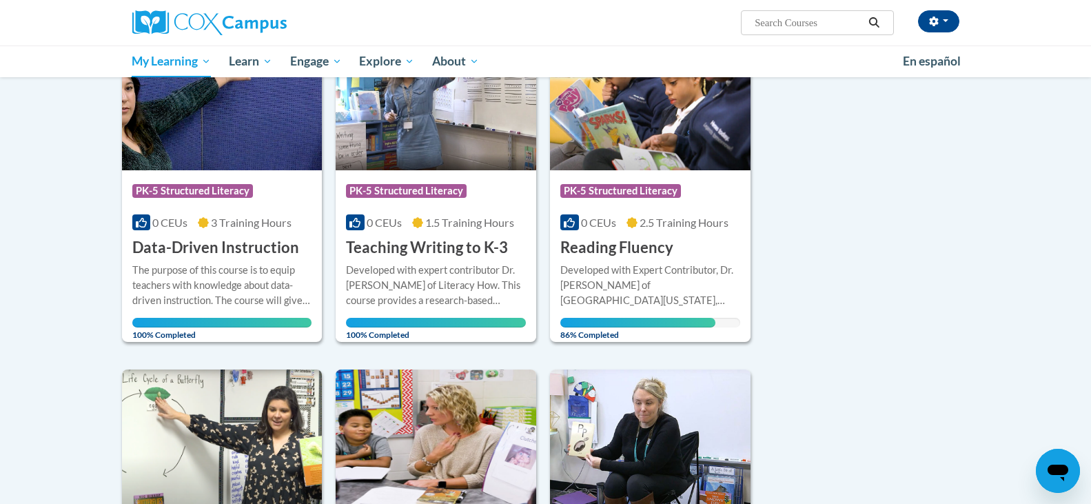
click at [785, 17] on input "Search..." at bounding box center [808, 22] width 110 height 17
type input "test"
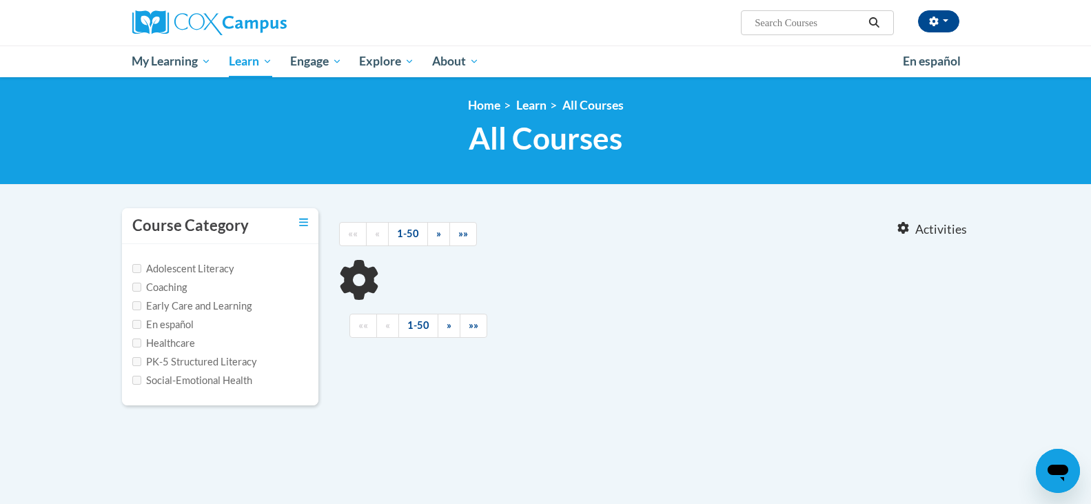
type input "test"
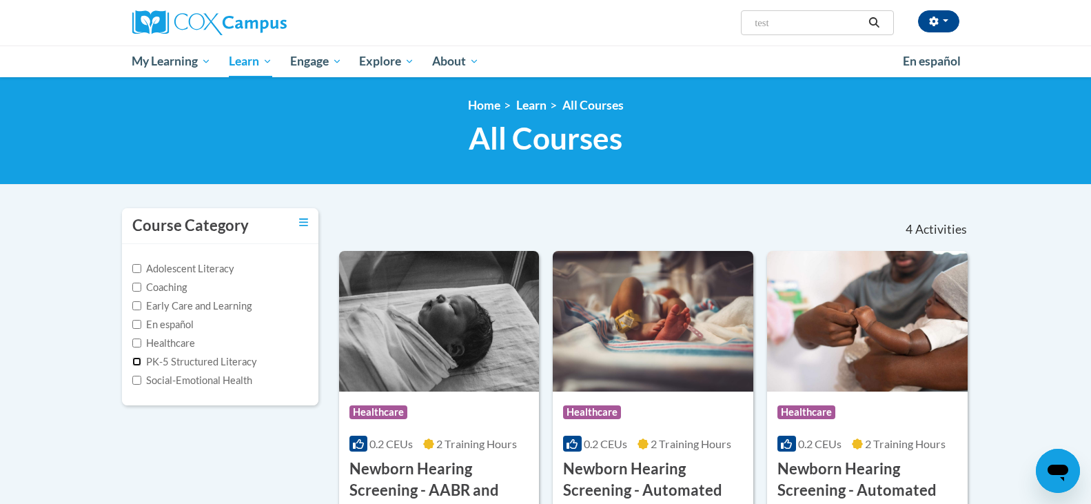
click at [139, 363] on input "PK-5 Structured Literacy" at bounding box center [136, 361] width 9 height 9
checkbox input "true"
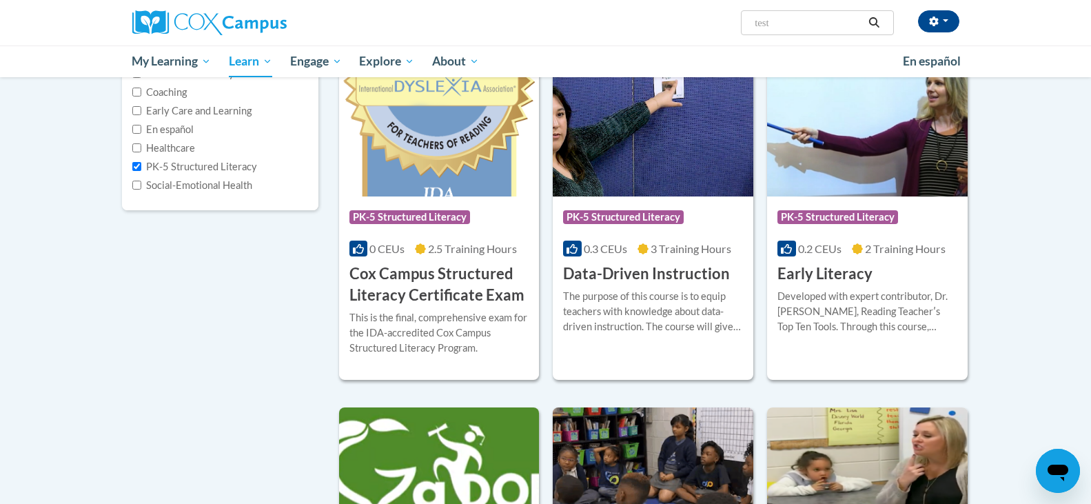
scroll to position [183, 0]
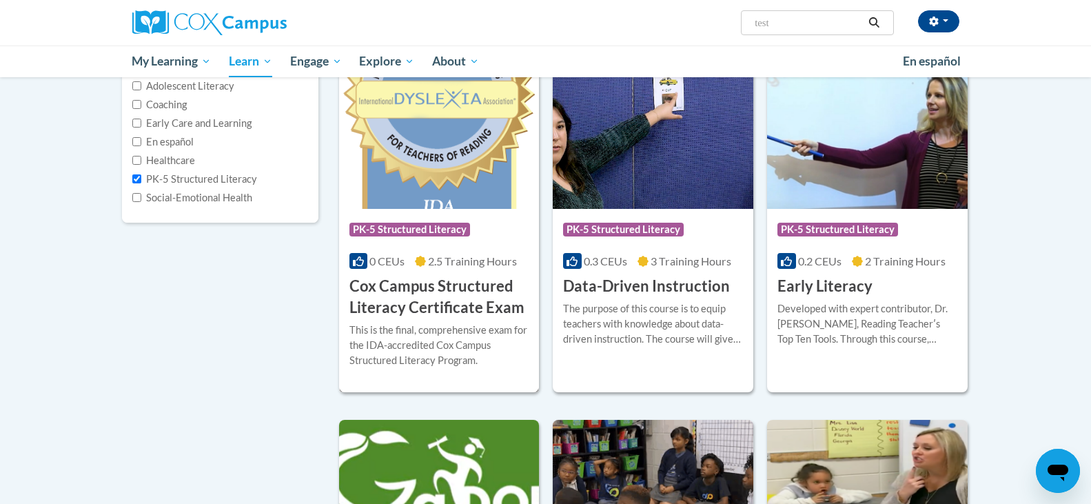
click at [463, 254] on div "0 CEUs 2.5 Training Hours" at bounding box center [439, 261] width 180 height 15
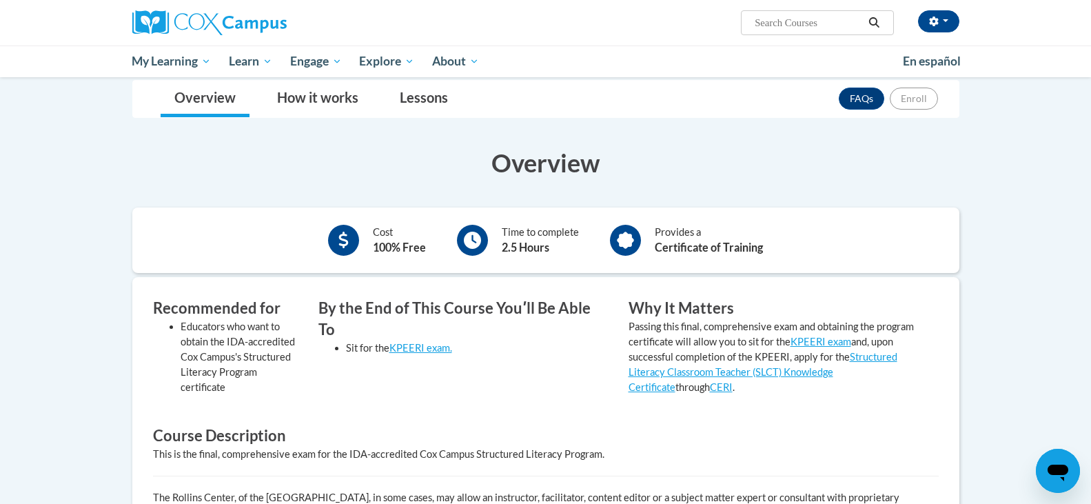
scroll to position [198, 0]
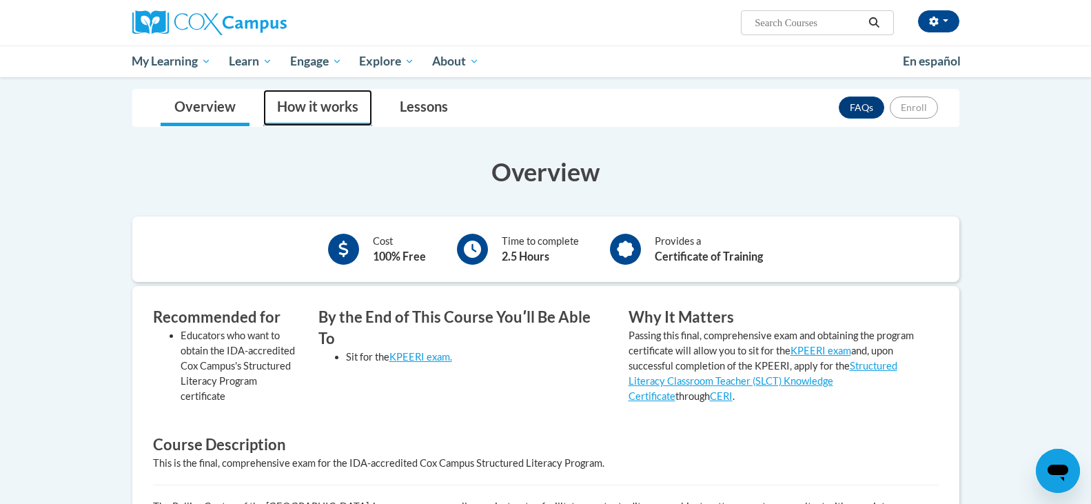
click at [313, 98] on link "How it works" at bounding box center [317, 108] width 109 height 37
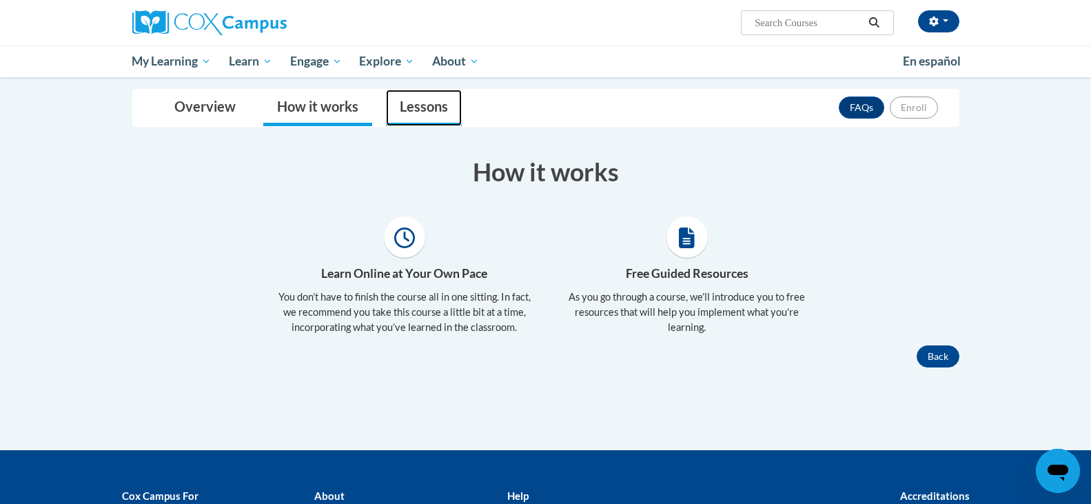
click at [415, 122] on link "Lessons" at bounding box center [424, 108] width 76 height 37
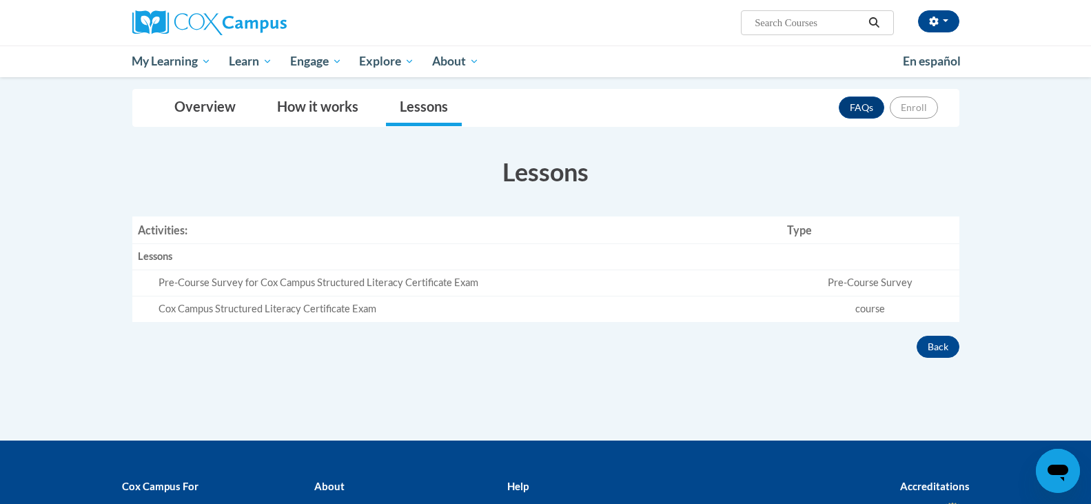
click at [740, 285] on div "Pre-Course Survey for Cox Campus Structured Literacy Certificate Exam" at bounding box center [468, 283] width 618 height 14
click at [746, 304] on div "Cox Campus Structured Literacy Certificate Exam" at bounding box center [468, 309] width 618 height 14
click at [190, 98] on link "Overview" at bounding box center [205, 108] width 89 height 37
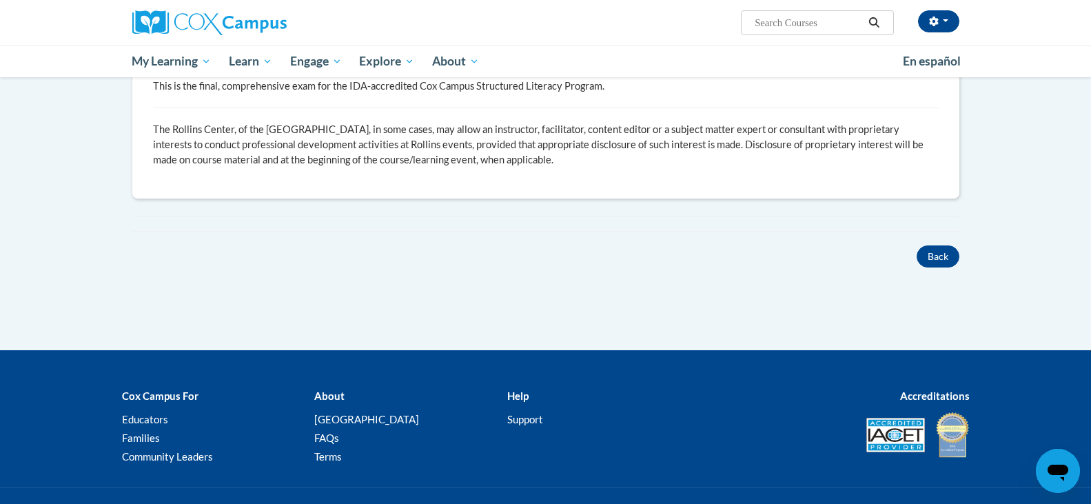
scroll to position [589, 0]
